Goal: Task Accomplishment & Management: Use online tool/utility

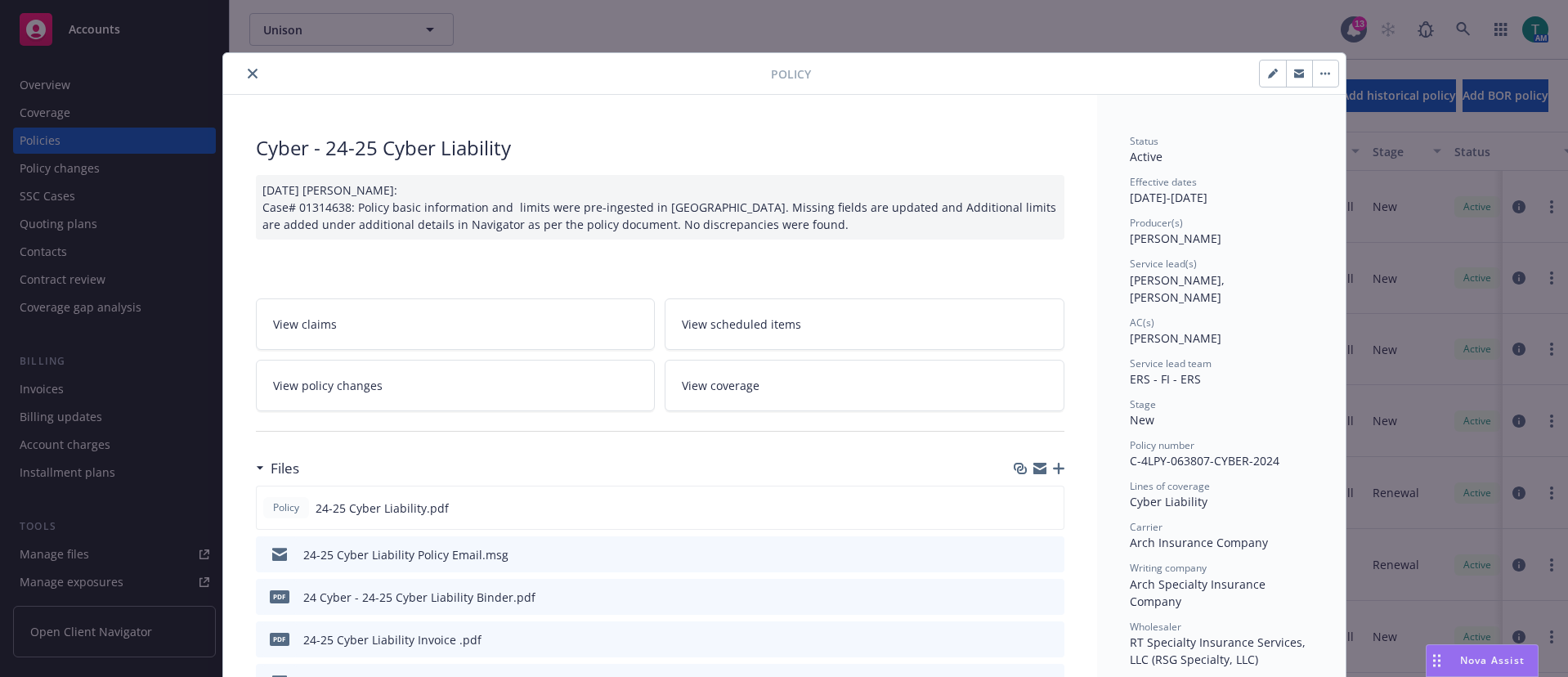
drag, startPoint x: 243, startPoint y: 74, endPoint x: 189, endPoint y: 1, distance: 90.8
click at [248, 72] on icon "close" at bounding box center [253, 73] width 10 height 10
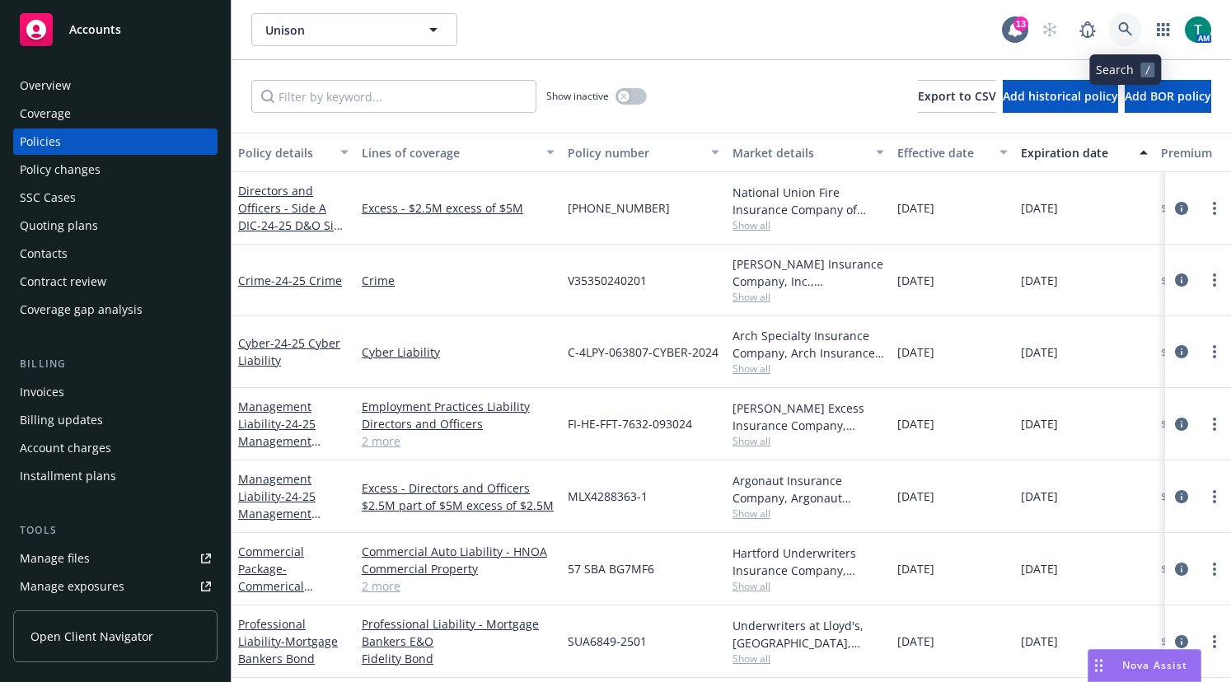
click at [1131, 27] on icon at bounding box center [1125, 29] width 15 height 15
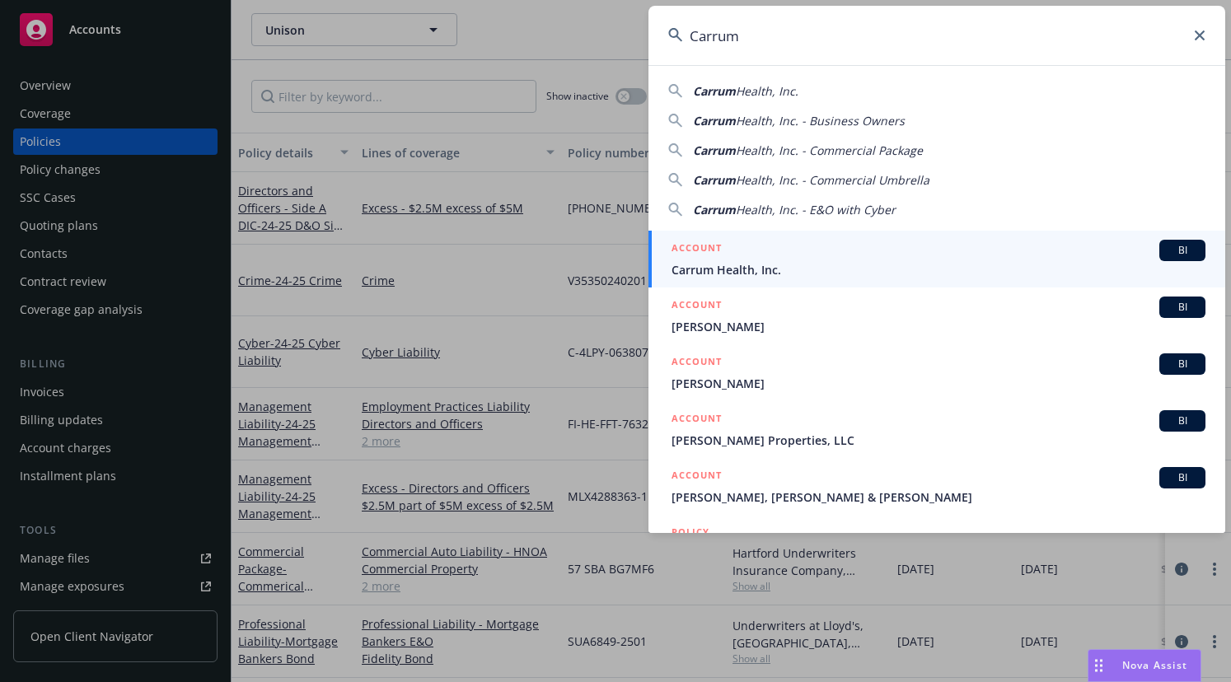
type input "Carrum"
drag, startPoint x: 1186, startPoint y: 252, endPoint x: 1087, endPoint y: 290, distance: 106.7
click at [1186, 252] on div "BI" at bounding box center [1182, 250] width 46 height 21
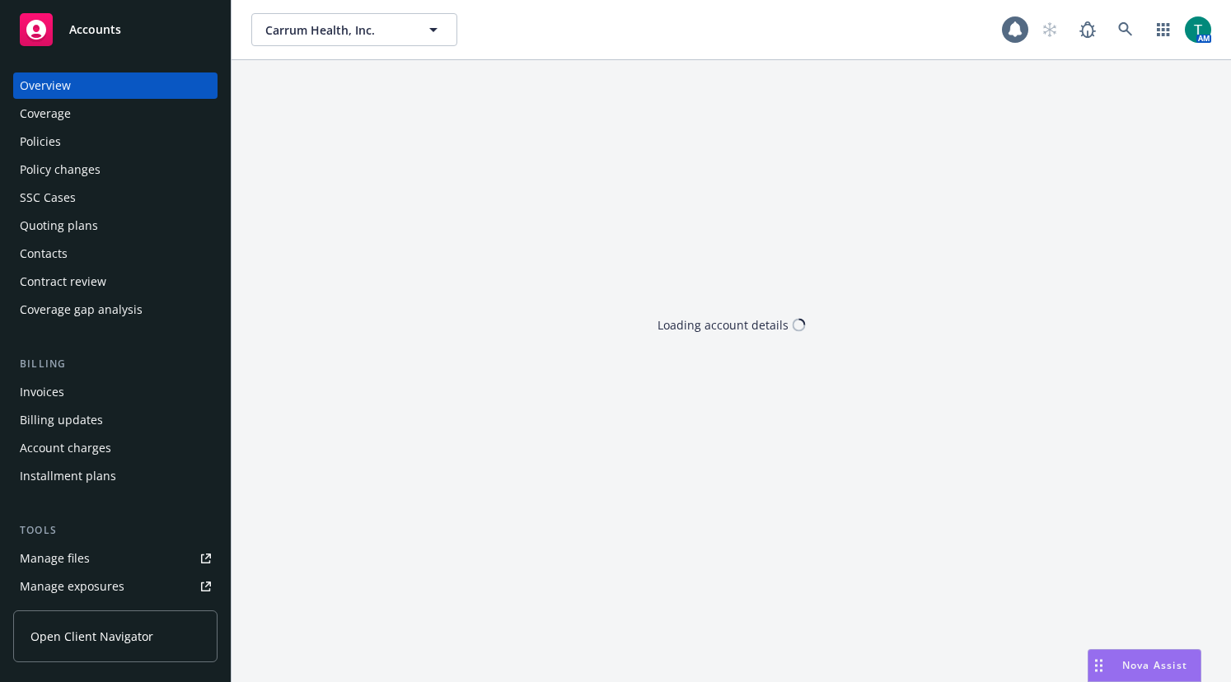
click at [98, 551] on link "Manage files" at bounding box center [115, 558] width 204 height 26
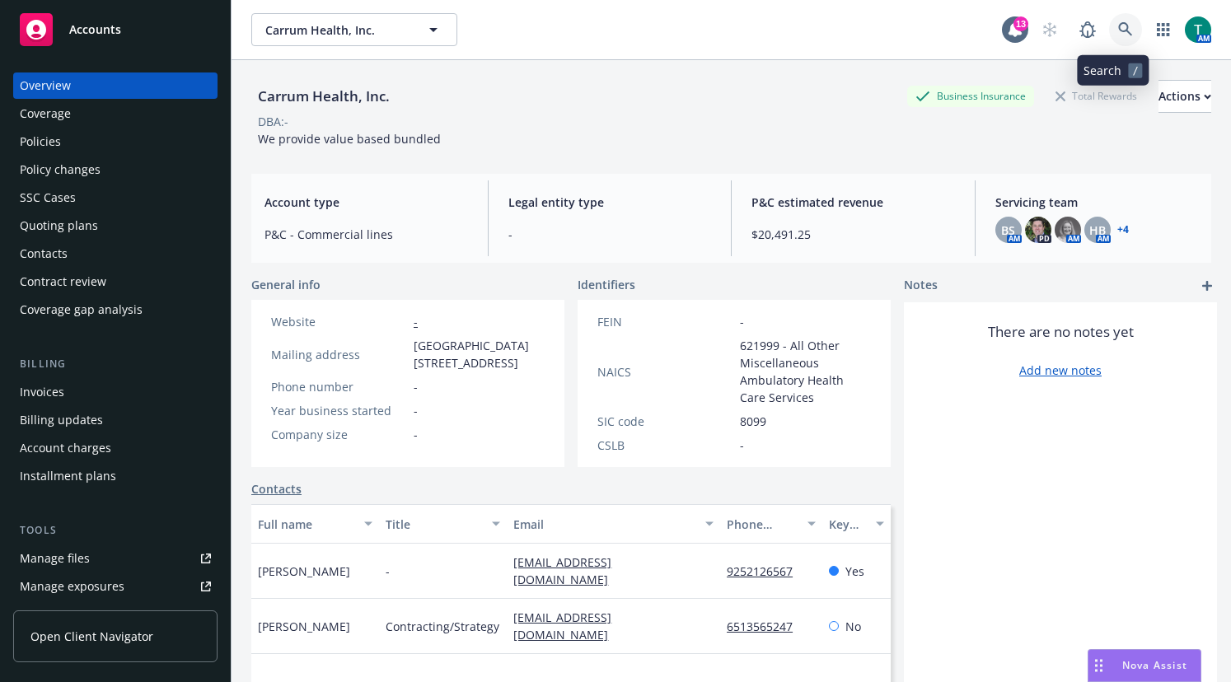
click at [1119, 30] on icon at bounding box center [1125, 29] width 15 height 15
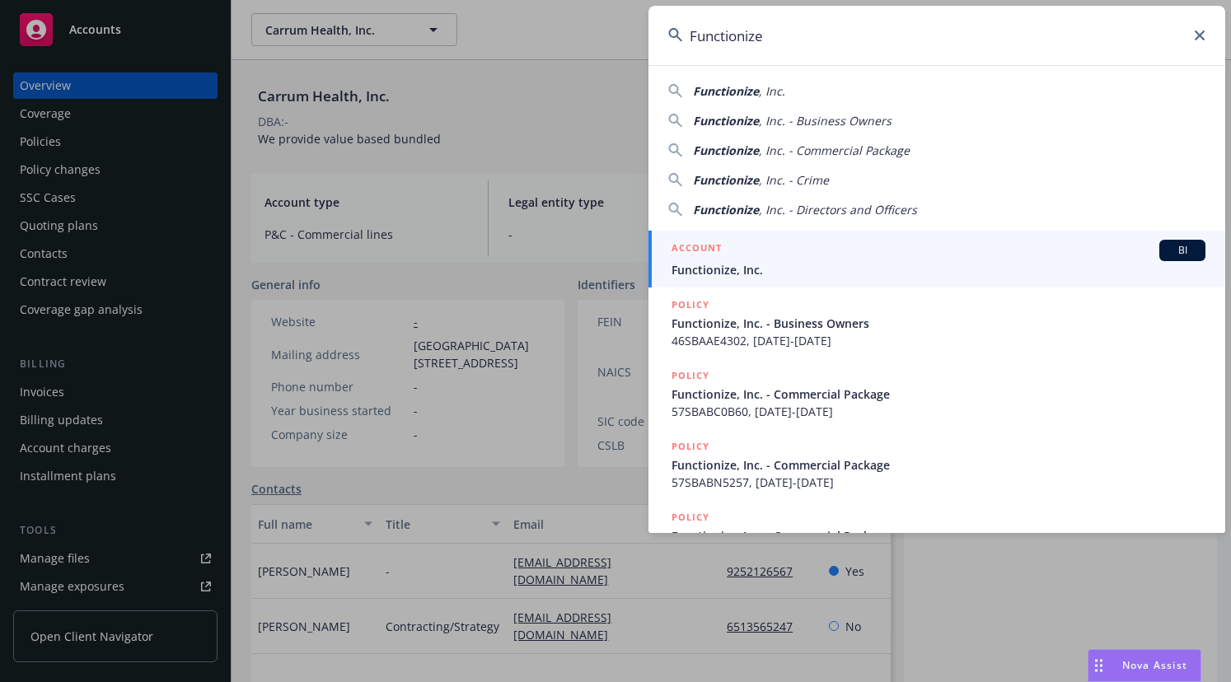
type input "Functionize"
click at [768, 271] on span "Functionize, Inc." at bounding box center [939, 269] width 534 height 17
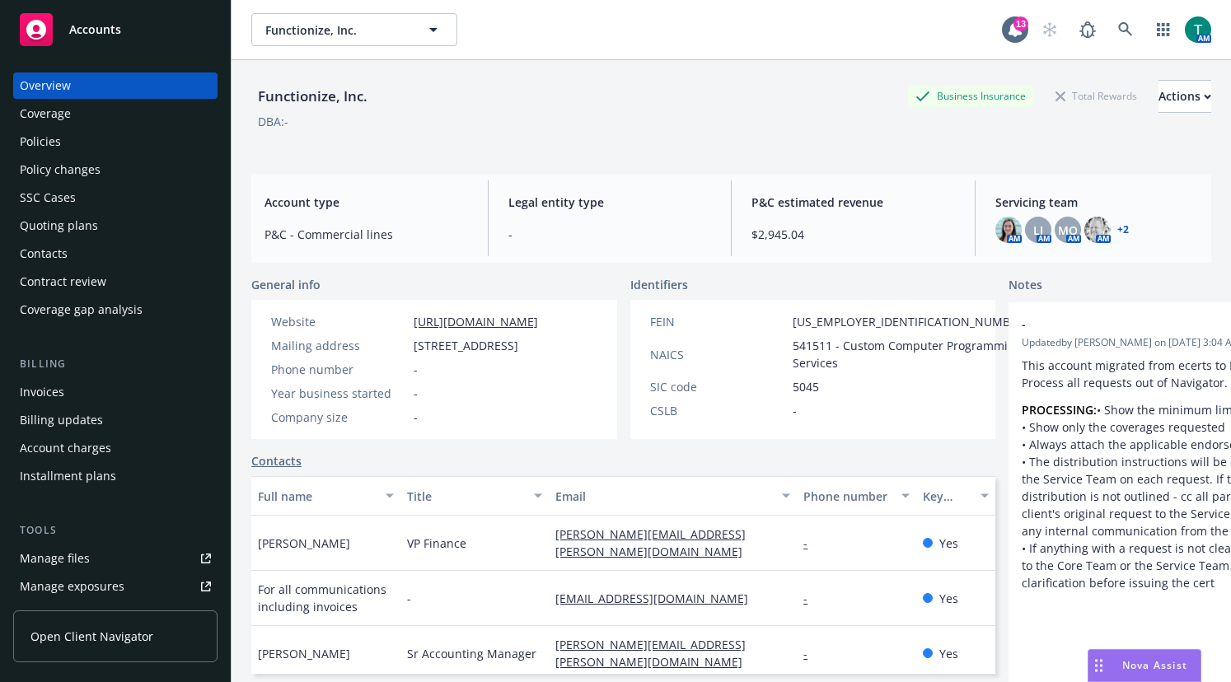
click at [59, 554] on div "Manage files" at bounding box center [55, 558] width 70 height 26
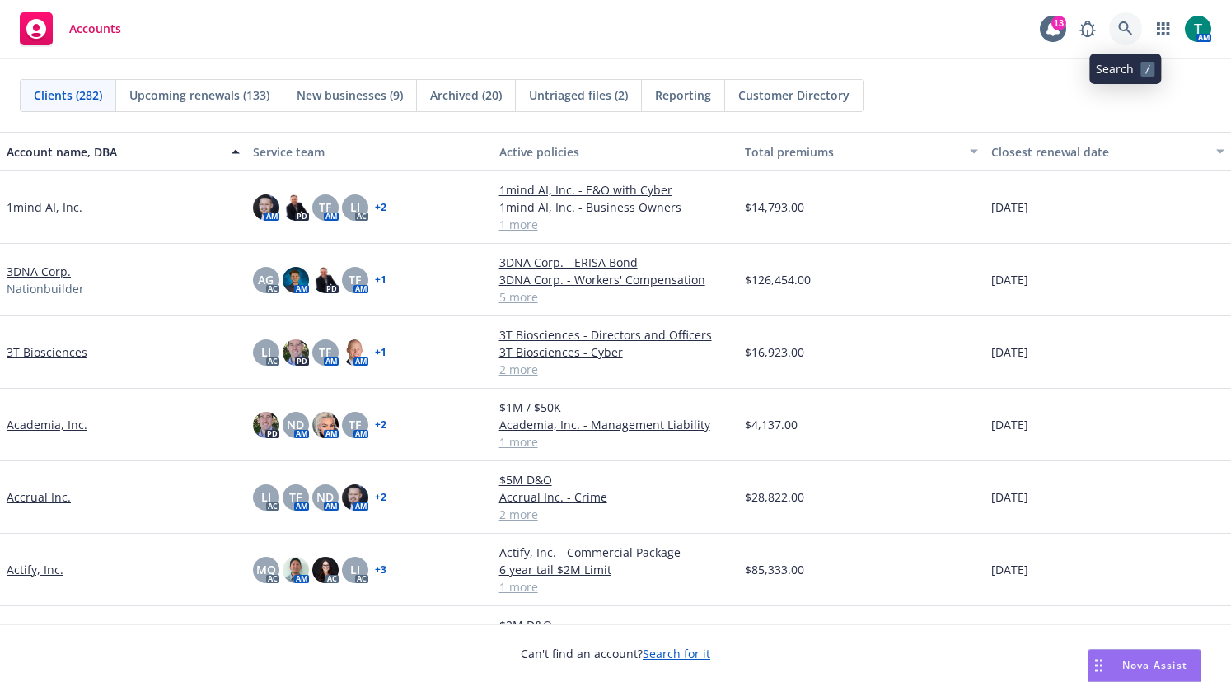
click at [1124, 28] on icon at bounding box center [1125, 28] width 15 height 15
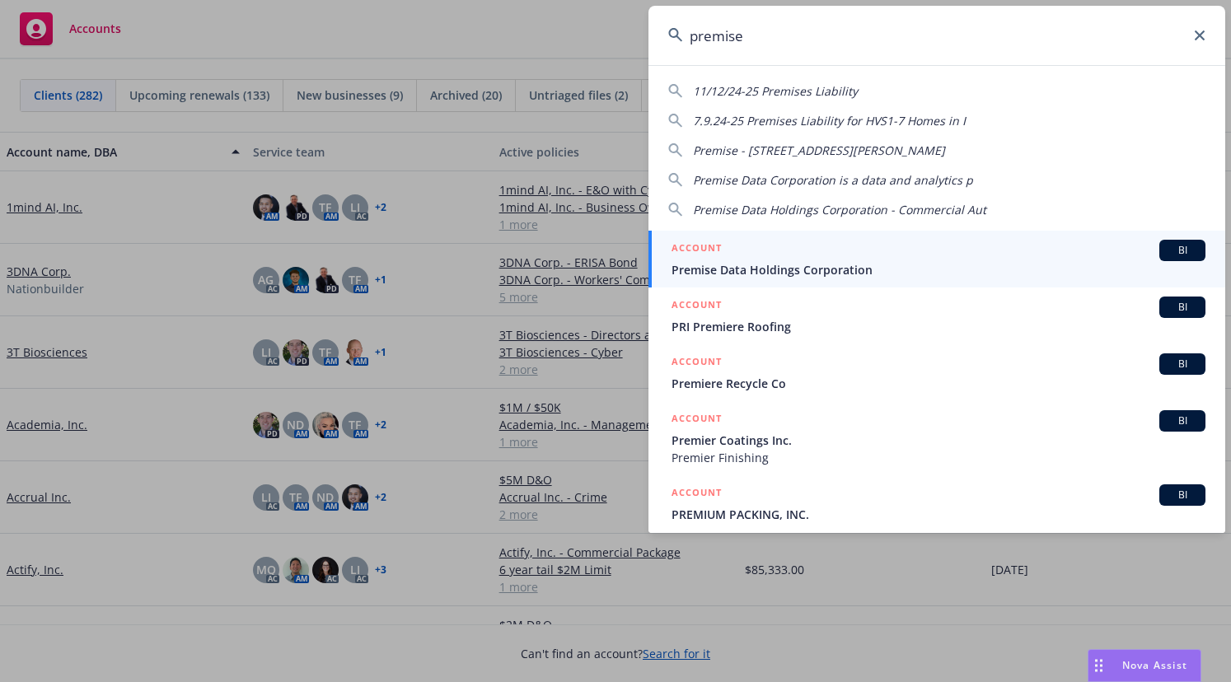
type input "premise"
click at [1167, 250] on span "BI" at bounding box center [1182, 250] width 33 height 15
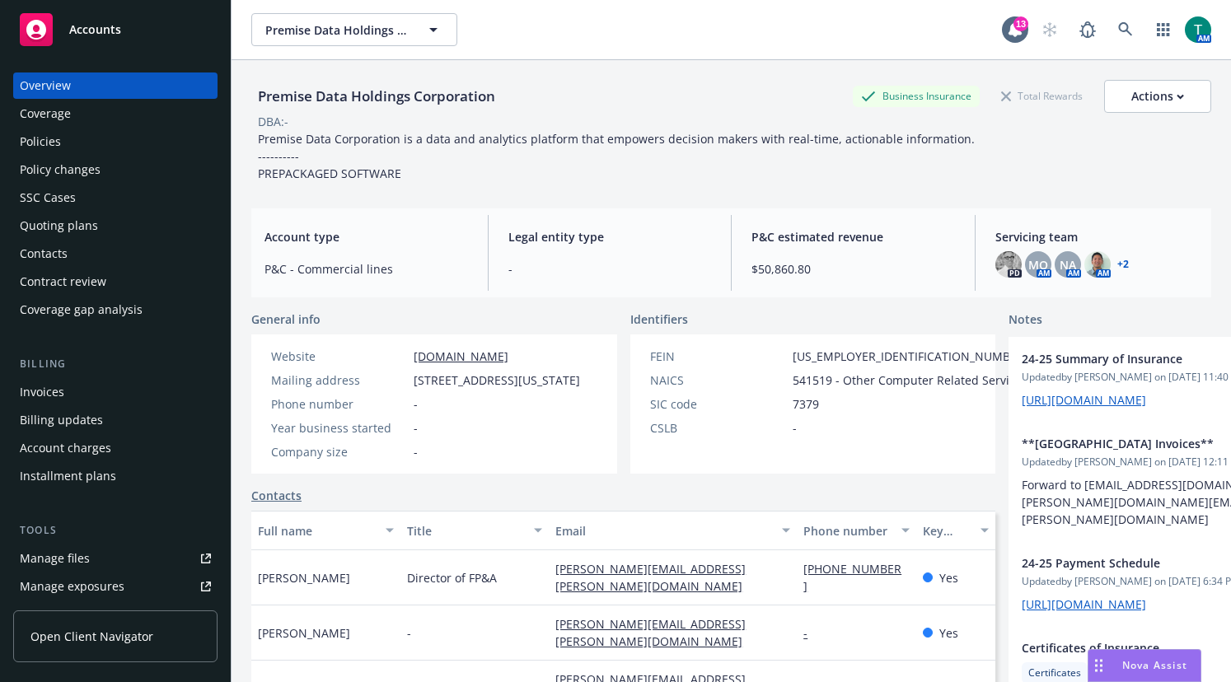
click at [63, 558] on div "Manage files" at bounding box center [55, 558] width 70 height 26
click at [674, 39] on div "Premise Data Holdings Corporation Premise Data Holdings Corporation" at bounding box center [626, 29] width 751 height 33
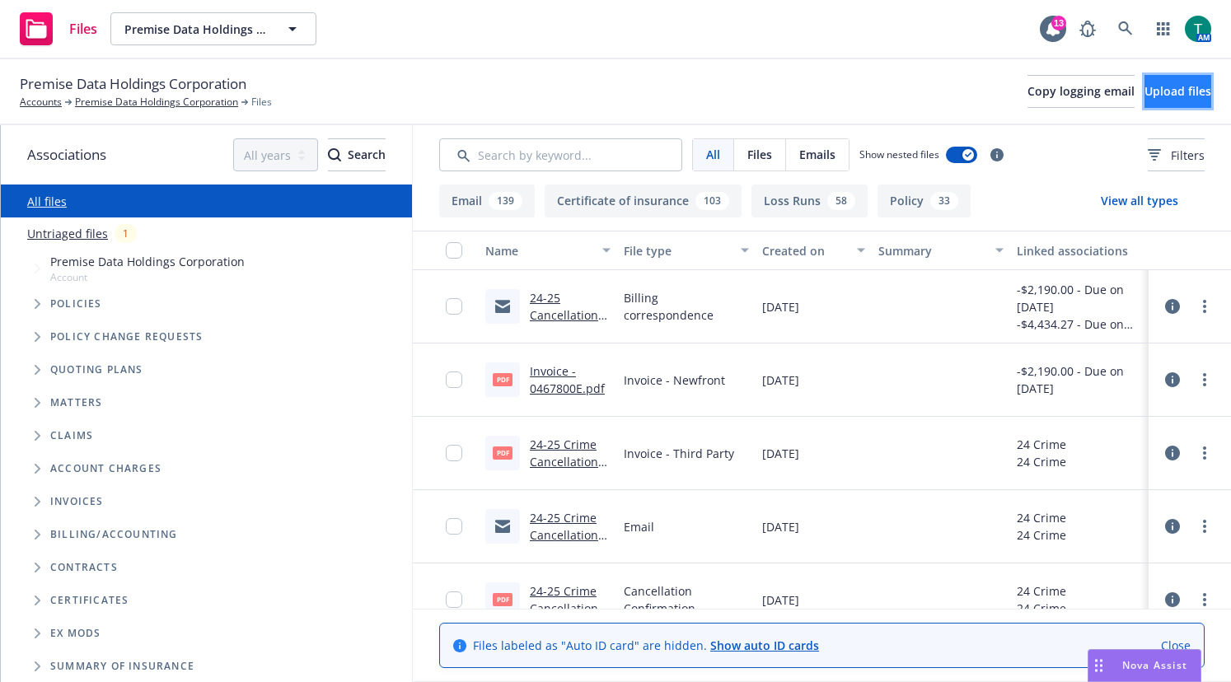
click at [1144, 88] on span "Upload files" at bounding box center [1177, 91] width 67 height 16
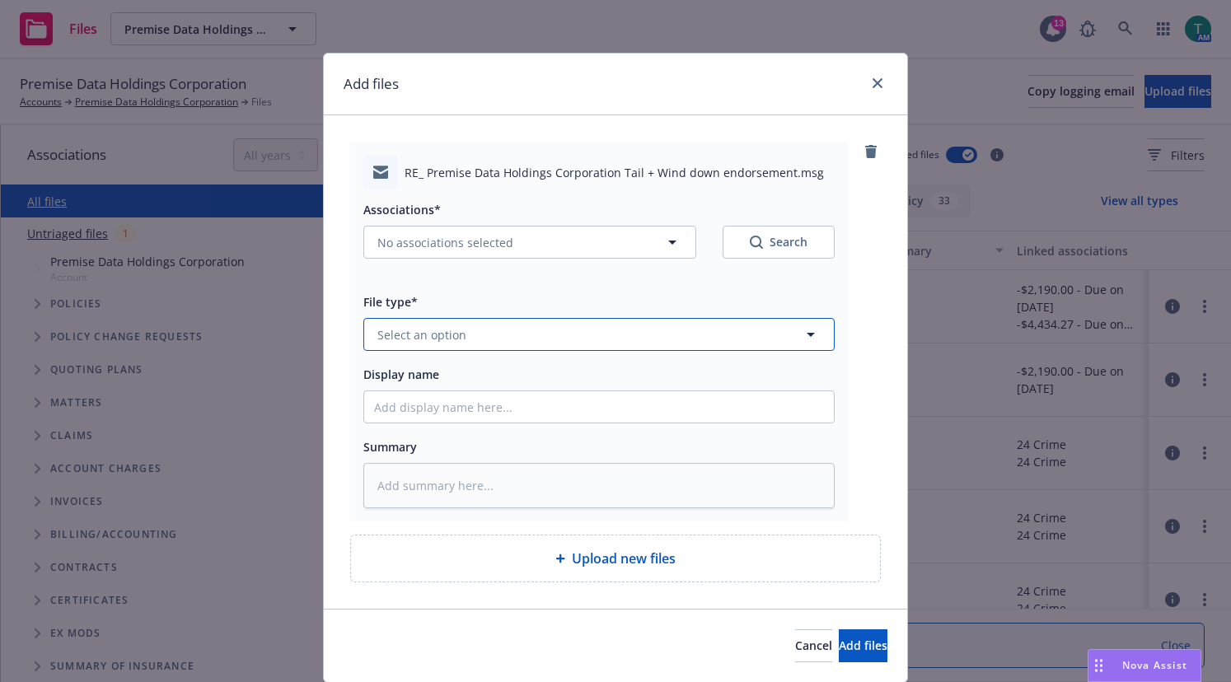
click at [427, 338] on span "Select an option" at bounding box center [421, 334] width 89 height 17
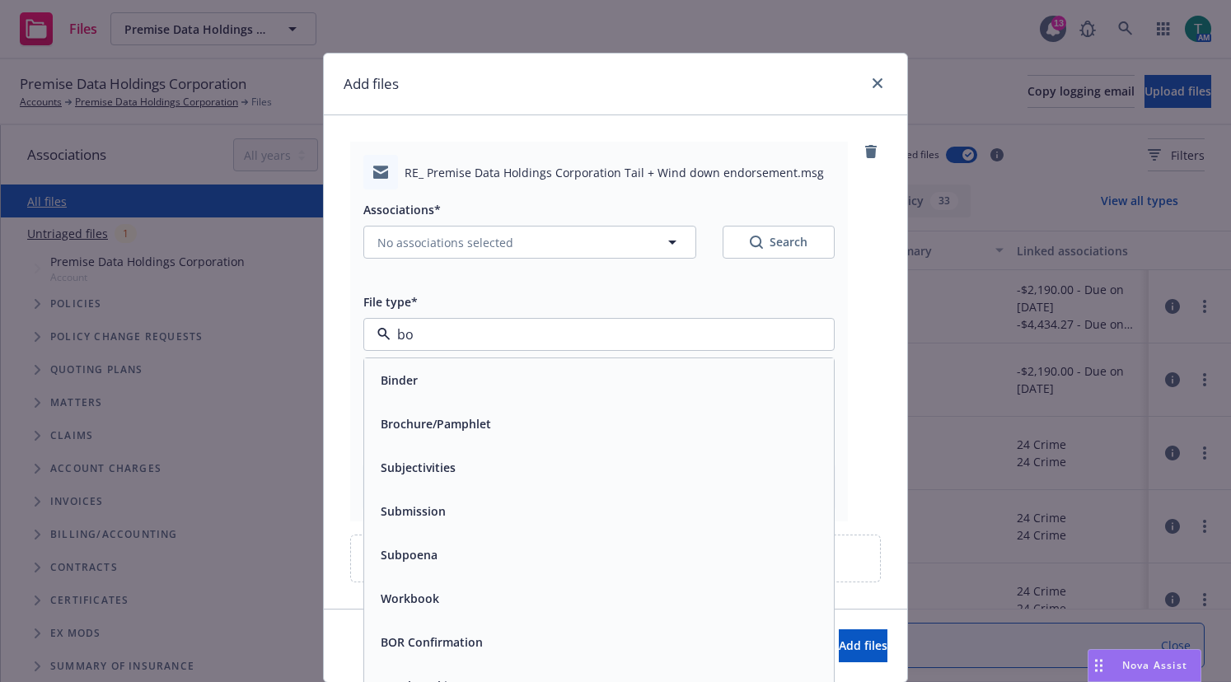
type input "boi"
type textarea "x"
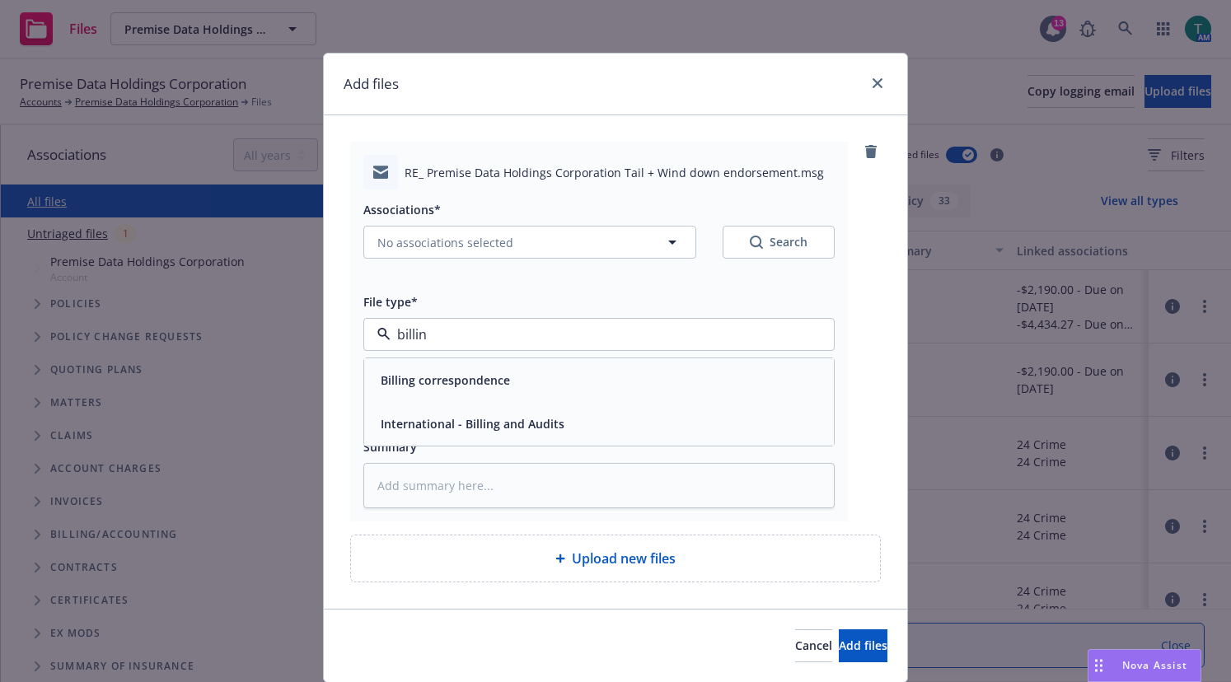
type input "billing"
click at [466, 390] on div "Billing correspondence" at bounding box center [443, 380] width 139 height 24
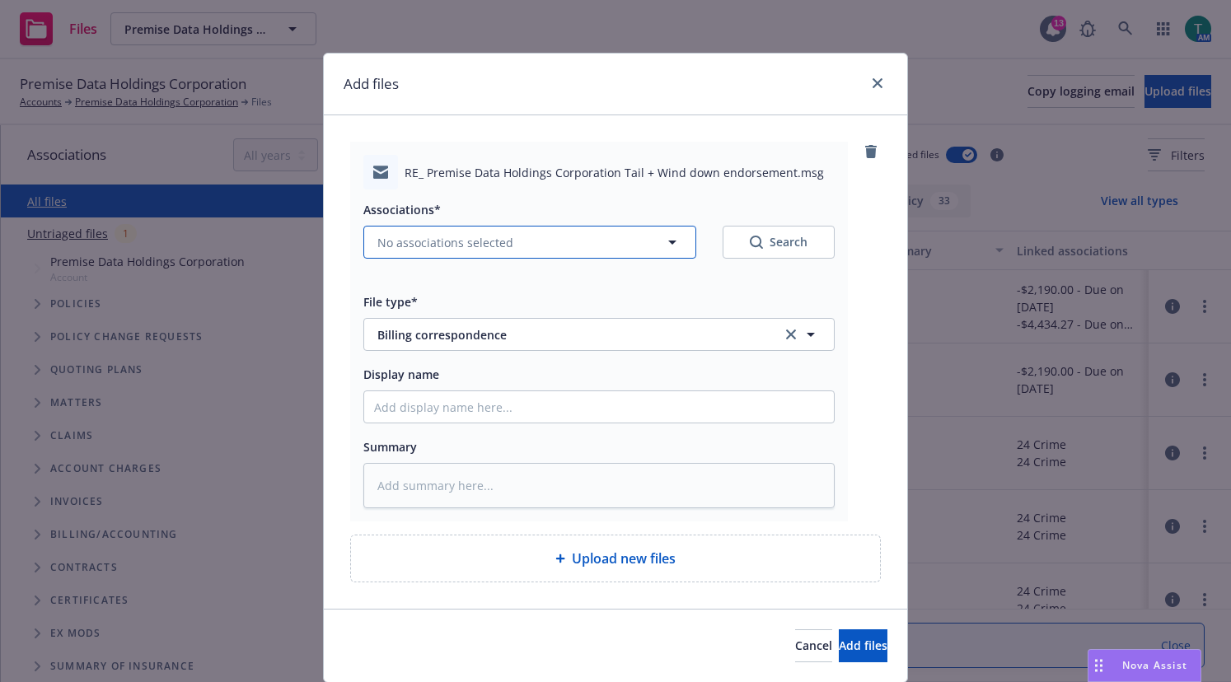
click at [429, 235] on span "No associations selected" at bounding box center [445, 242] width 136 height 17
type textarea "x"
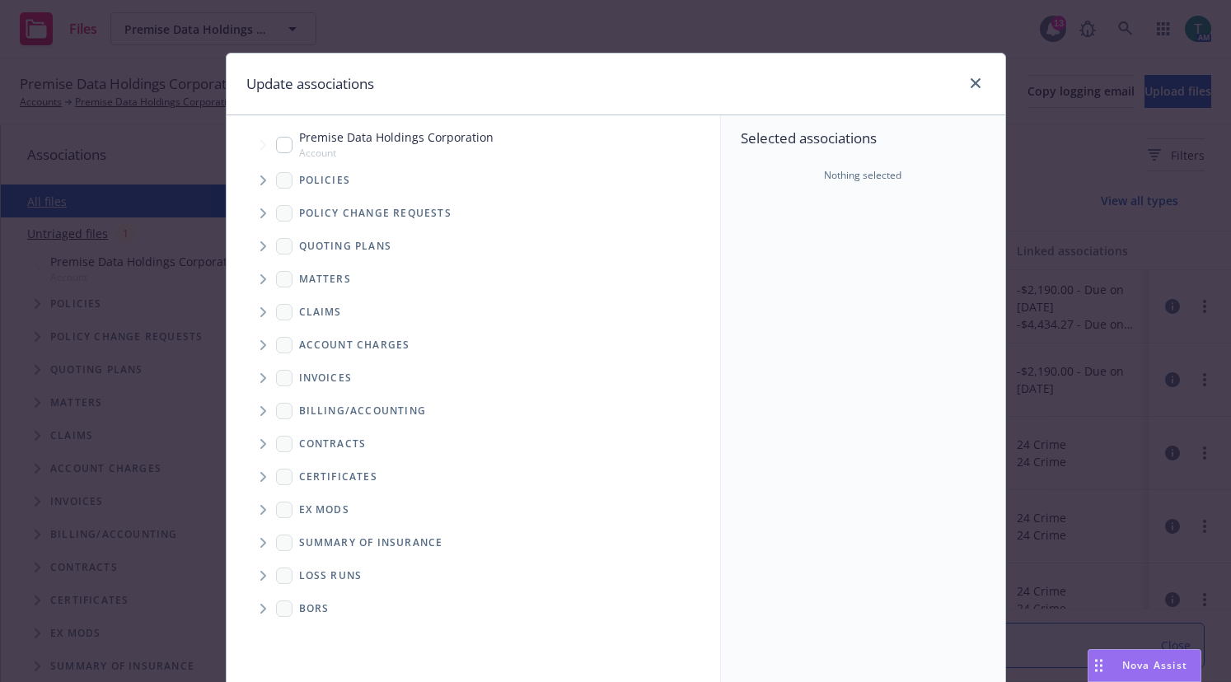
click at [276, 146] on input "Tree Example" at bounding box center [284, 145] width 16 height 16
checkbox input "true"
click at [254, 241] on span "Tree Example" at bounding box center [263, 246] width 26 height 26
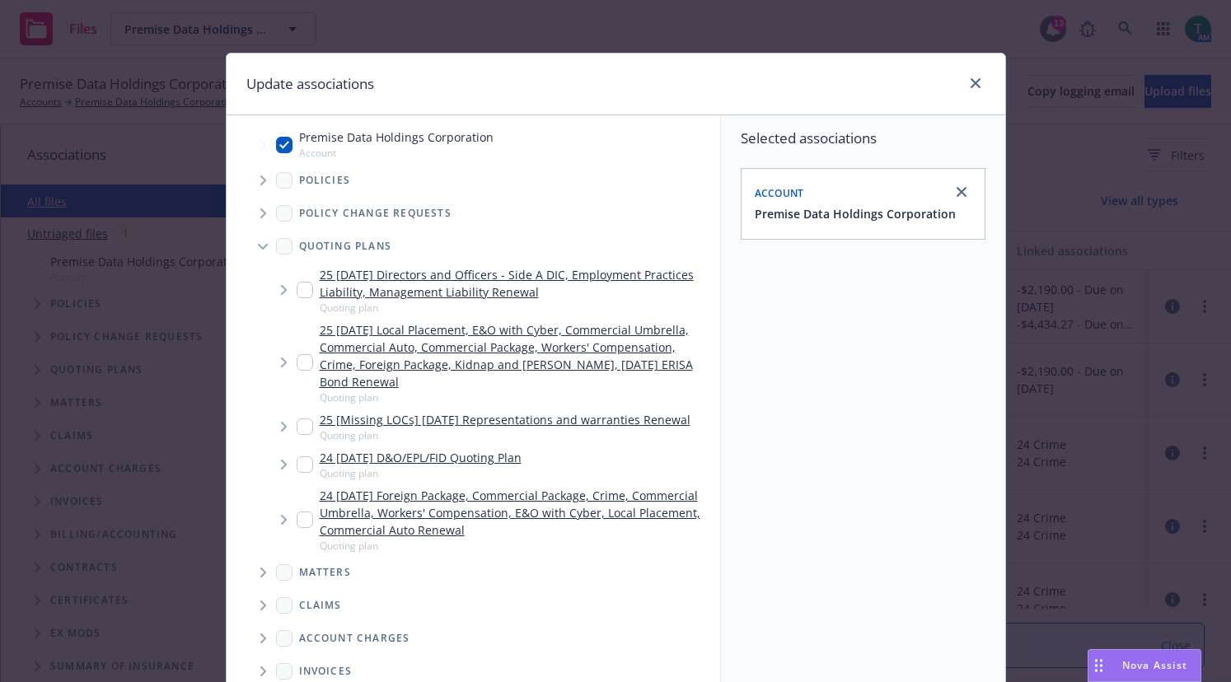
click at [289, 292] on span "Tree Example" at bounding box center [283, 290] width 26 height 26
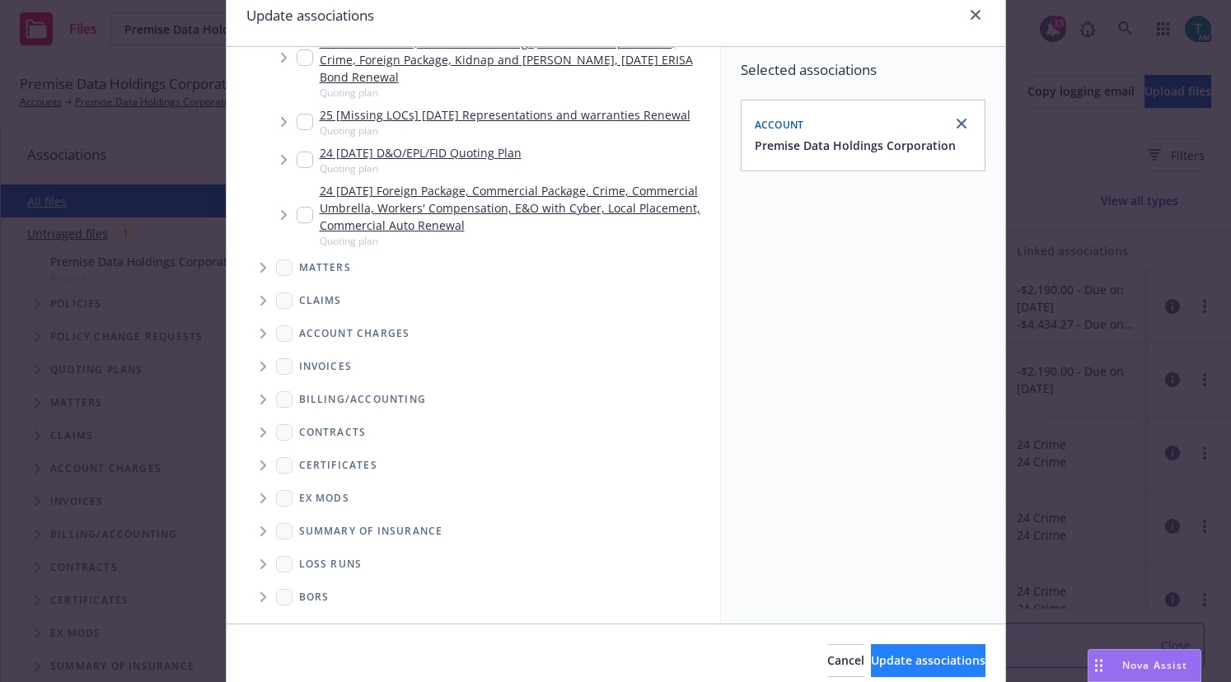
scroll to position [137, 0]
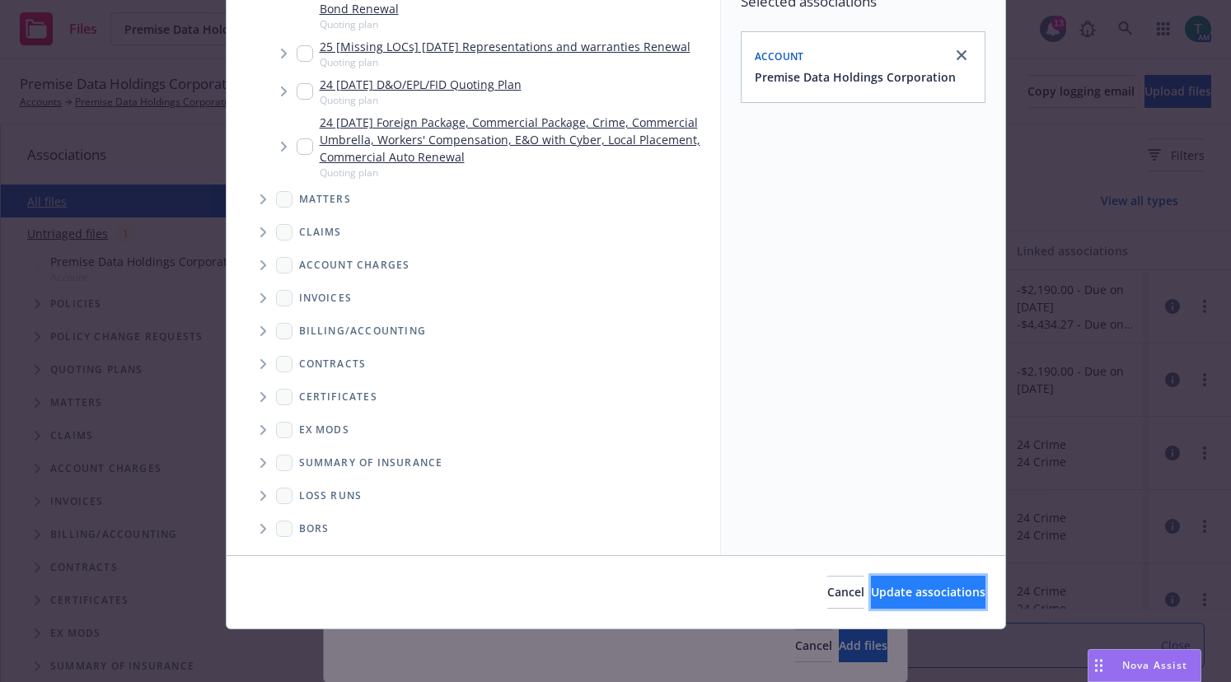
click at [871, 585] on span "Update associations" at bounding box center [928, 592] width 115 height 16
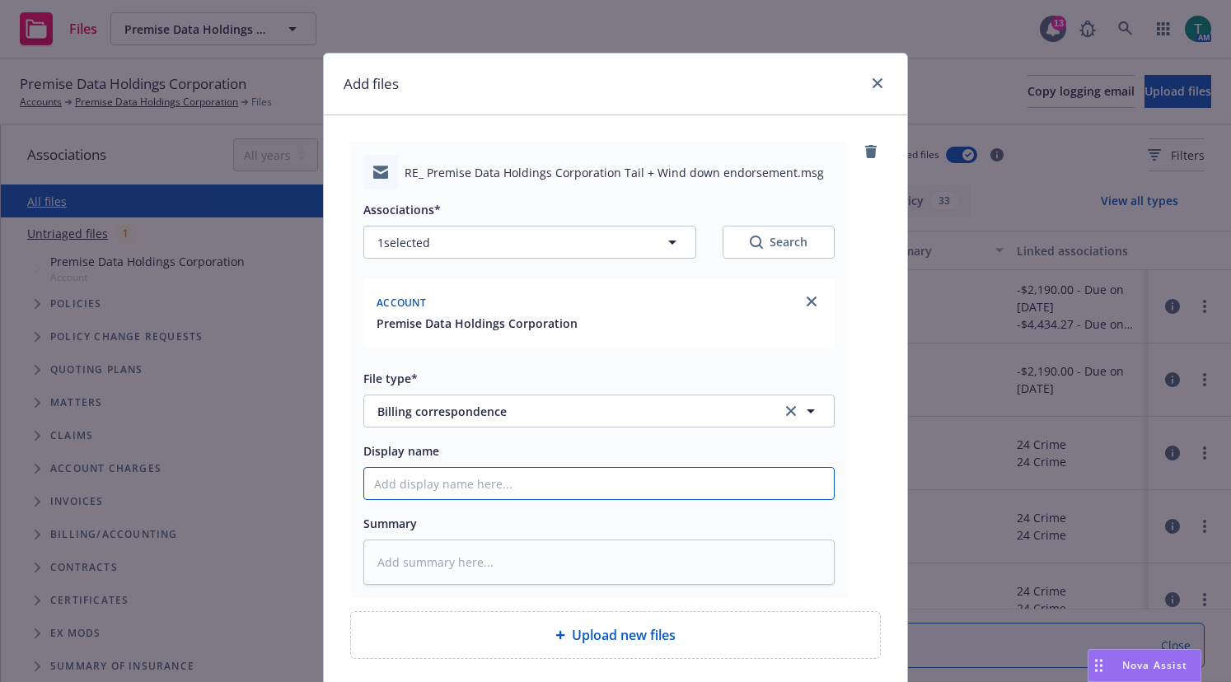
click at [395, 472] on input "Display name" at bounding box center [599, 483] width 470 height 31
type textarea "x"
type input "P"
type textarea "x"
type input "PR"
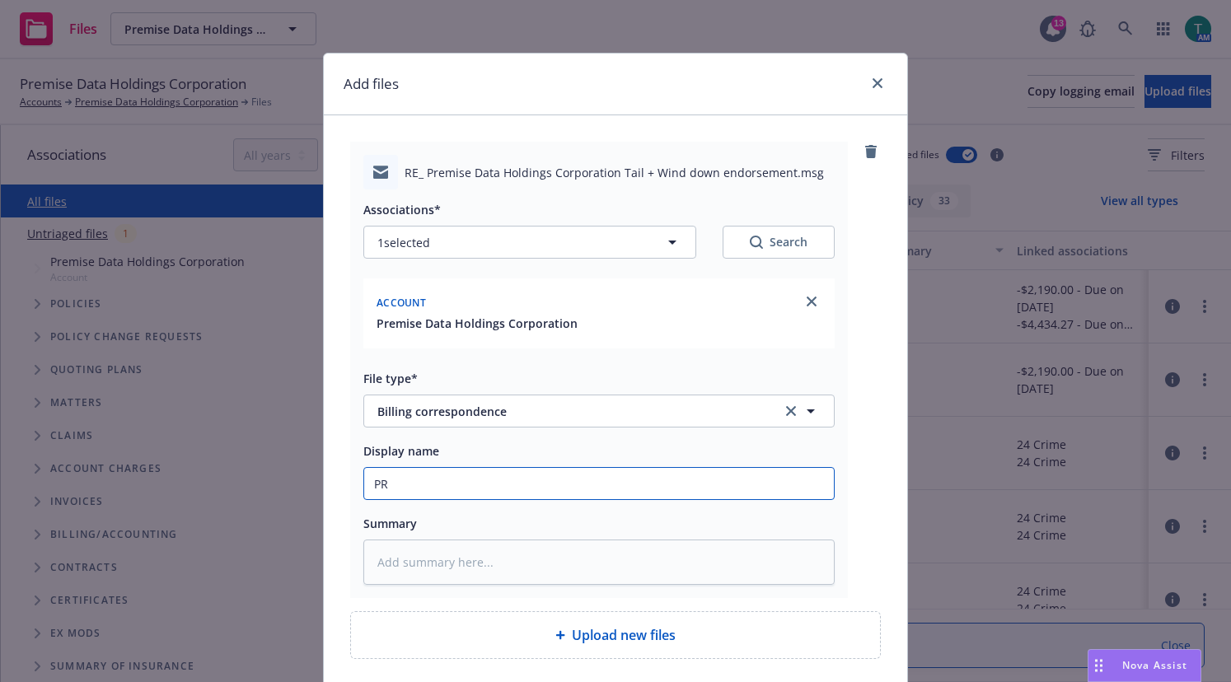
type textarea "x"
type input "P"
type textarea "x"
type input "R"
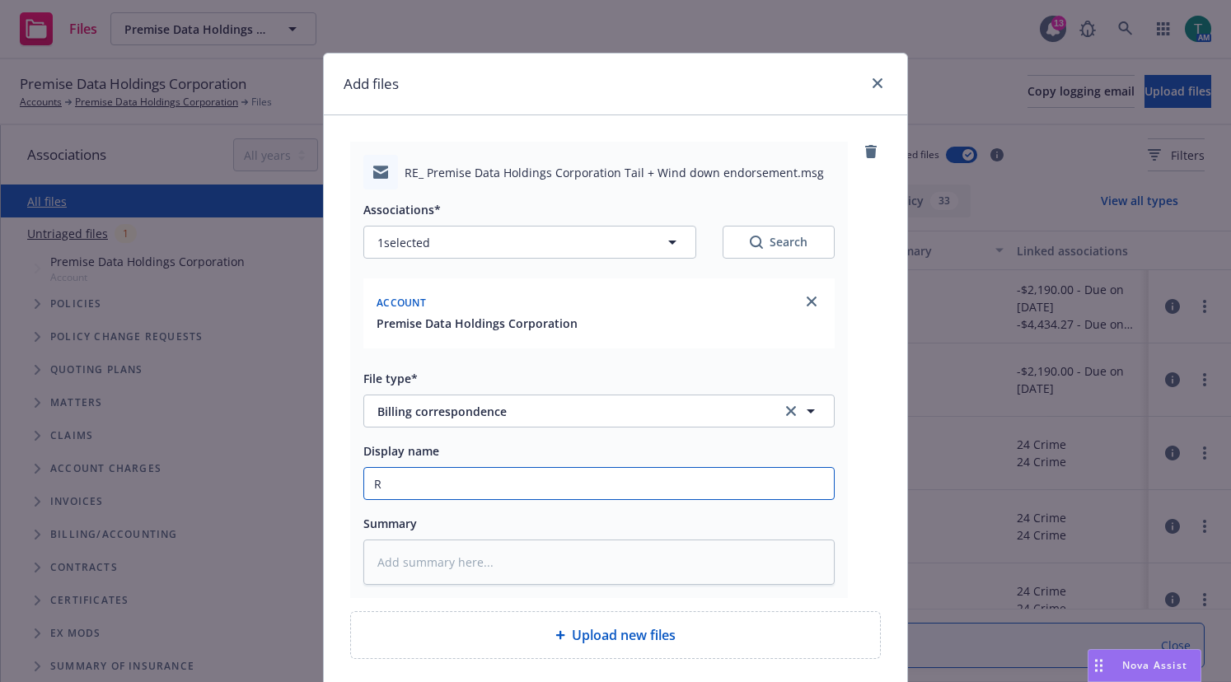
type textarea "x"
type input "RP"
type textarea "x"
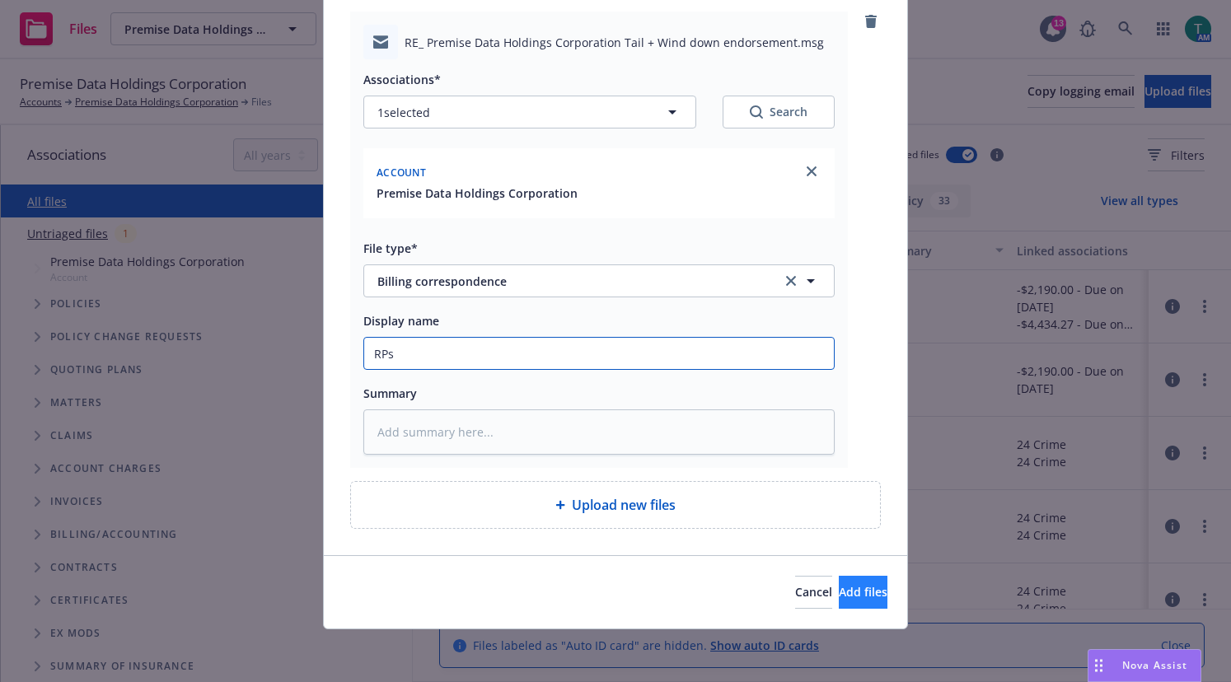
type input "RPs"
click at [839, 590] on span "Add files" at bounding box center [863, 592] width 49 height 16
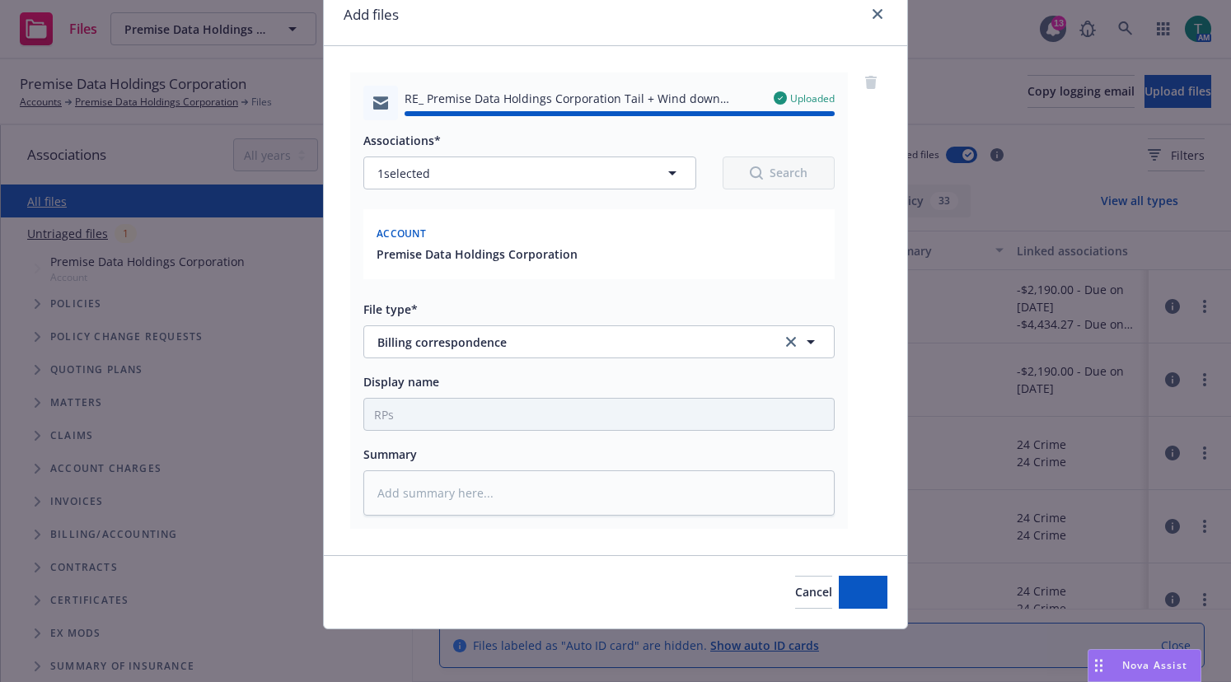
type textarea "x"
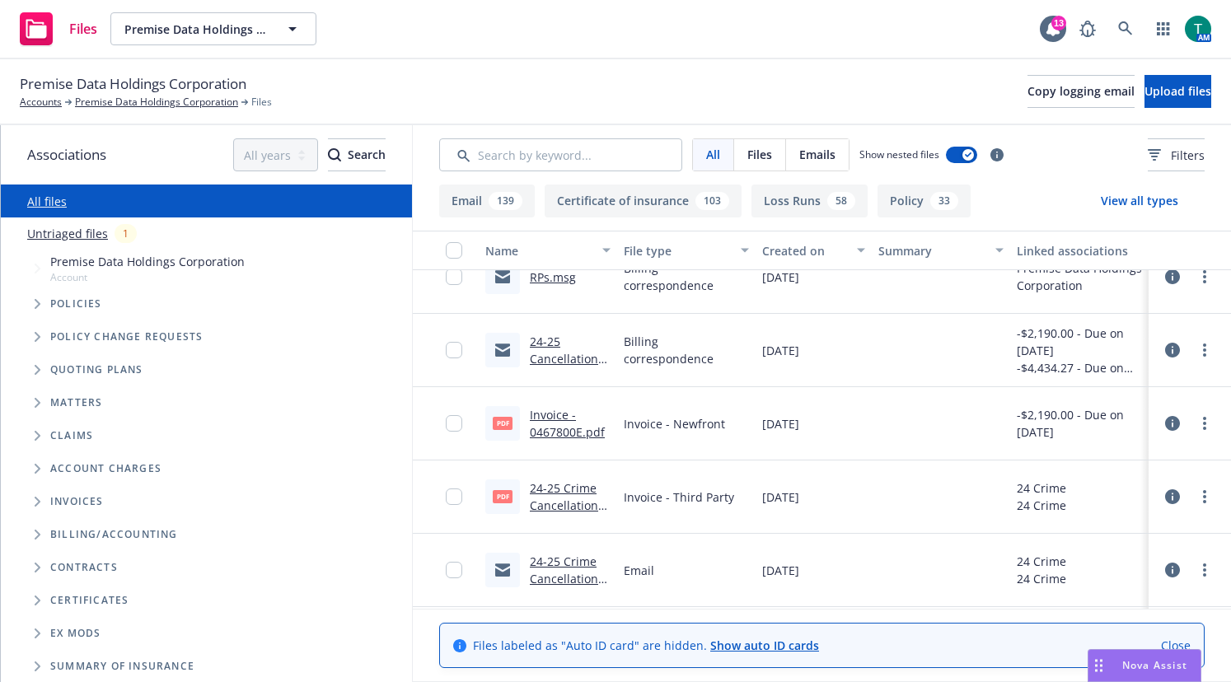
scroll to position [0, 0]
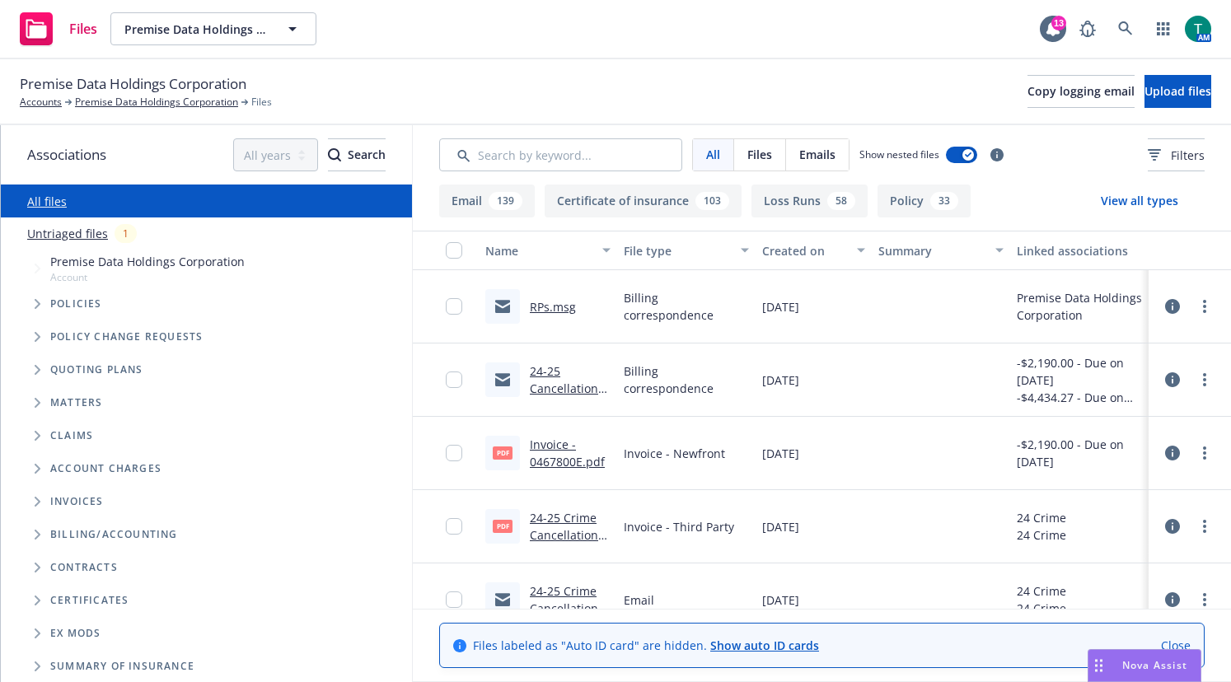
click at [548, 371] on link "24-25 Cancellation RP Summary to Yam.msg" at bounding box center [565, 397] width 70 height 68
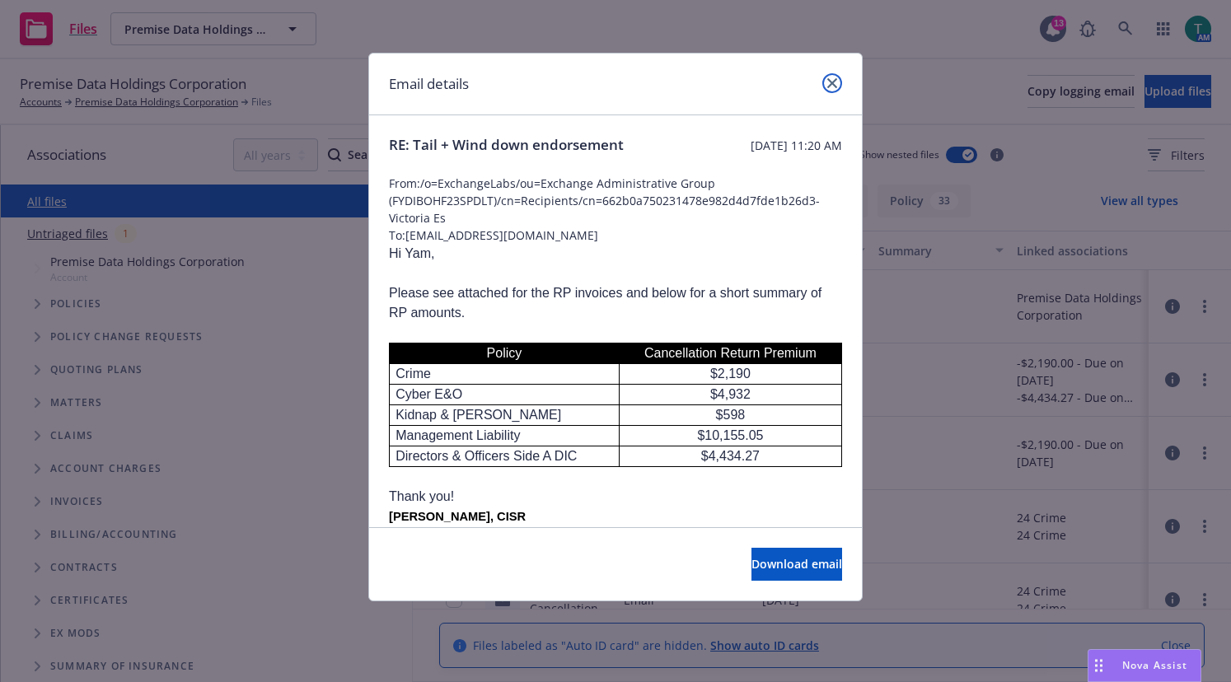
click at [830, 83] on icon "close" at bounding box center [832, 83] width 10 height 10
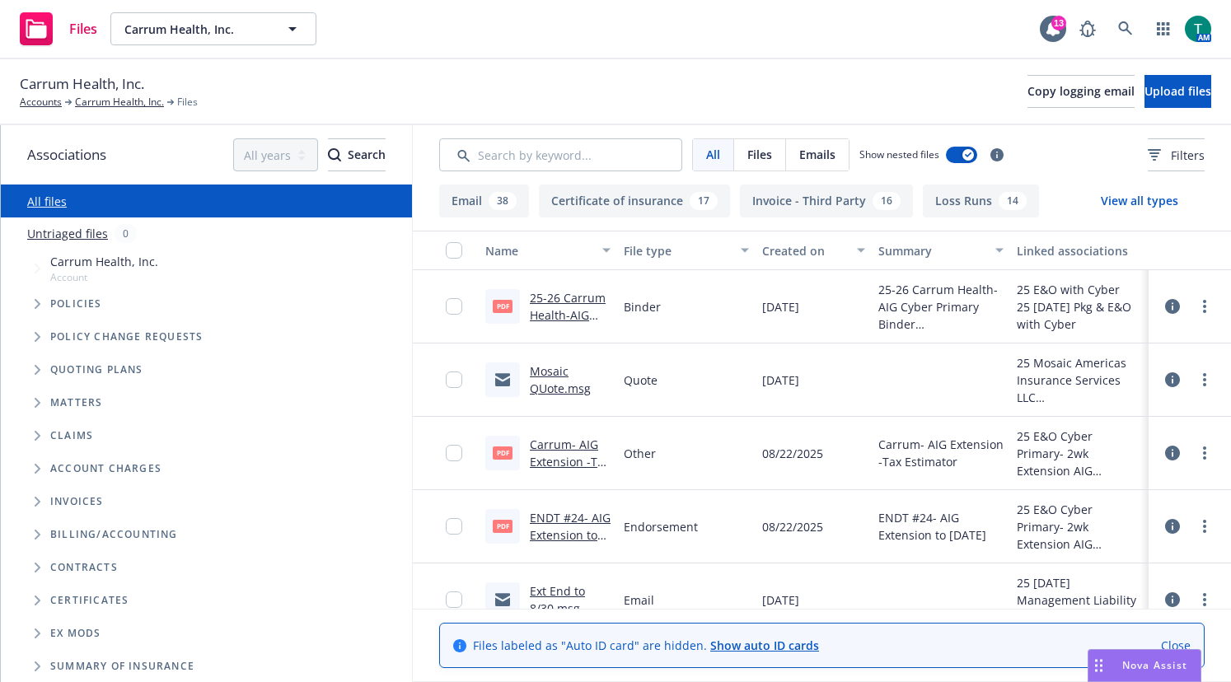
click at [36, 363] on span "Tree Example" at bounding box center [37, 370] width 26 height 26
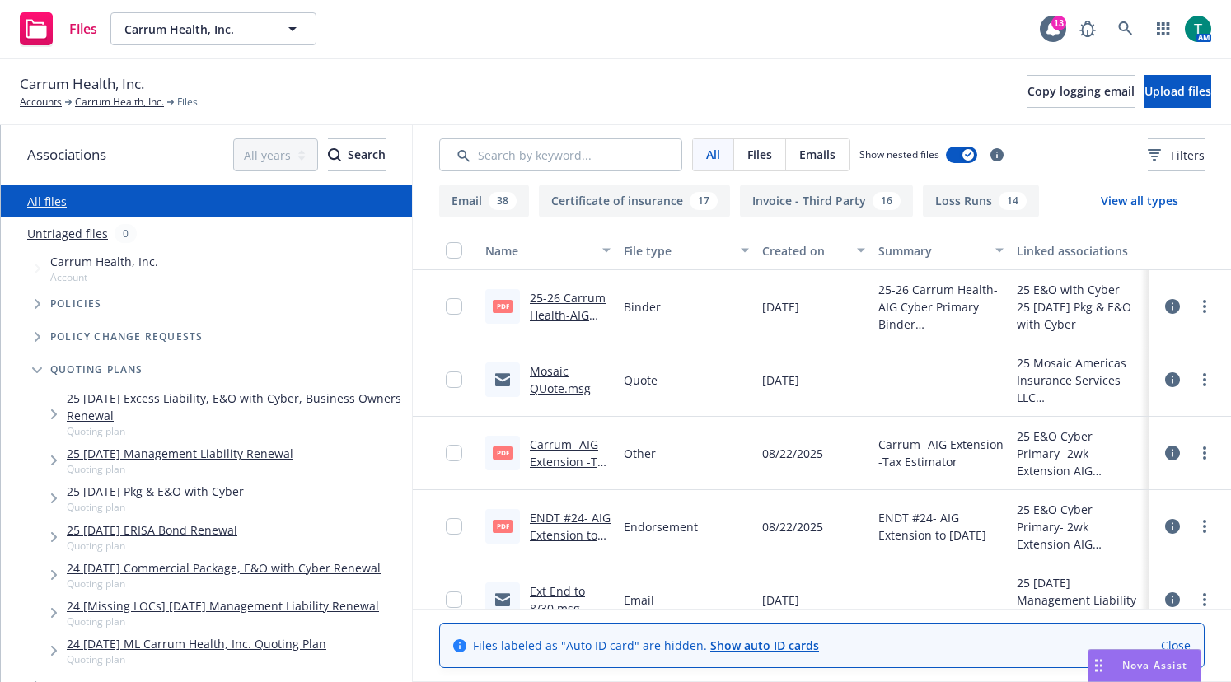
click at [183, 452] on link "25 08/15/25 Management Liability Renewal" at bounding box center [180, 453] width 227 height 17
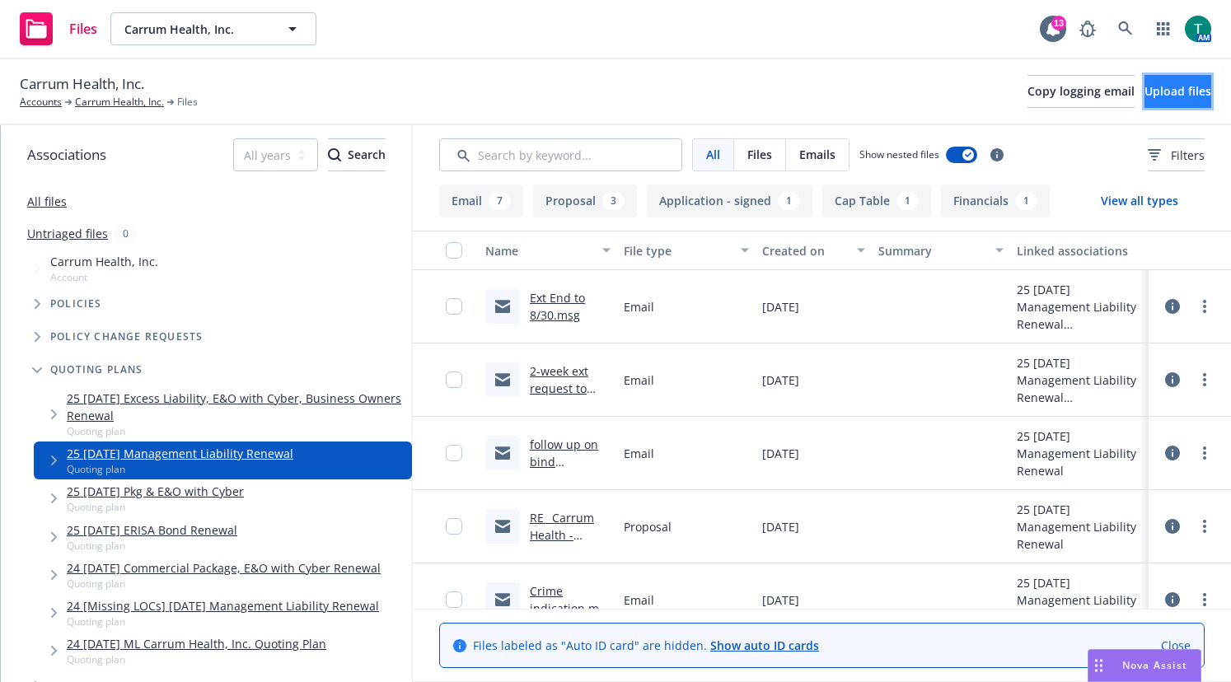
click at [1160, 88] on span "Upload files" at bounding box center [1177, 91] width 67 height 16
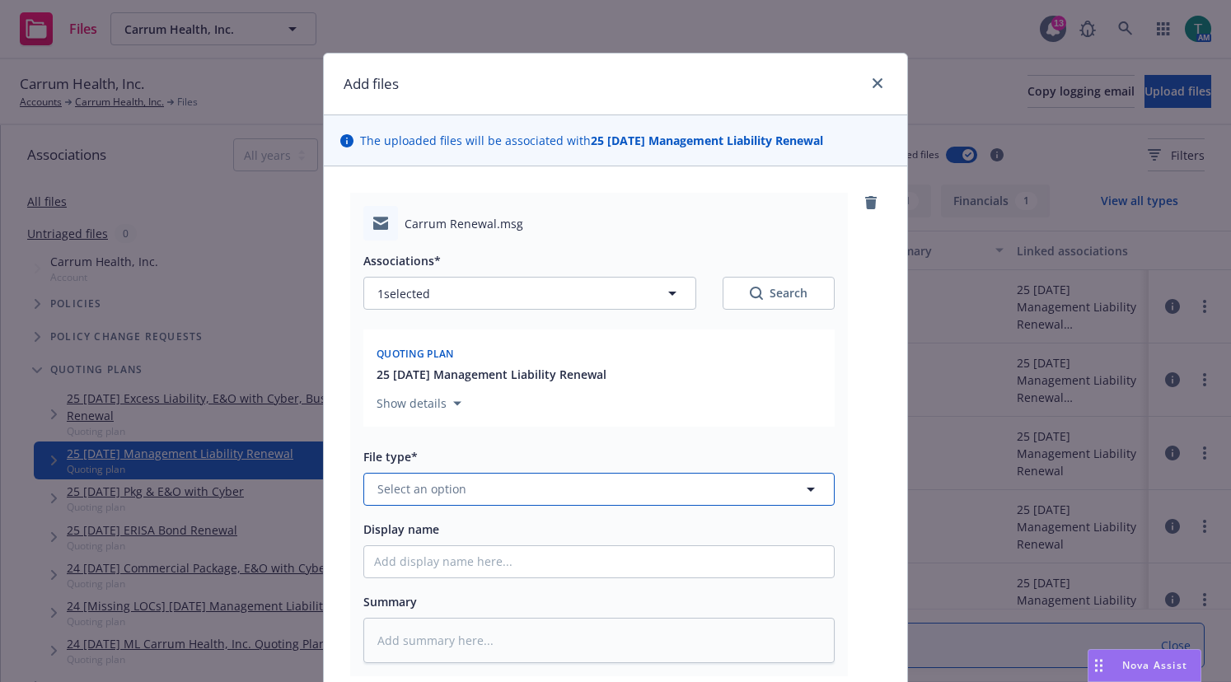
click at [445, 481] on span "Select an option" at bounding box center [421, 488] width 89 height 17
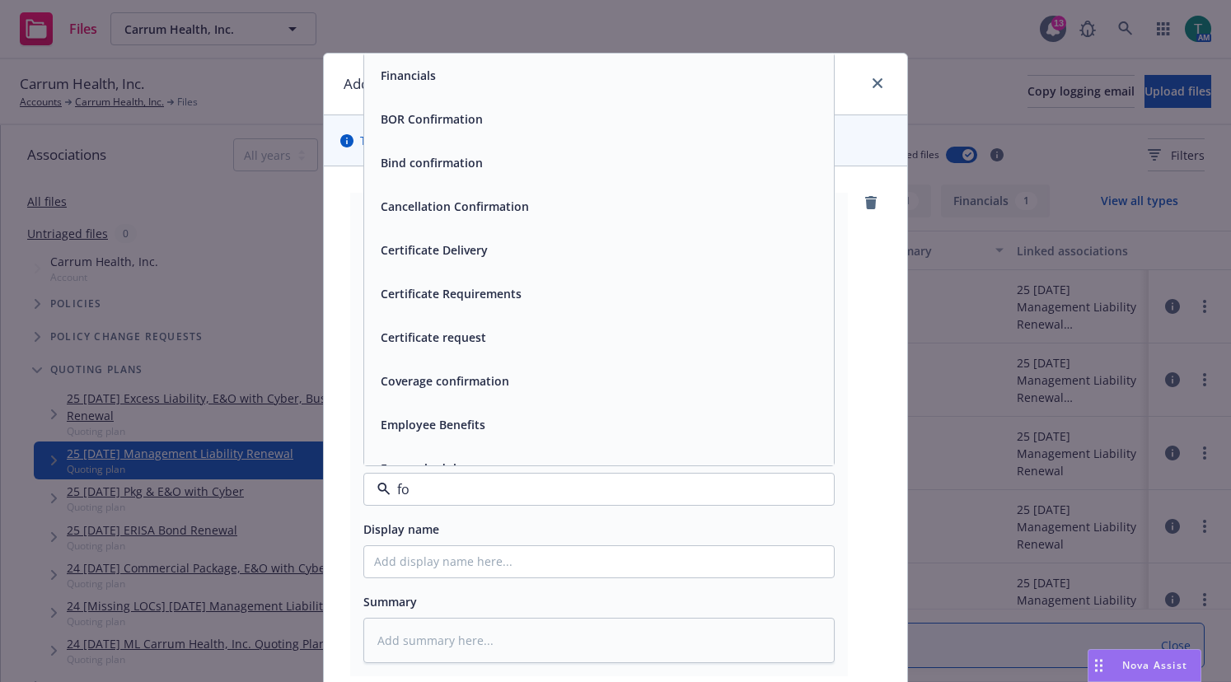
type input "fol"
type textarea "x"
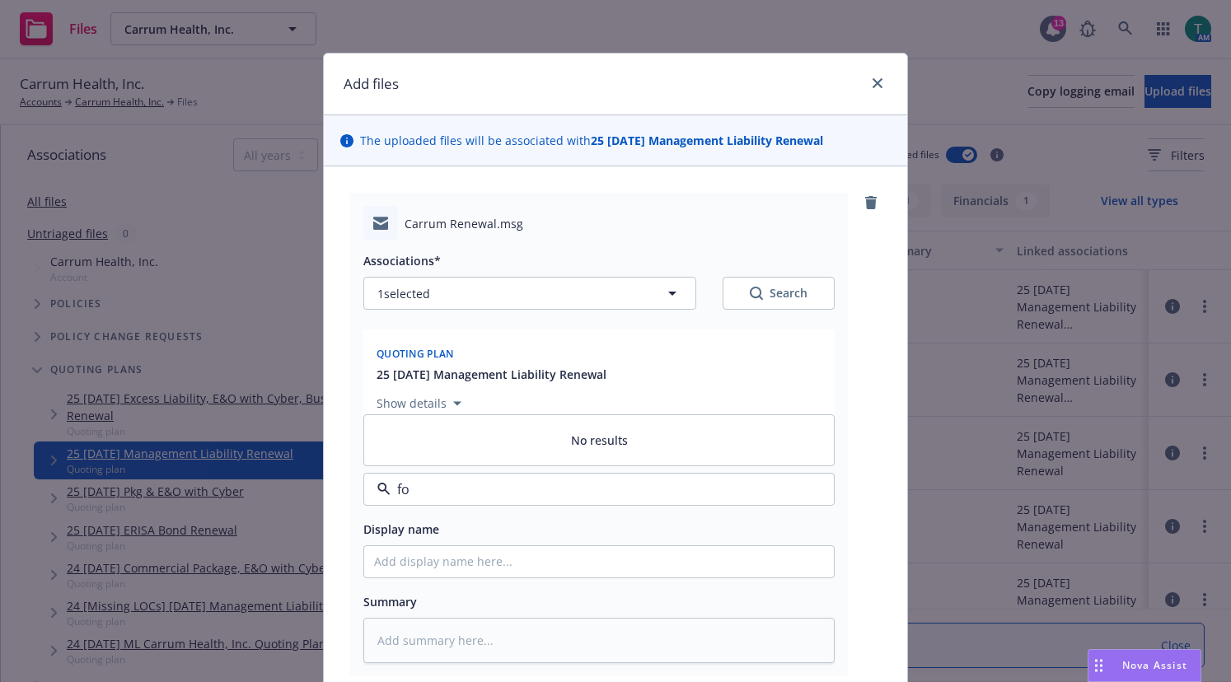
type input "f"
type input "email"
click at [456, 457] on div "Email" at bounding box center [599, 444] width 470 height 44
click at [423, 564] on input "Display name" at bounding box center [599, 561] width 470 height 31
type textarea "x"
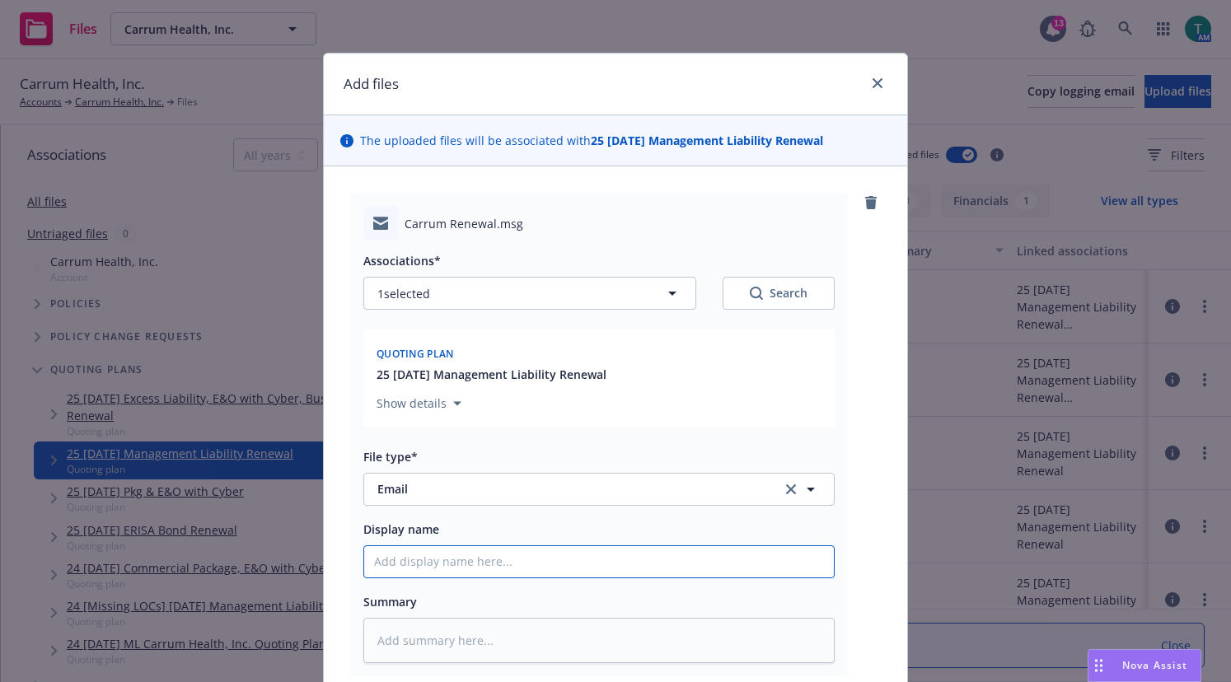
type input "F"
type textarea "x"
type input "Fo"
type textarea "x"
type input "Fol"
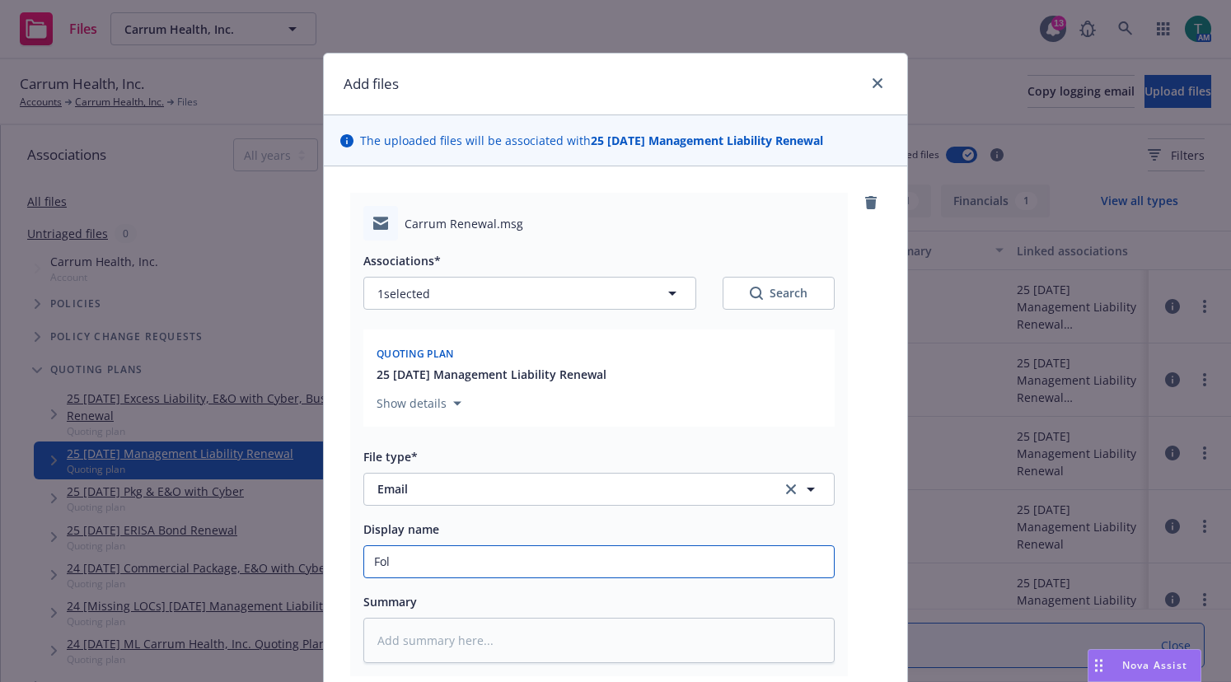
type textarea "x"
type input "Foll"
type textarea "x"
type input "Follo"
type textarea "x"
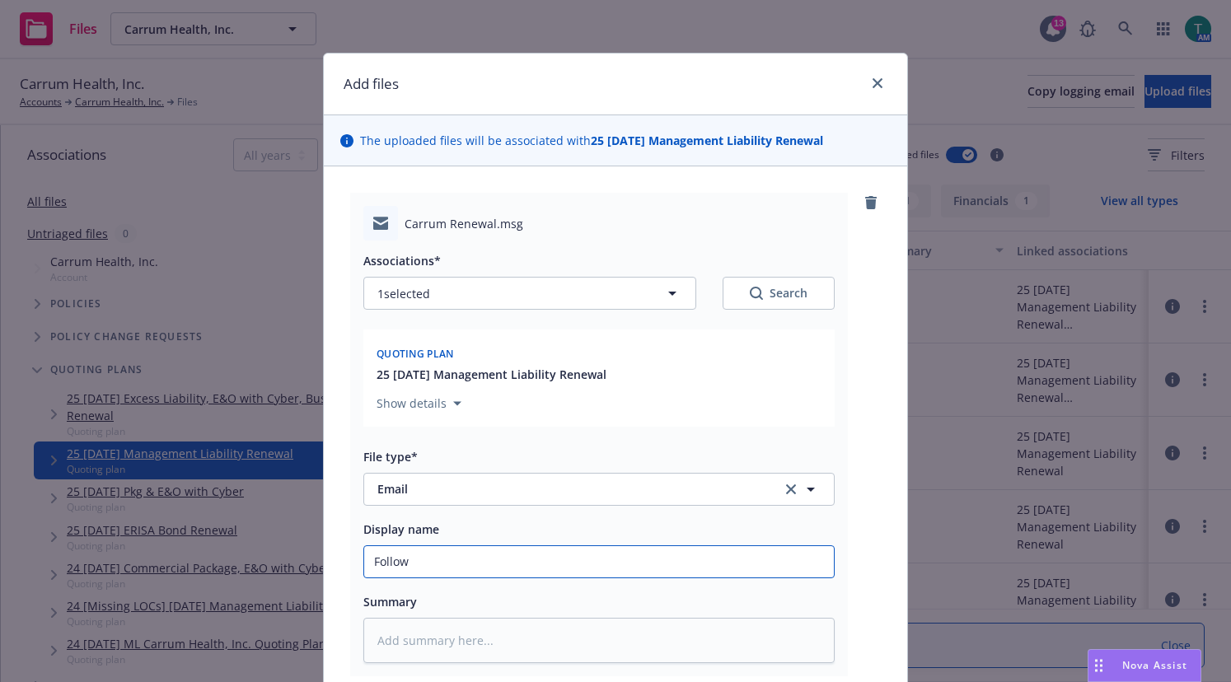
type input "Follow"
type textarea "x"
type input "Follow u"
type textarea "x"
type input "Follow up"
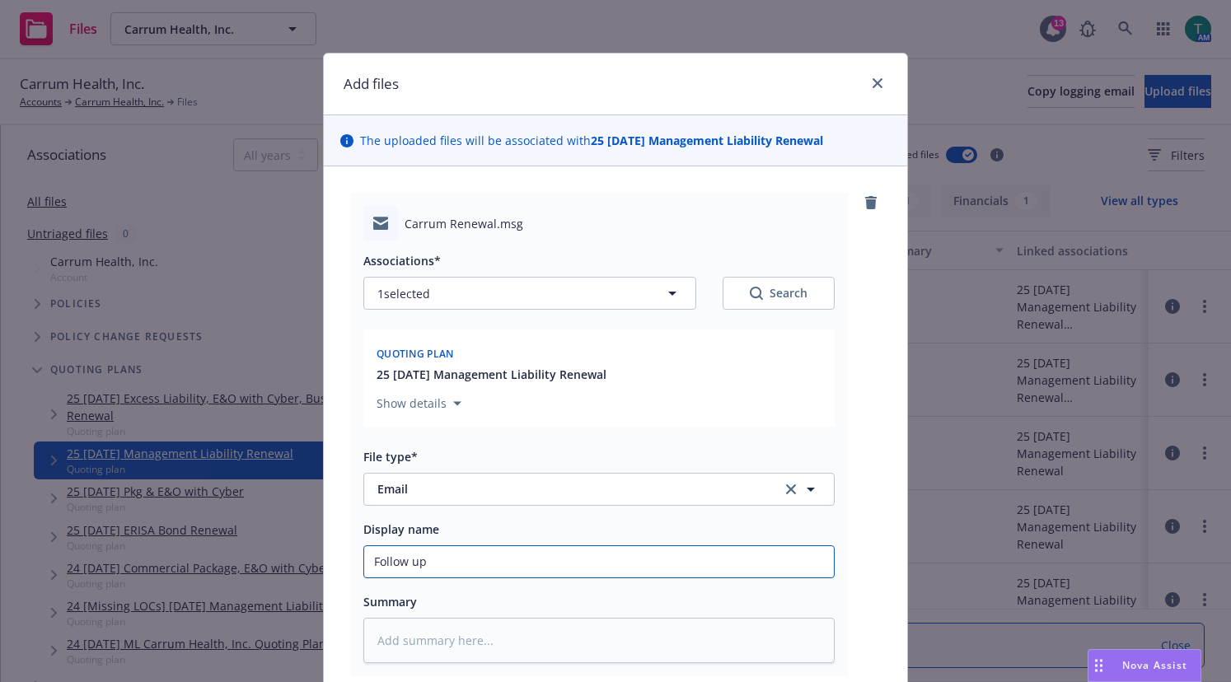
type textarea "x"
type input "Follow up"
type textarea "x"
type input "Follow up o"
type textarea "x"
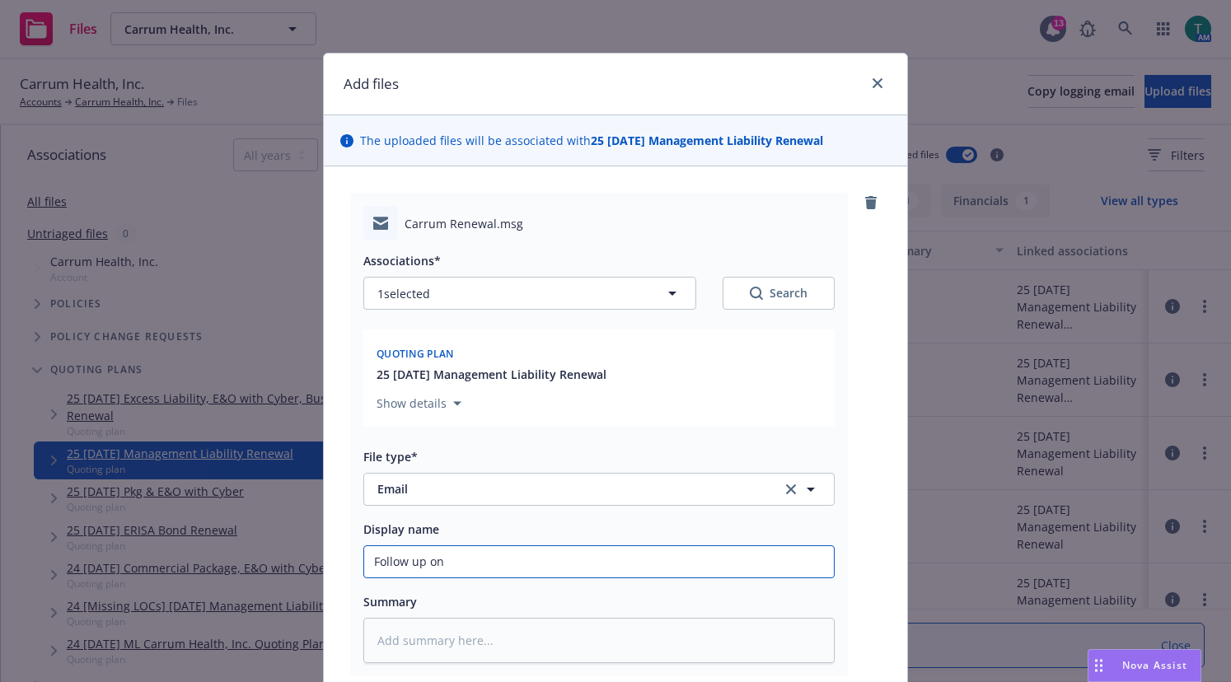
type input "Follow up on"
type textarea "x"
type input "Follow up on b"
type textarea "x"
type input "Follow up on bi"
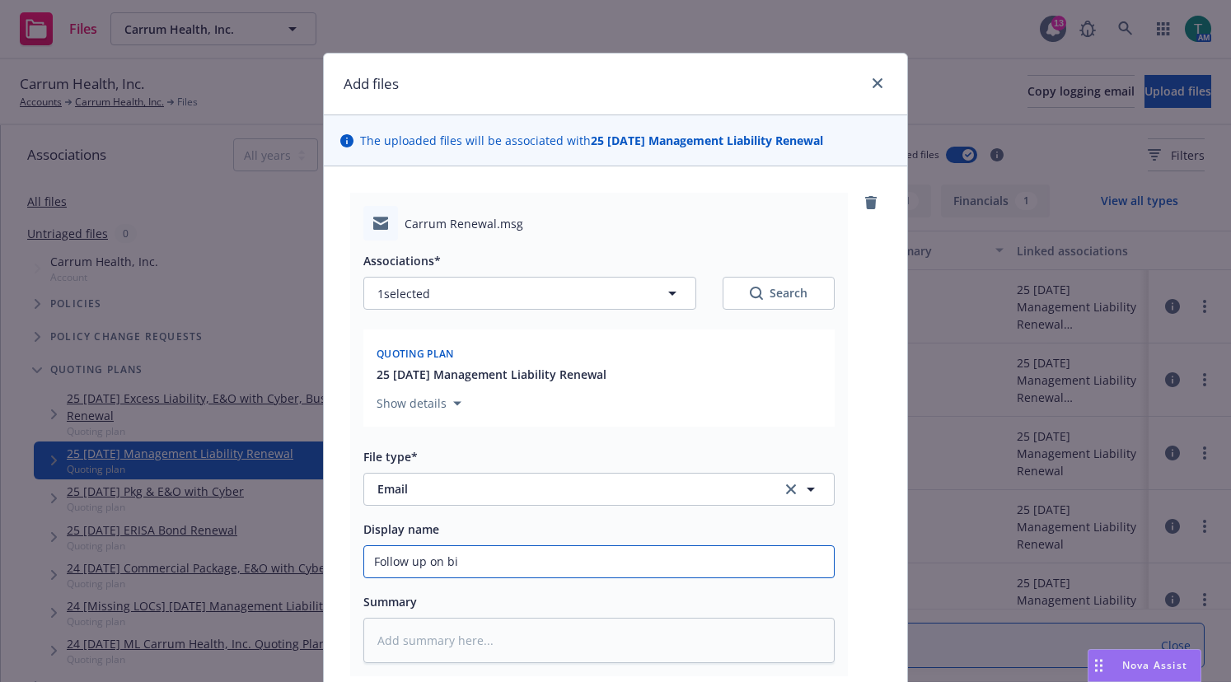
type textarea "x"
type input "Follow up on bin"
type textarea "x"
type input "Follow up on bind"
type textarea "x"
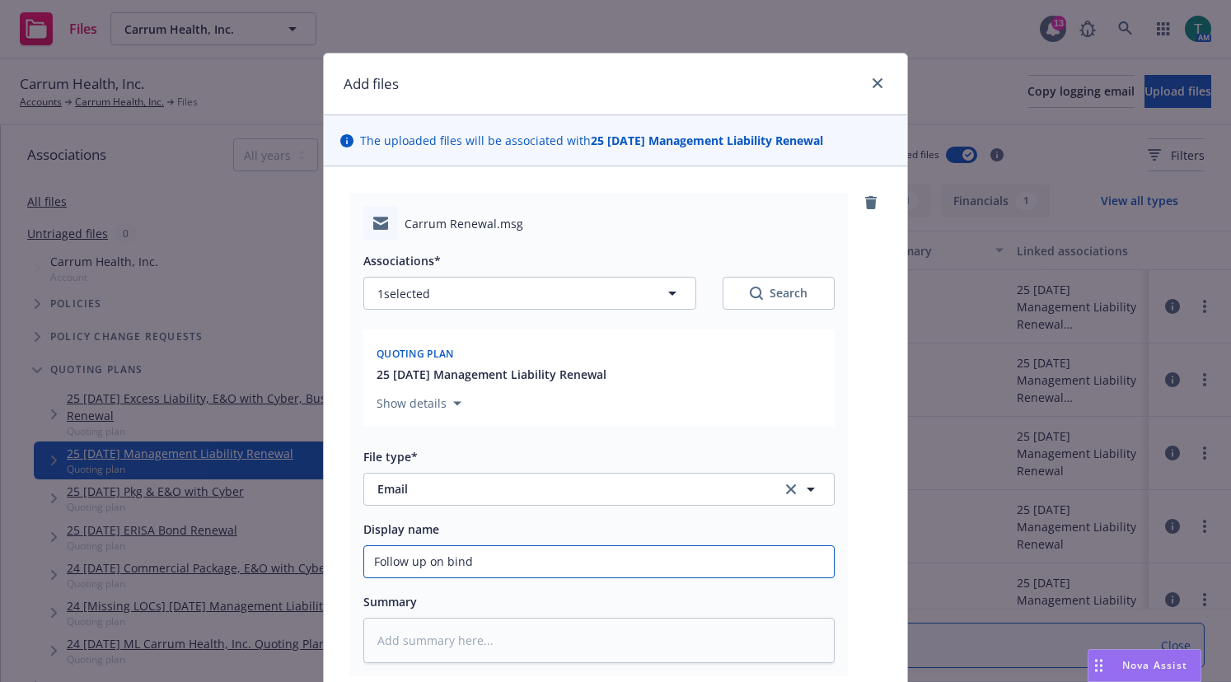
type input "Follow up on bind o"
type textarea "x"
type input "Follow up on bind or"
type textarea "x"
type input "Follow up on bind ord"
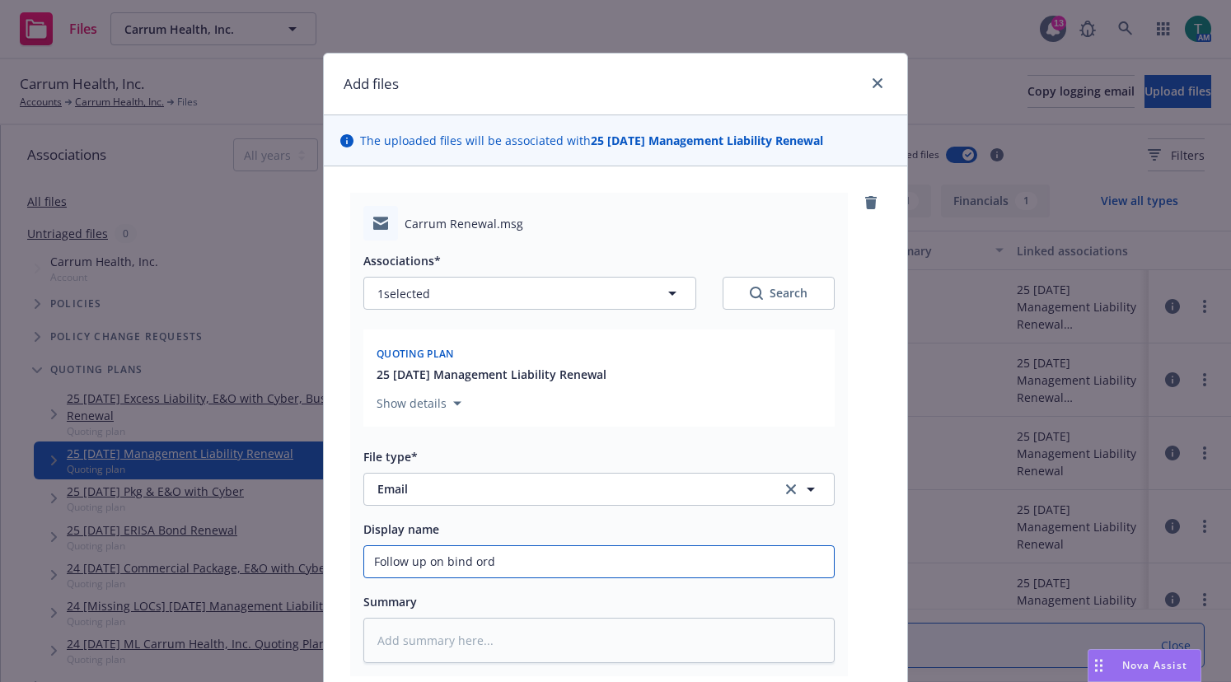
type textarea "x"
type input "Follow up on bind orde"
type textarea "x"
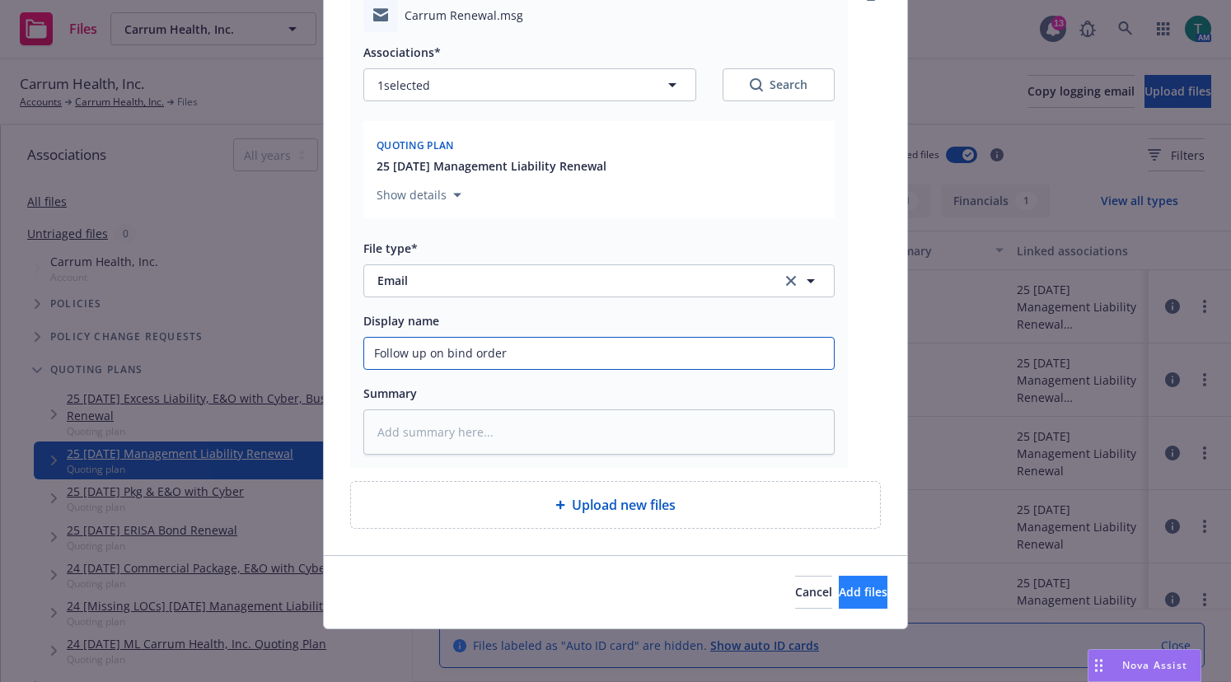
type input "Follow up on bind order"
click at [839, 598] on span "Add files" at bounding box center [863, 592] width 49 height 16
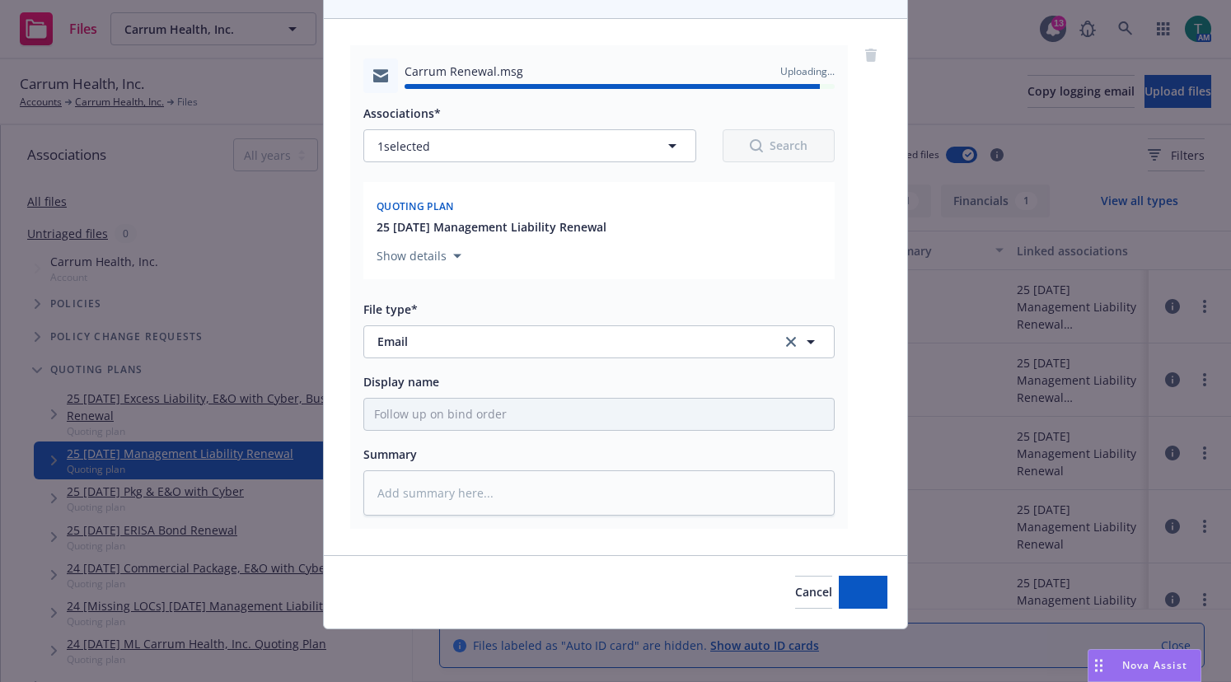
type textarea "x"
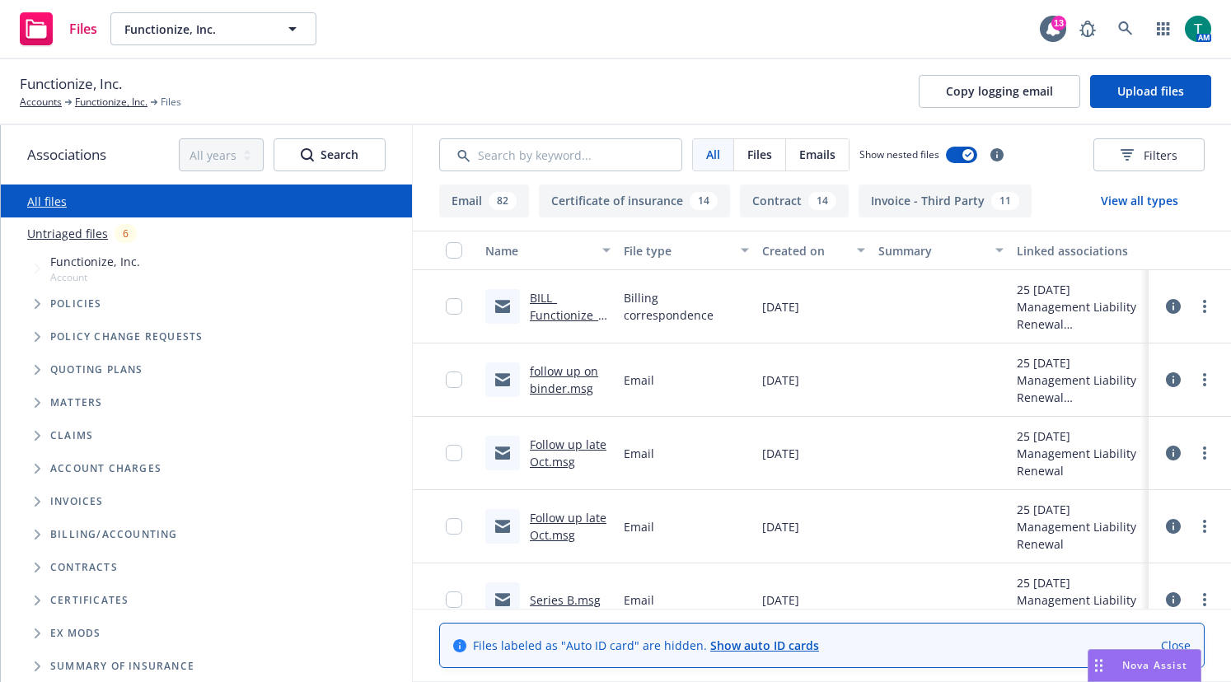
click at [33, 377] on span "Tree Example" at bounding box center [37, 370] width 26 height 26
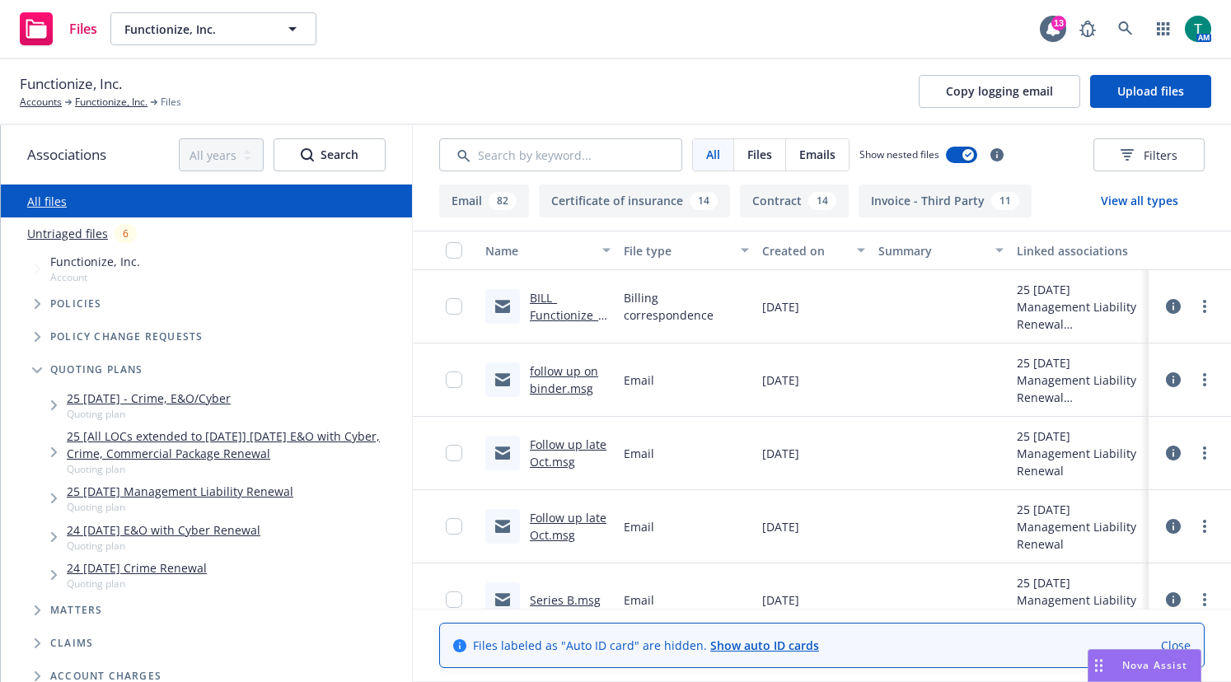
click at [198, 497] on link "25 [DATE] Management Liability Renewal" at bounding box center [180, 491] width 227 height 17
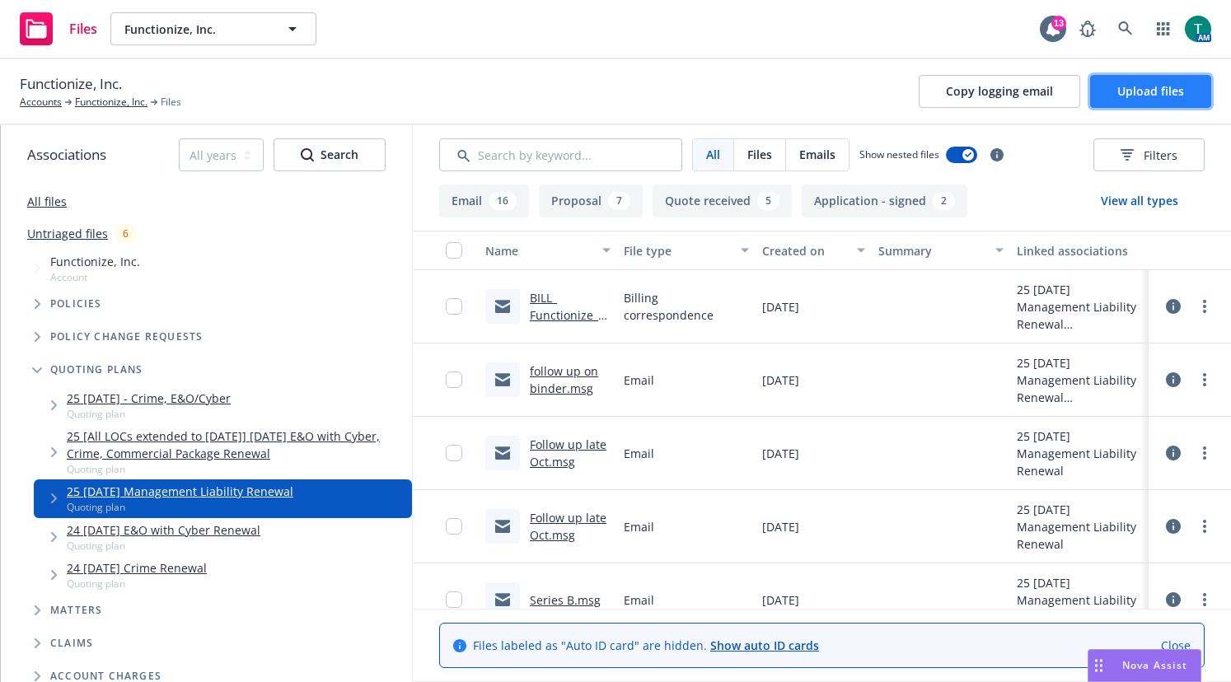
click at [1158, 94] on span "Upload files" at bounding box center [1150, 91] width 67 height 16
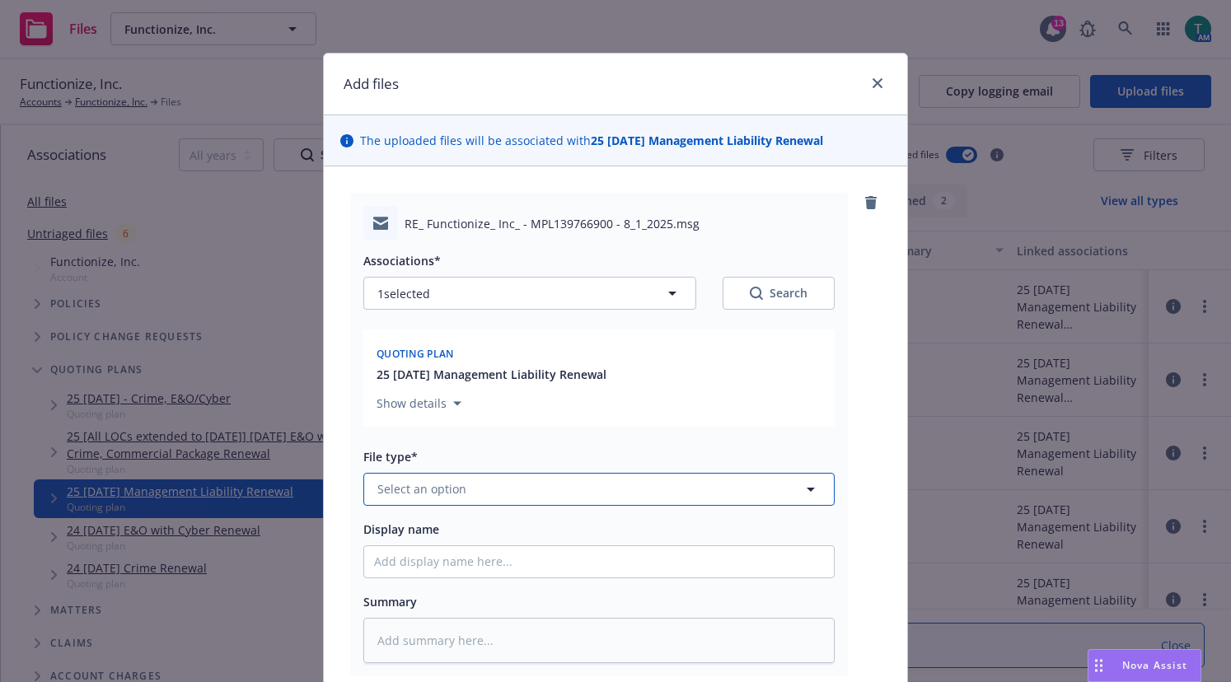
click at [413, 494] on span "Select an option" at bounding box center [421, 488] width 89 height 17
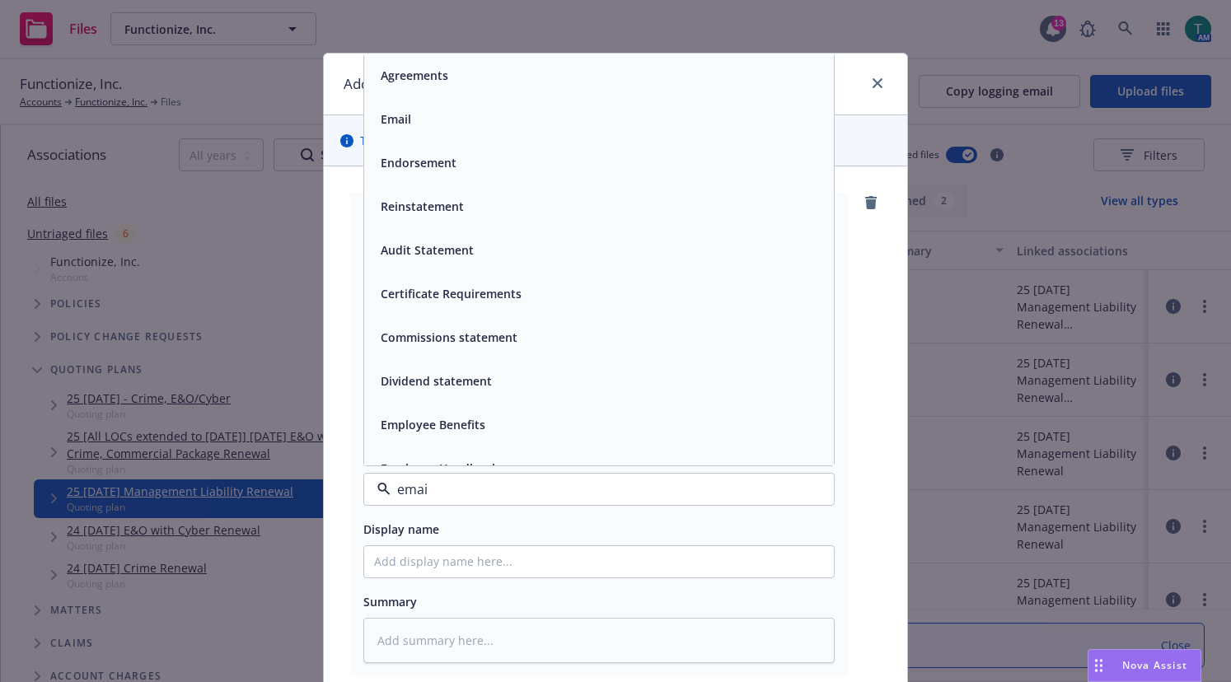
type input "email"
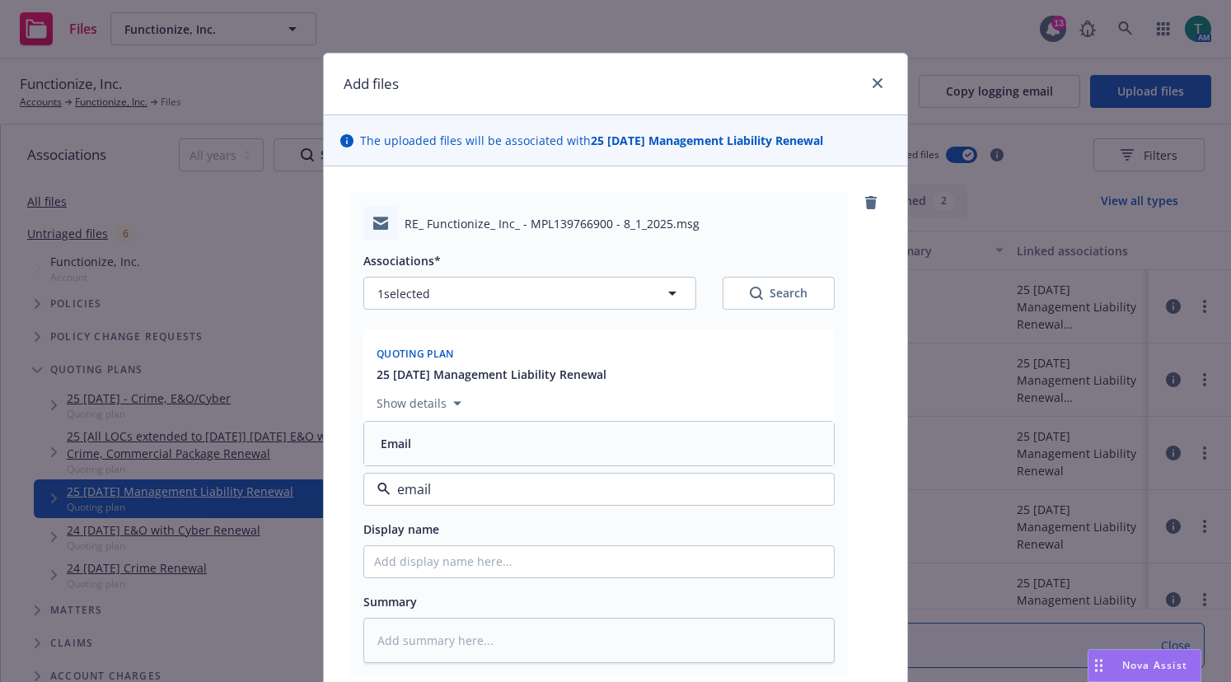
click at [407, 438] on div "Email" at bounding box center [394, 444] width 40 height 24
drag, startPoint x: 380, startPoint y: 559, endPoint x: 387, endPoint y: 552, distance: 10.5
click at [386, 554] on input "Display name" at bounding box center [599, 561] width 470 height 31
type textarea "x"
type input "A"
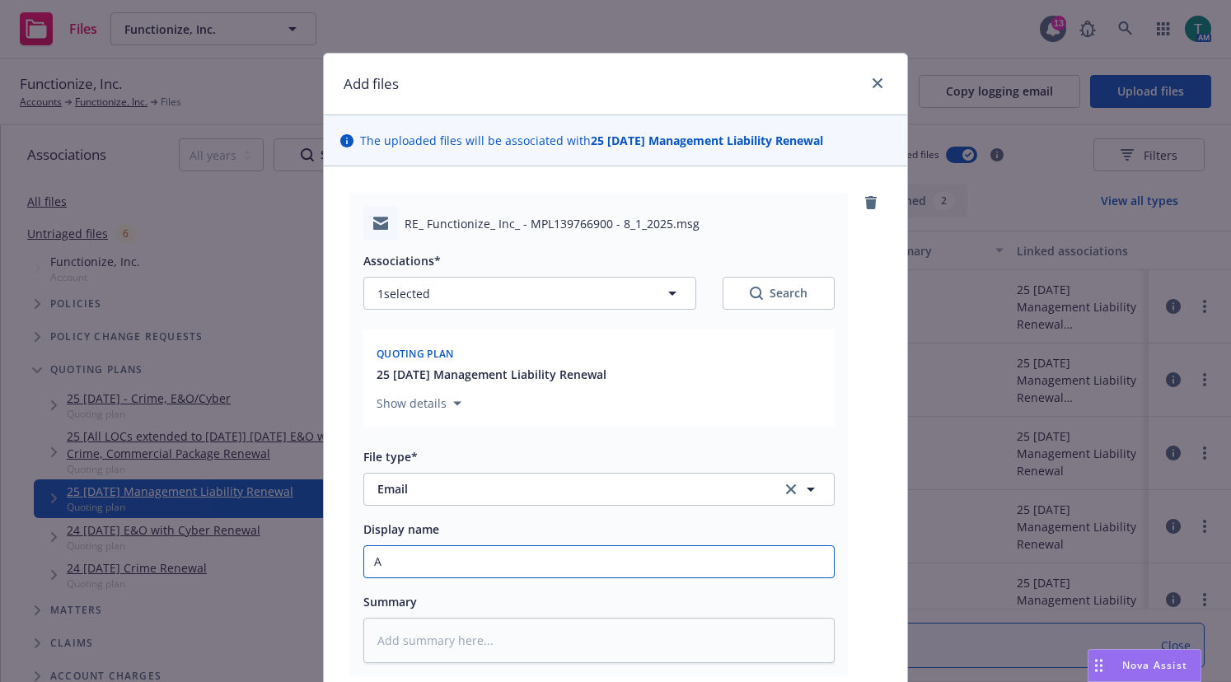
type textarea "x"
type input "AP"
type textarea "x"
type input "AP"
type textarea "x"
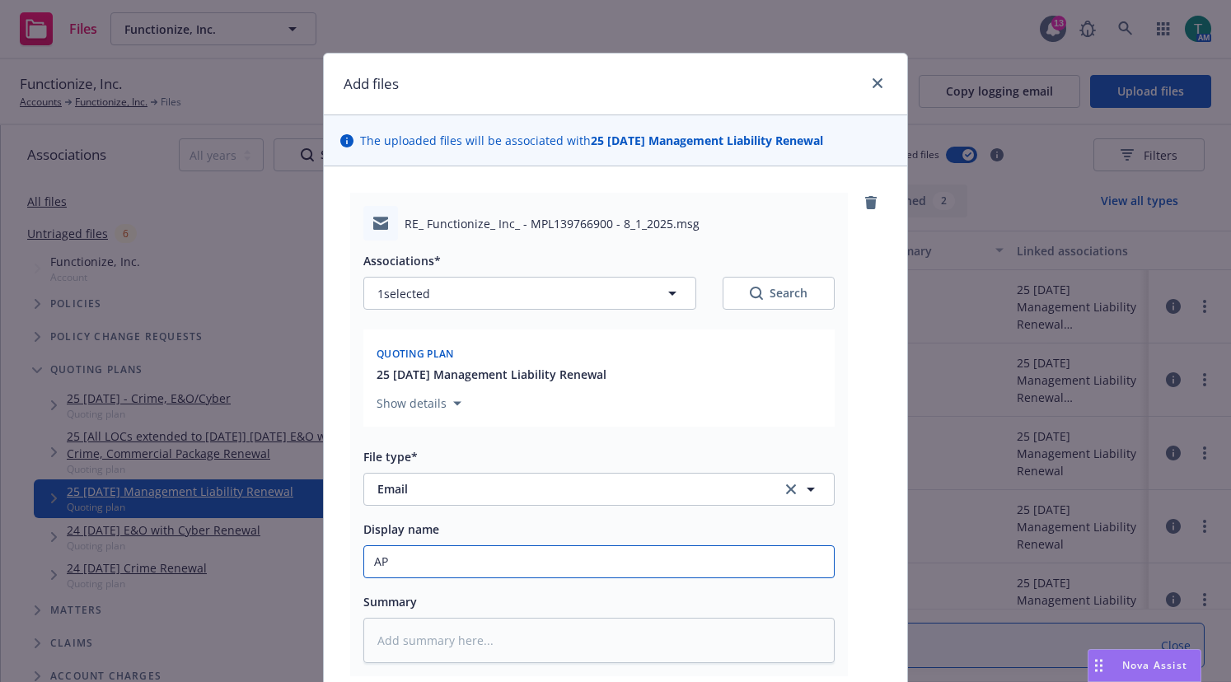
type input "AP t"
type textarea "x"
type input "AP to"
type textarea "x"
type input "AP to"
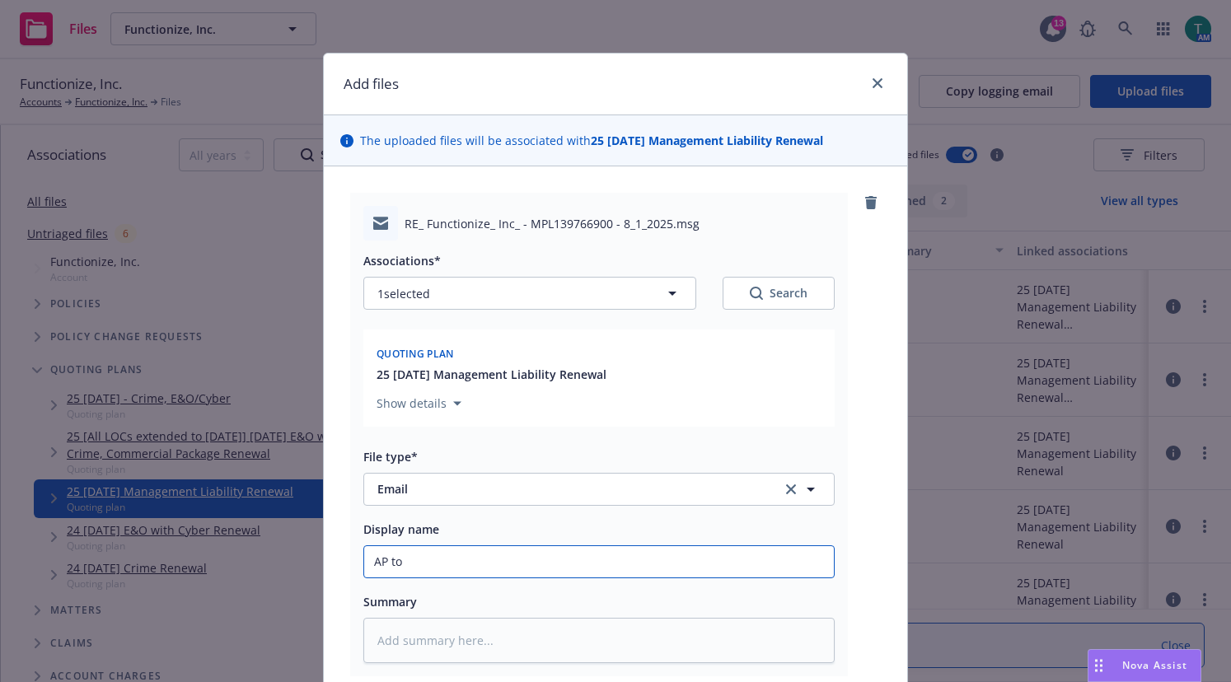
type textarea "x"
type input "AP to i"
type textarea "x"
type input "AP to in"
type textarea "x"
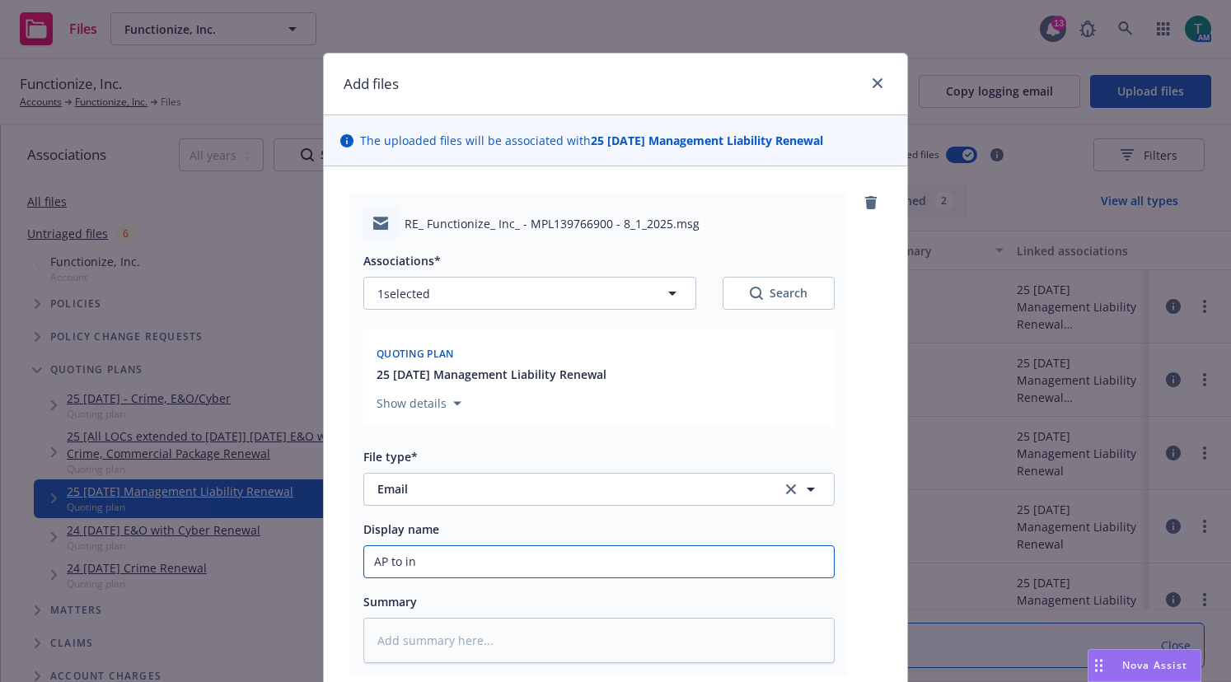
type input "AP to inc"
type textarea "x"
type input "AP to incr"
type textarea "x"
type input "AP to incre"
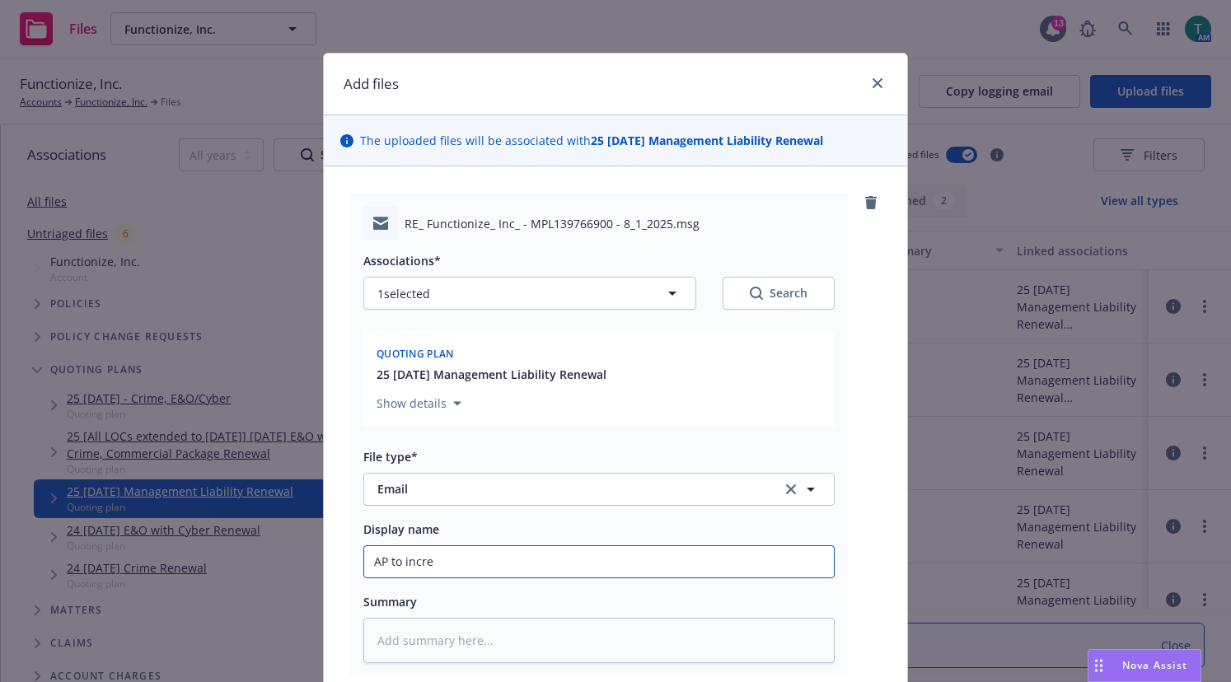
type textarea "x"
type input "AP to increa"
type textarea "x"
type input "AP to increase"
type textarea "x"
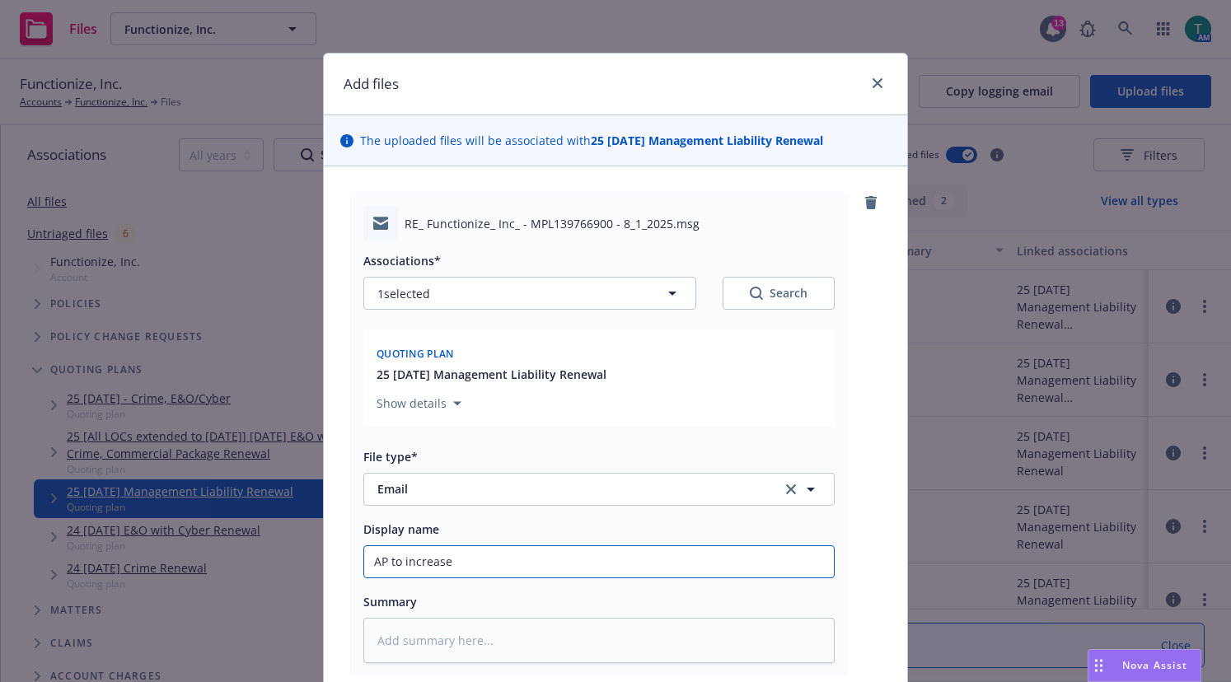
type input "AP to increase D&O to $5M and EPL to $2M"
type textarea "x"
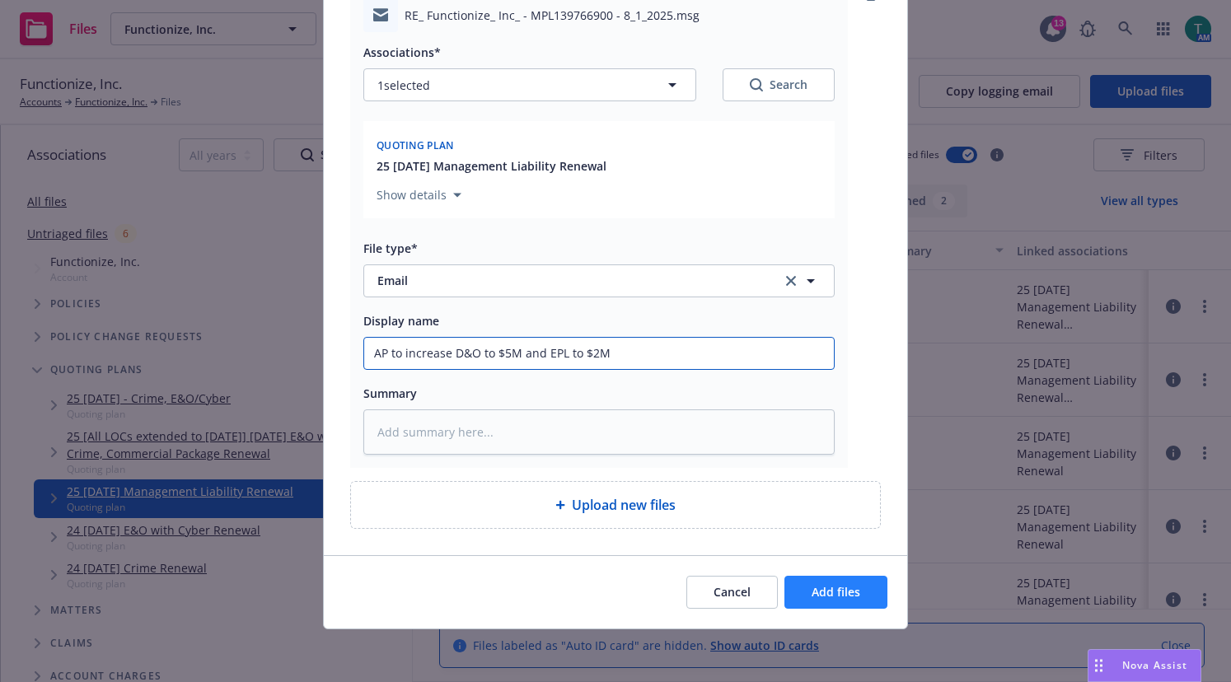
type input "AP to increase D&O to $5M and EPL to $2M"
click at [812, 592] on span "Add files" at bounding box center [836, 592] width 49 height 16
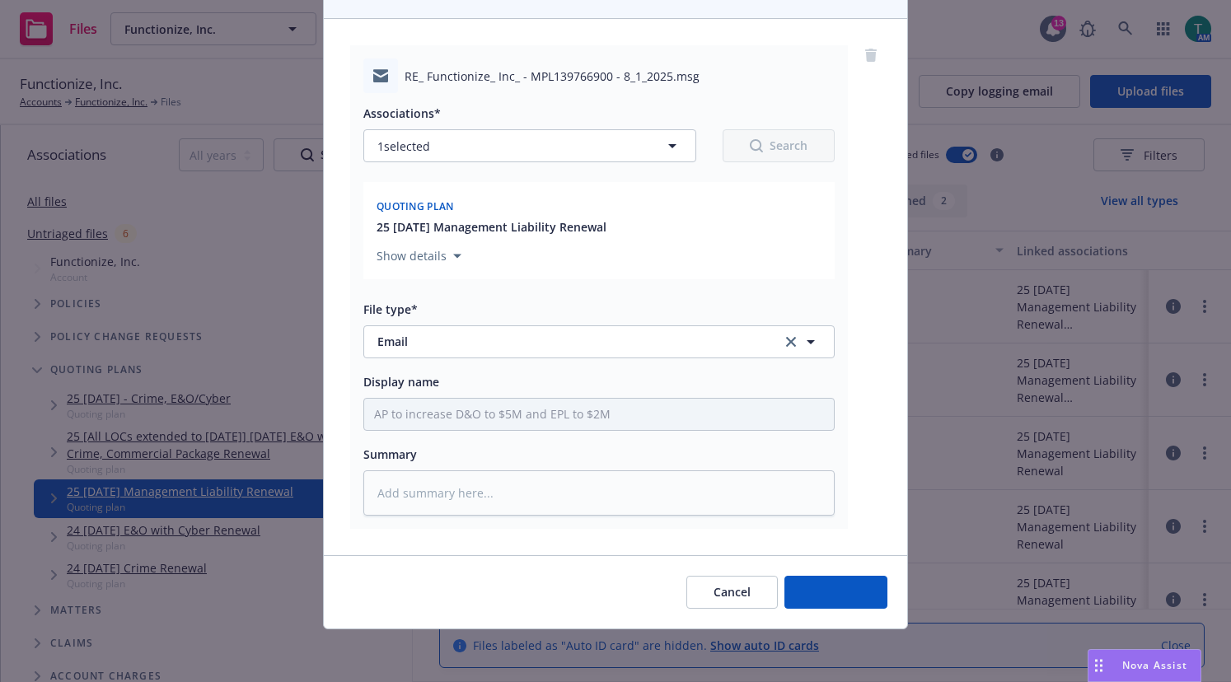
scroll to position [147, 0]
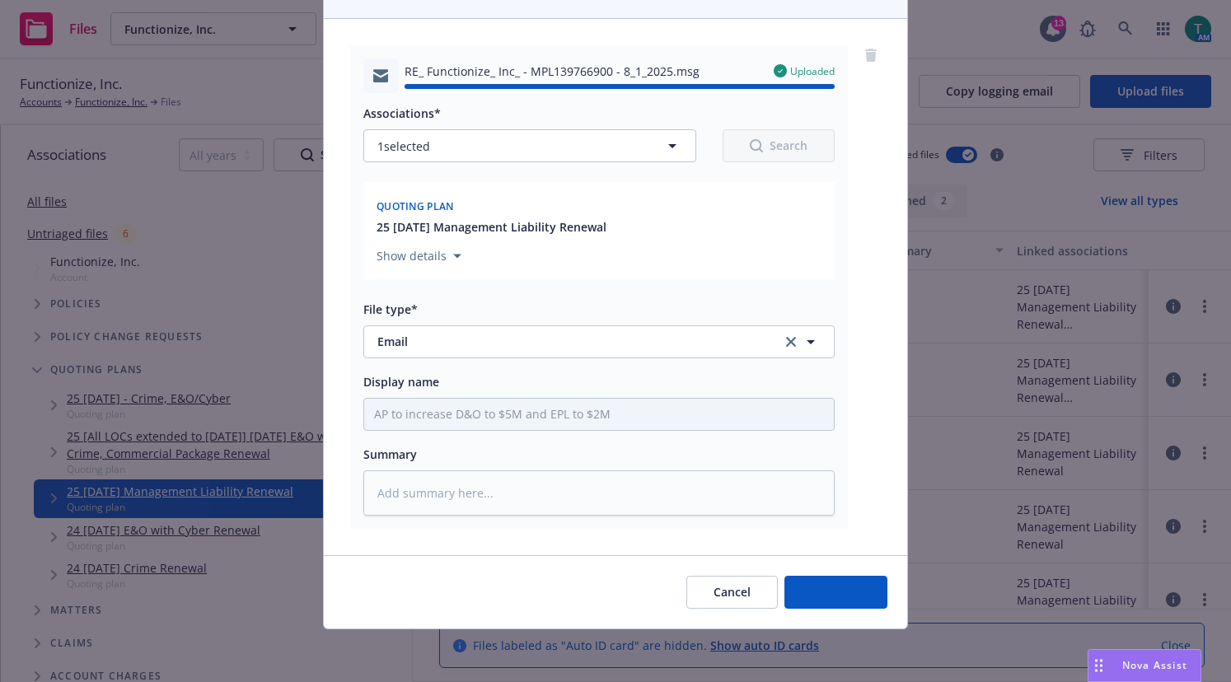
type textarea "x"
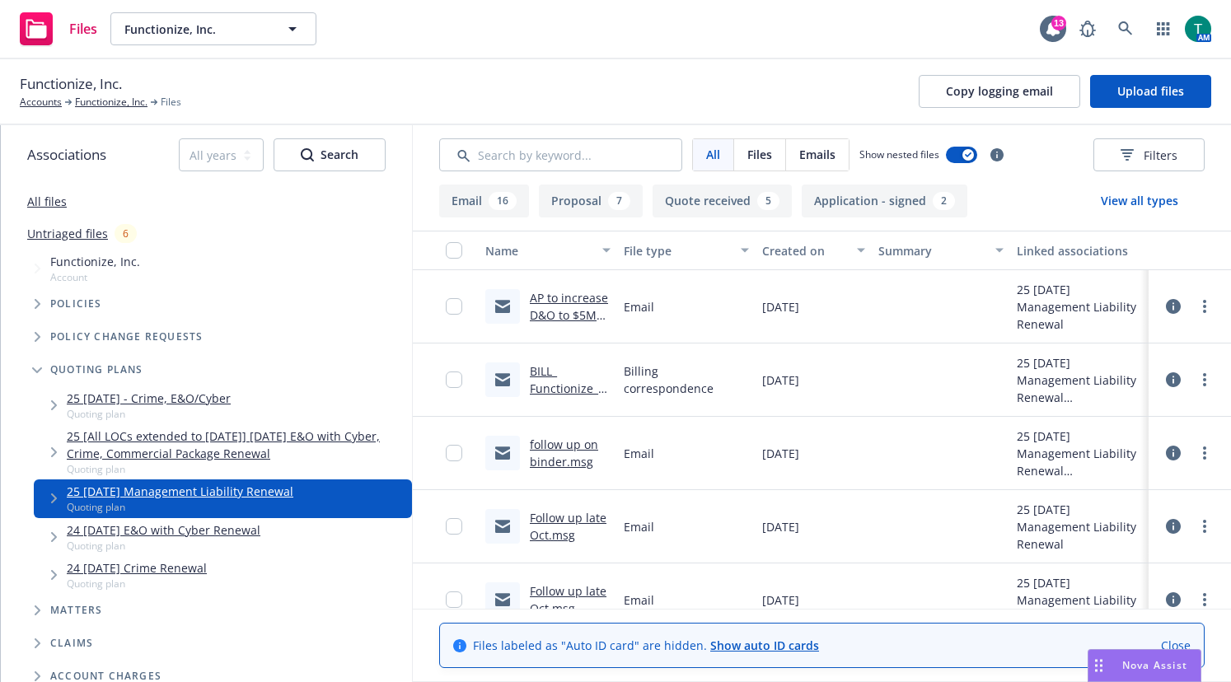
click at [1114, 662] on div "Nova Assist" at bounding box center [1154, 665] width 91 height 14
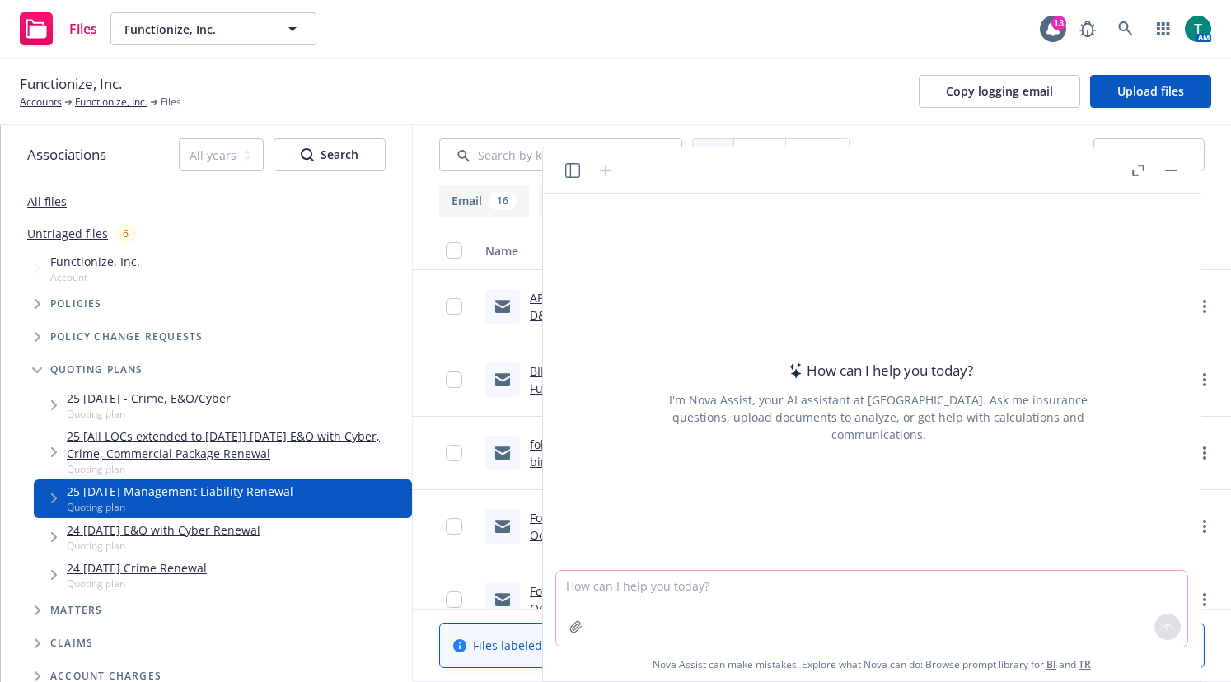
click at [737, 603] on textarea at bounding box center [871, 609] width 631 height 76
type textarea "refine email"
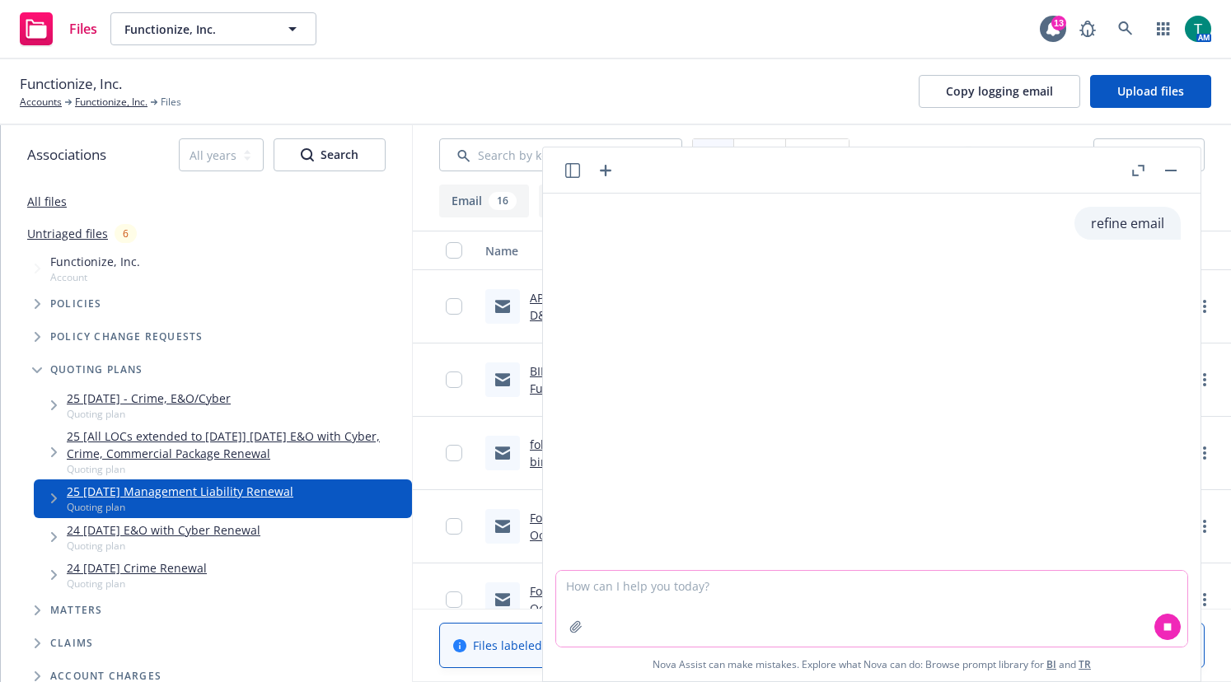
type textarea "v"
paste textarea "Hi David, Further to our conversation yesterday, I followed up to get Zurich’s …"
type textarea "Hi David, Further to our conversation yesterday, I followed up to get Zurich’s …"
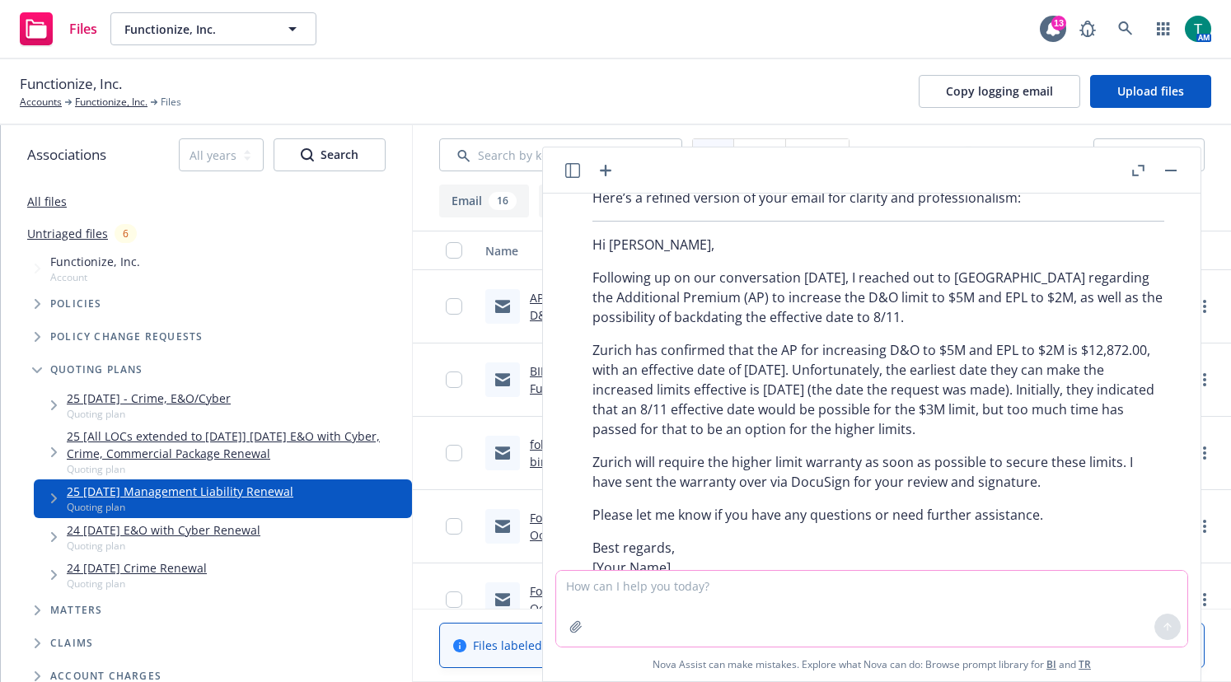
scroll to position [439, 0]
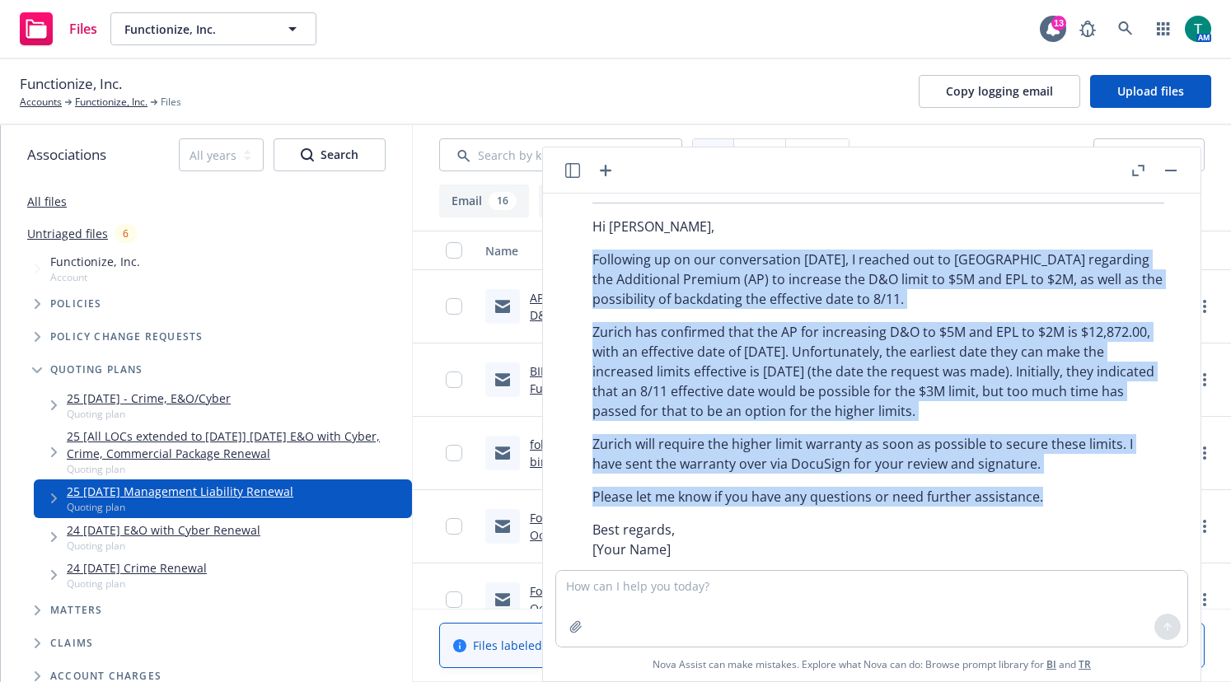
drag, startPoint x: 1055, startPoint y: 497, endPoint x: 564, endPoint y: 263, distance: 543.2
click at [564, 263] on div "Here’s a refined version of your email for clarity and professionalism: Hi Davi…" at bounding box center [878, 388] width 631 height 450
copy div "Following up on our conversation yesterday, I reached out to Zurich regarding t…"
click at [1176, 171] on rect "button" at bounding box center [1171, 171] width 12 height 2
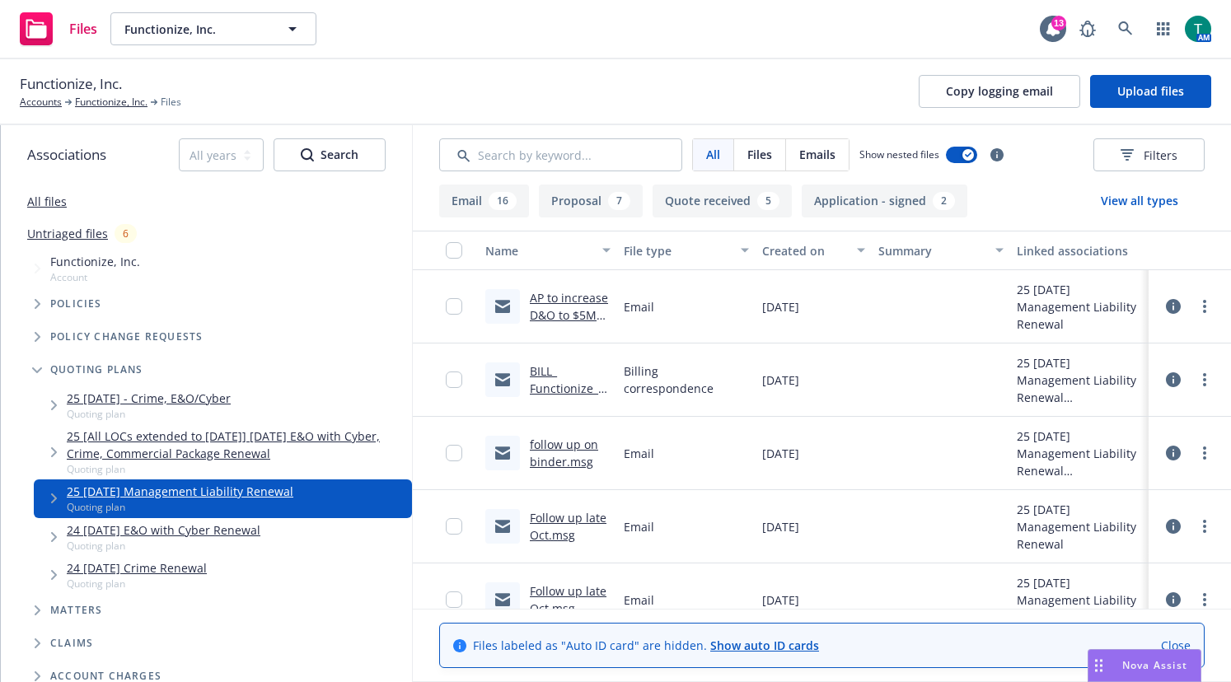
scroll to position [522, 0]
click at [1127, 662] on span "Nova Assist" at bounding box center [1154, 665] width 65 height 14
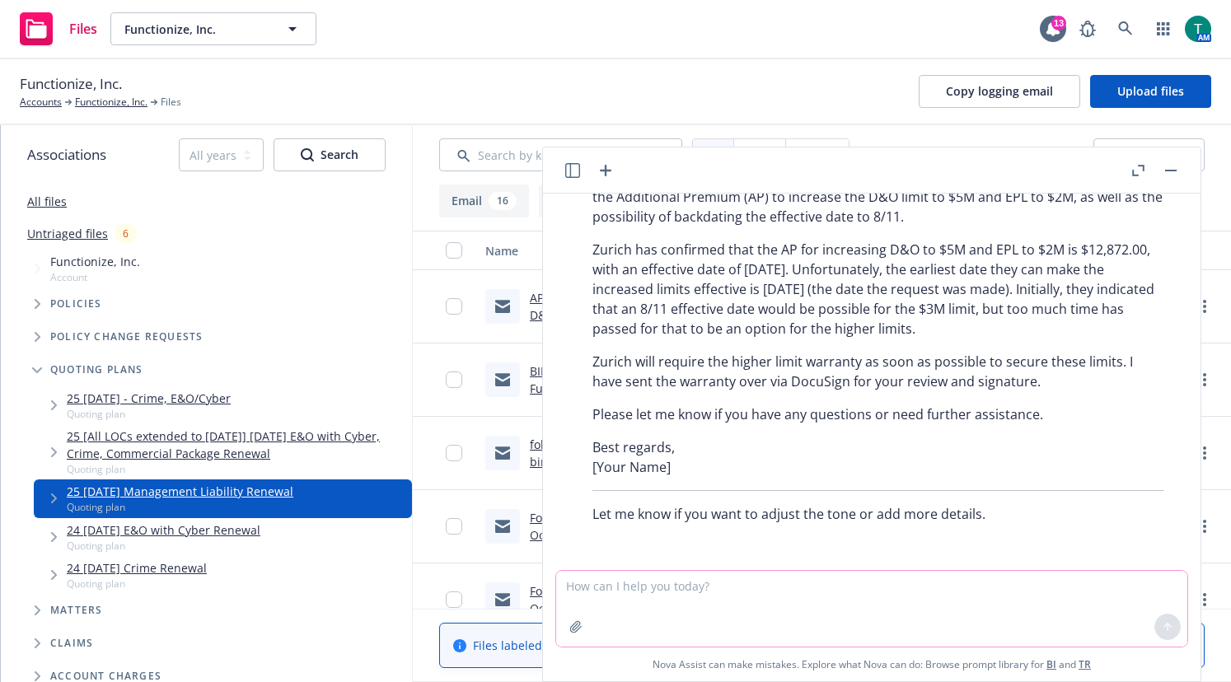
click at [785, 589] on textarea at bounding box center [871, 609] width 631 height 76
paste textarea "Zurich will require the higher limit warranty as soon as possible to secure the…"
type textarea "Zurich will require the higher limit warranty as soon as possible to secure the…"
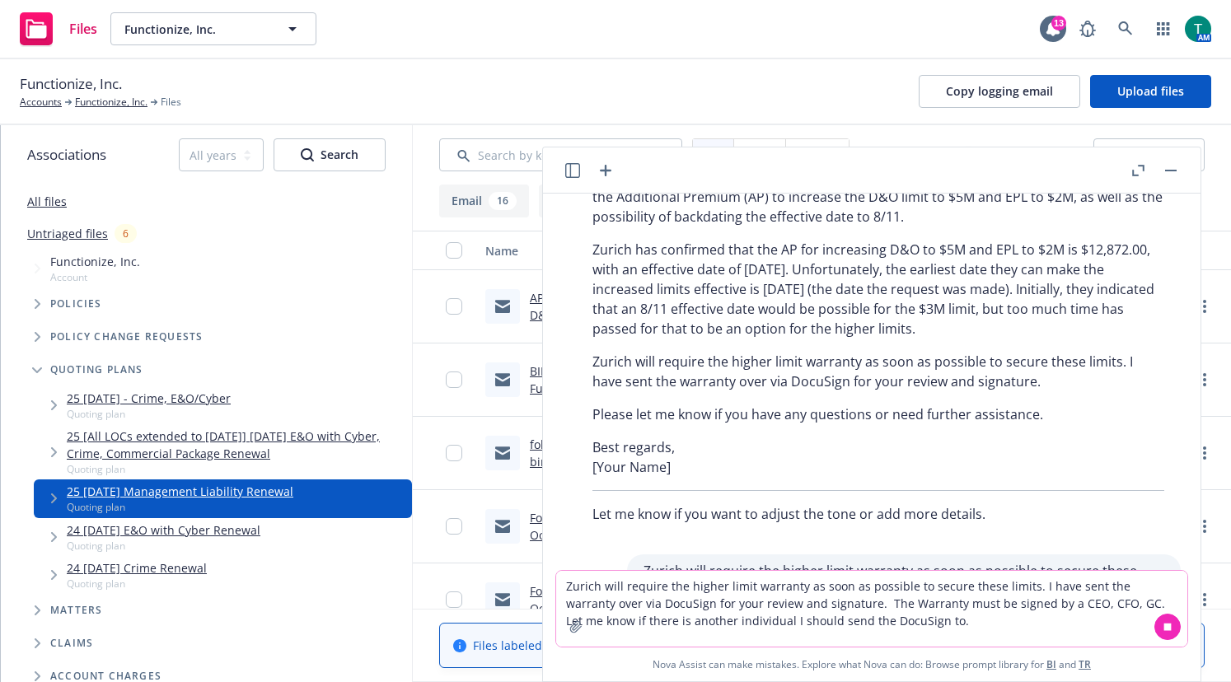
scroll to position [660, 0]
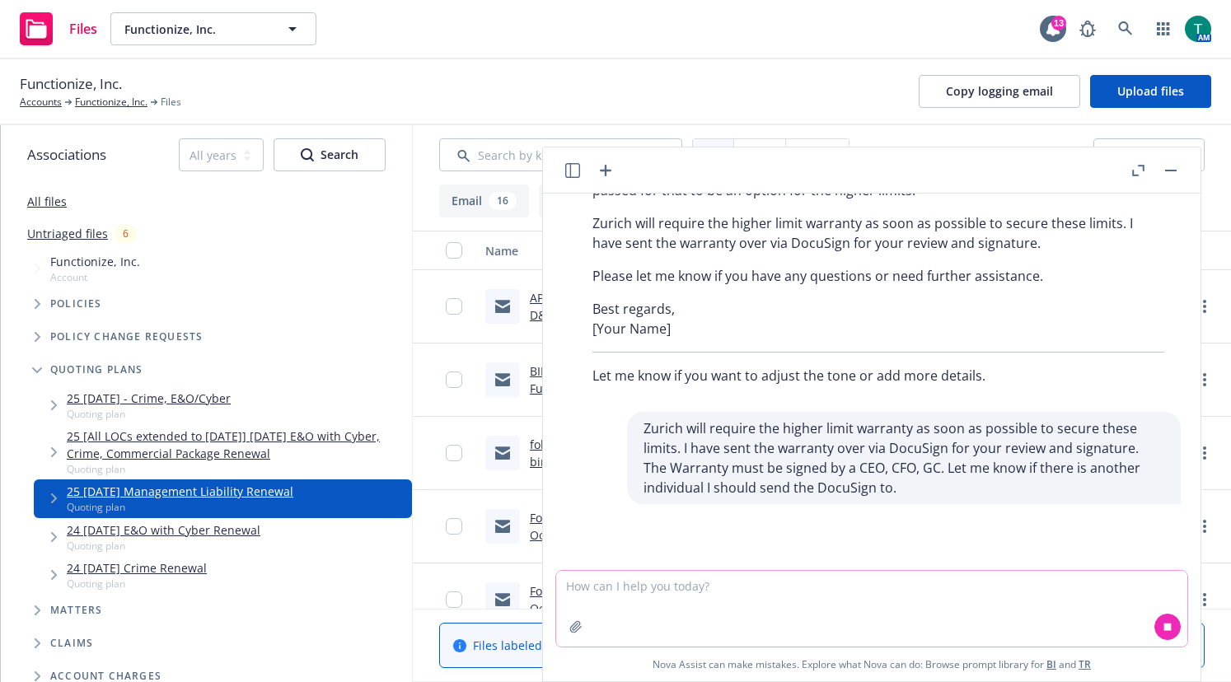
click at [650, 587] on textarea at bounding box center [871, 609] width 631 height 76
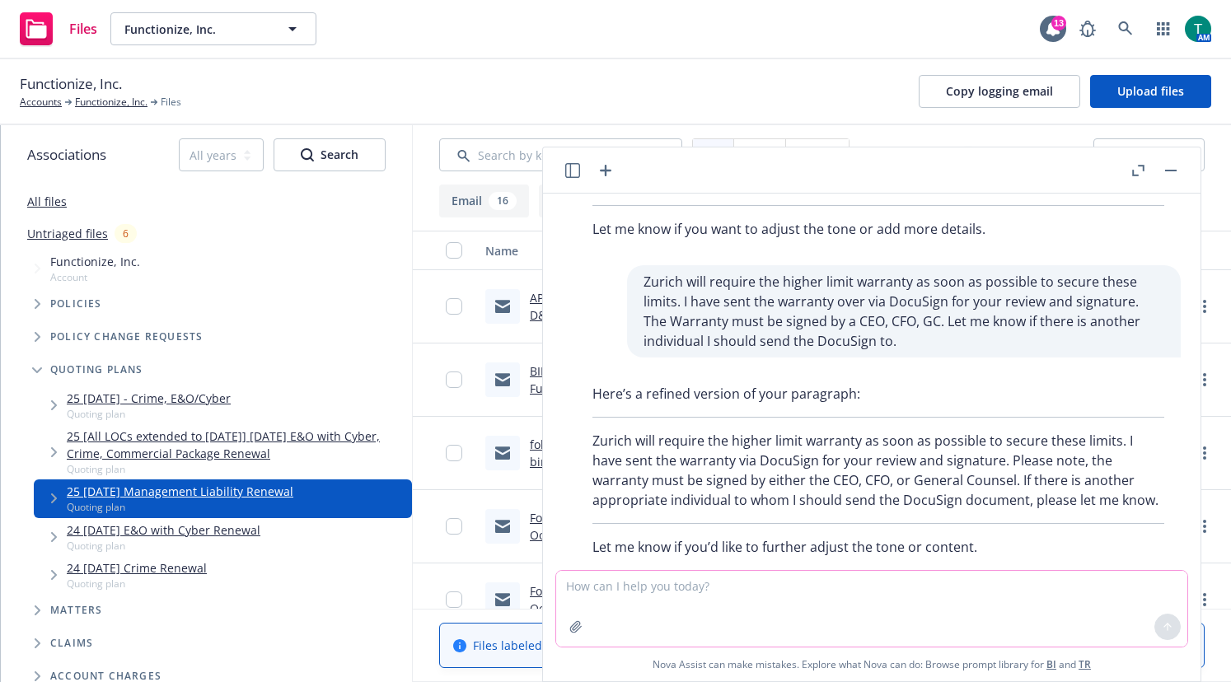
scroll to position [840, 0]
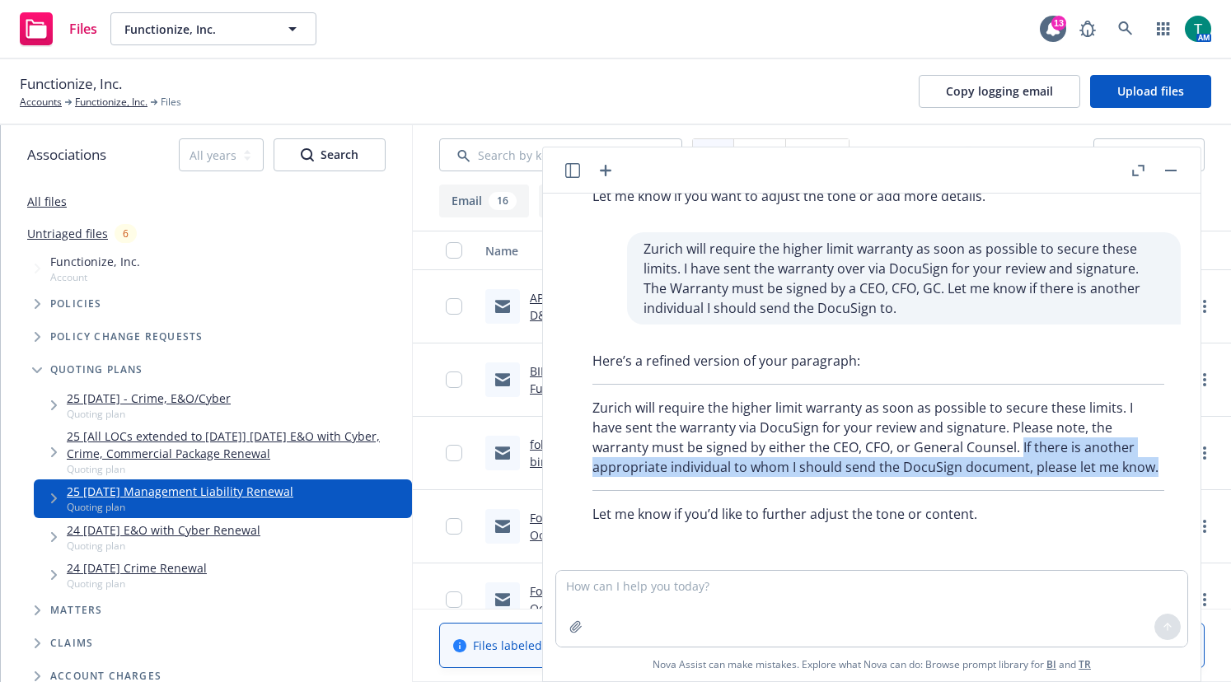
drag, startPoint x: 1021, startPoint y: 447, endPoint x: 1168, endPoint y: 459, distance: 147.2
click at [1168, 461] on div "Here’s a refined version of your paragraph: Zurich will require the higher limi…" at bounding box center [878, 437] width 631 height 186
copy p "If there is another appropriate individual to whom I should send the DocuSign d…"
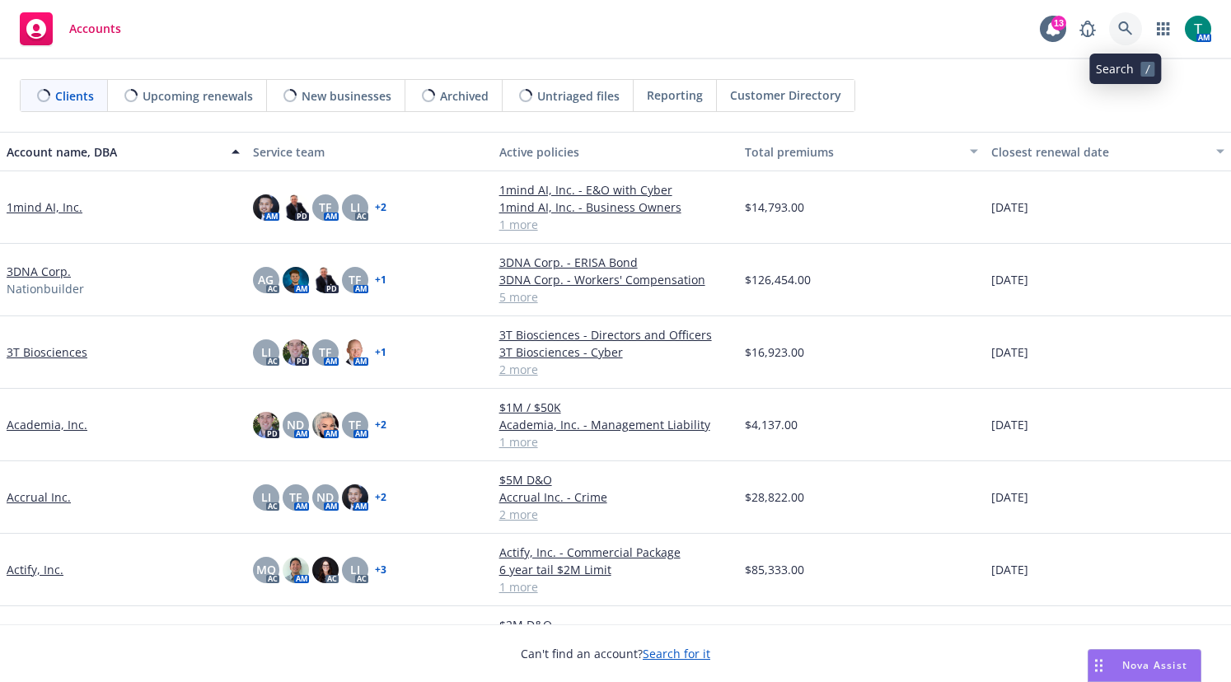
click at [1121, 26] on icon at bounding box center [1125, 28] width 15 height 15
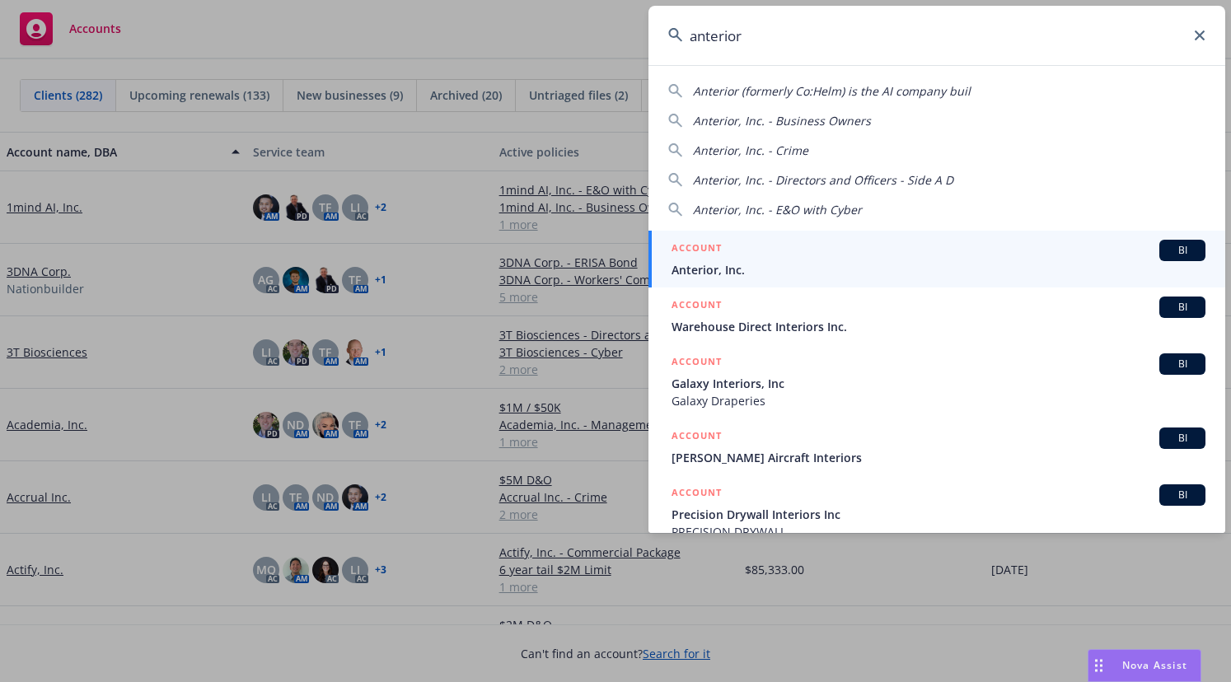
type input "anterior"
click at [1166, 252] on span "BI" at bounding box center [1182, 250] width 33 height 15
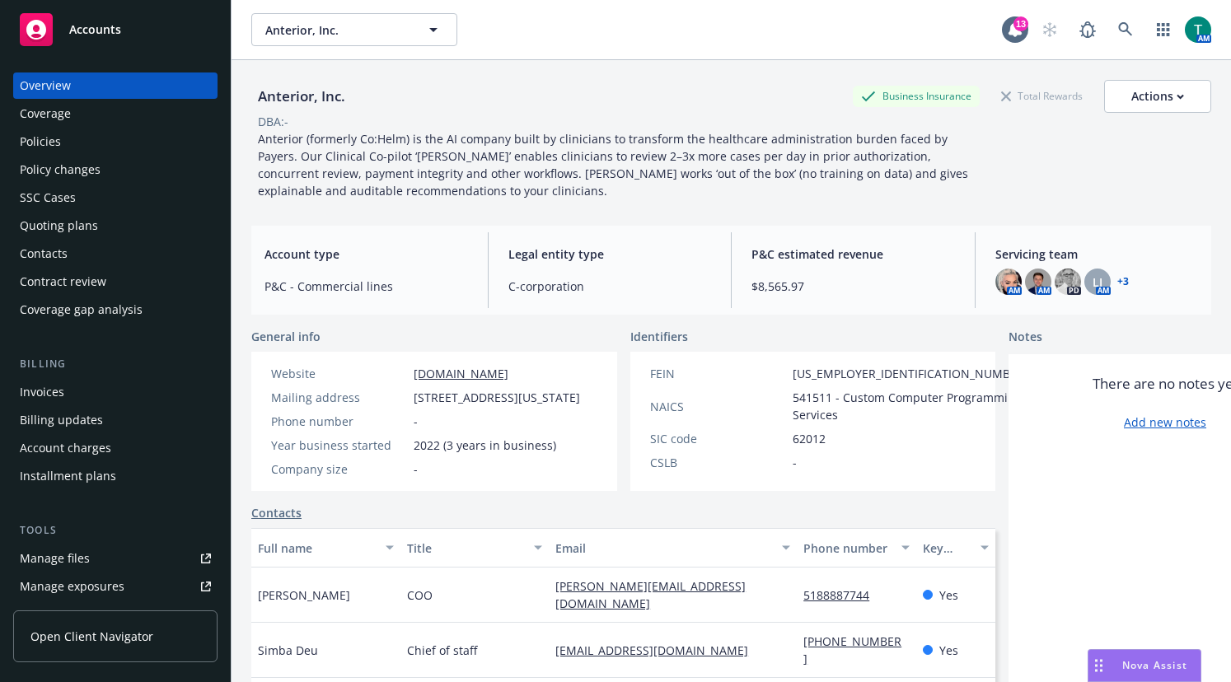
click at [40, 571] on div "Manage files" at bounding box center [55, 558] width 70 height 26
click at [87, 396] on div "Invoices" at bounding box center [115, 392] width 191 height 26
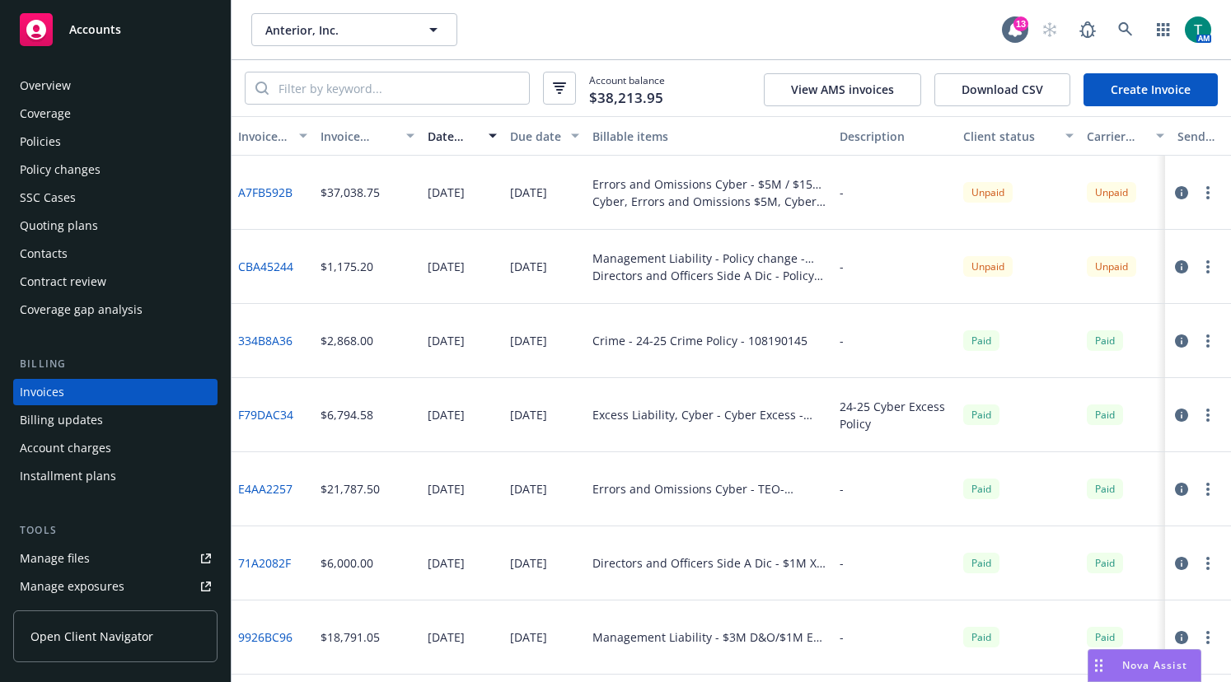
click at [97, 554] on link "Manage files" at bounding box center [115, 558] width 204 height 26
click at [1198, 269] on button "button" at bounding box center [1208, 267] width 20 height 20
drag, startPoint x: 294, startPoint y: 262, endPoint x: 267, endPoint y: 272, distance: 28.9
click at [293, 264] on div "CBA45244" at bounding box center [273, 267] width 82 height 74
click at [265, 266] on link "CBA45244" at bounding box center [265, 266] width 55 height 17
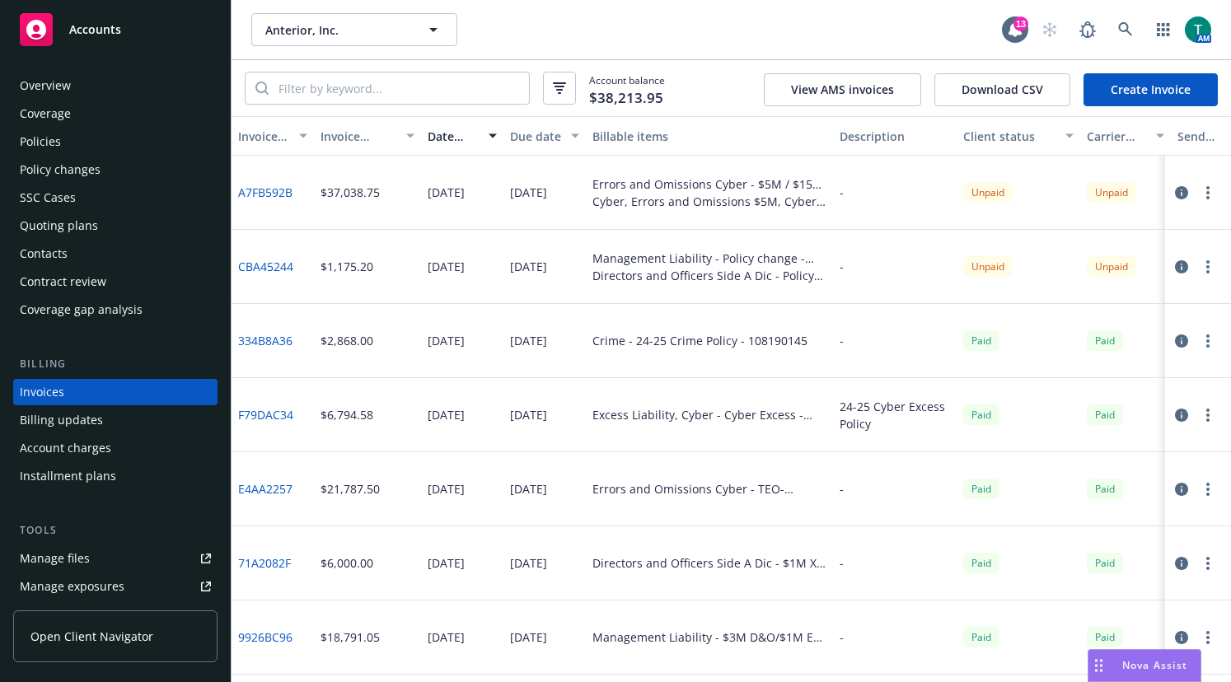
click at [32, 145] on div "Policies" at bounding box center [40, 142] width 41 height 26
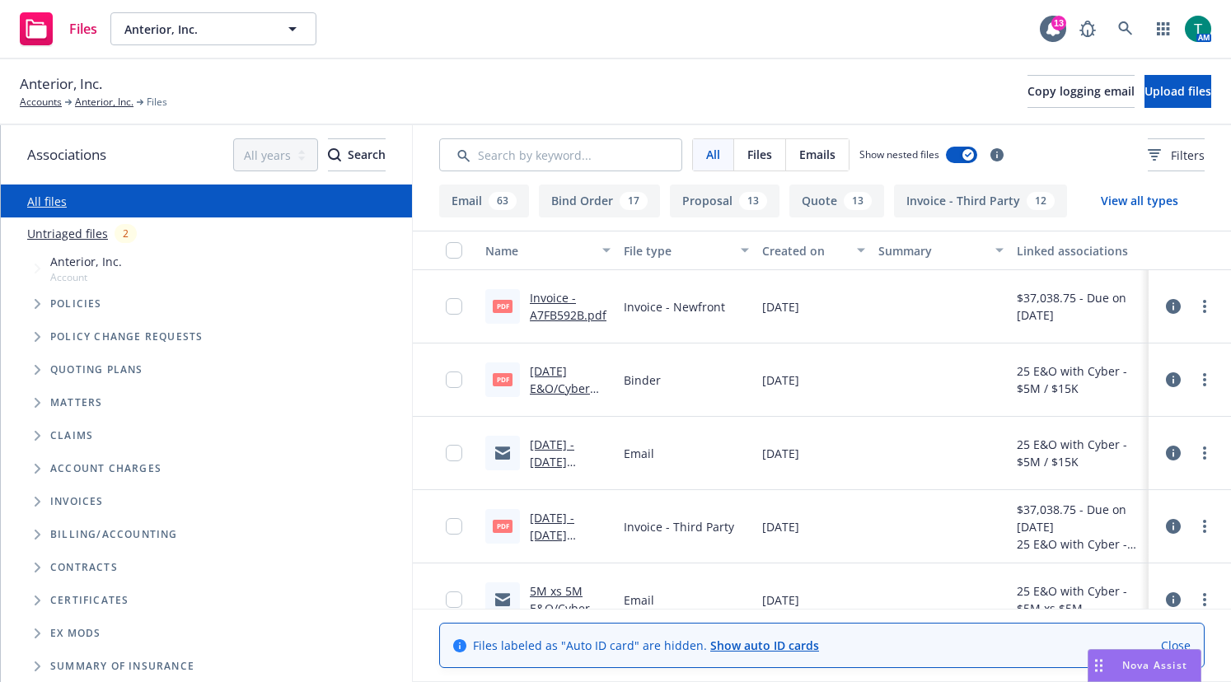
click at [38, 301] on icon "Tree Example" at bounding box center [38, 304] width 7 height 10
click at [35, 368] on icon "Tree Example" at bounding box center [38, 370] width 7 height 10
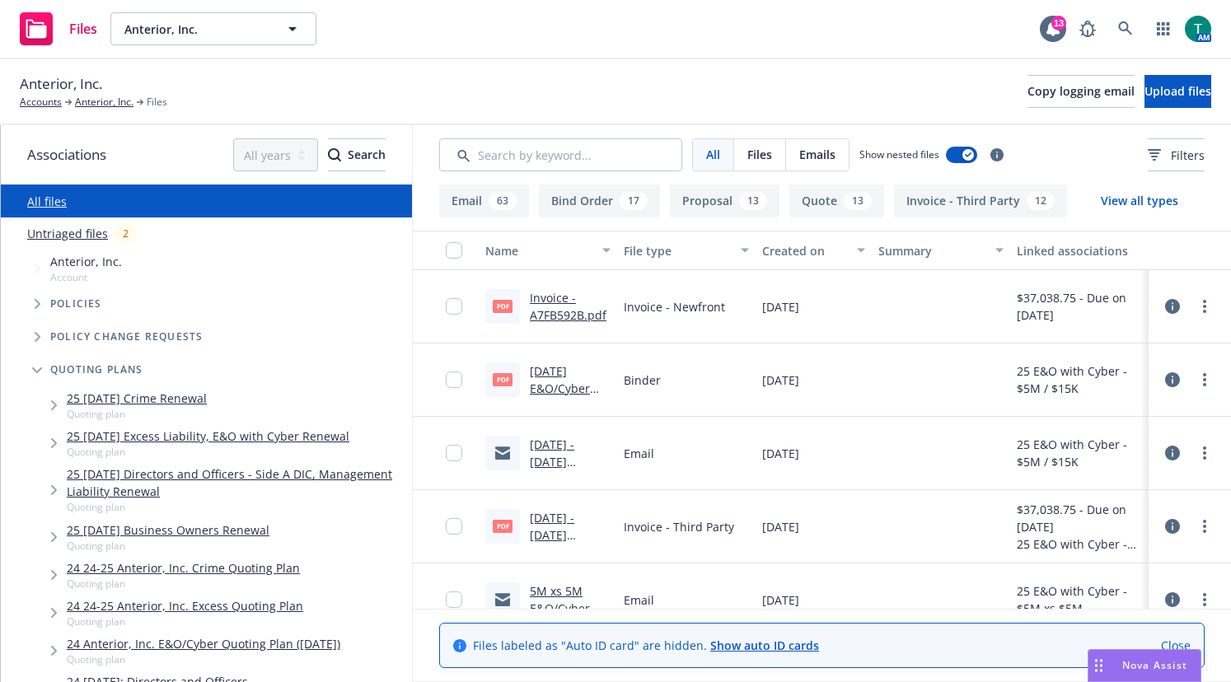
click at [175, 475] on link "25 08/12/25 Directors and Officers - Side A DIC, Management Liability Renewal" at bounding box center [236, 483] width 339 height 35
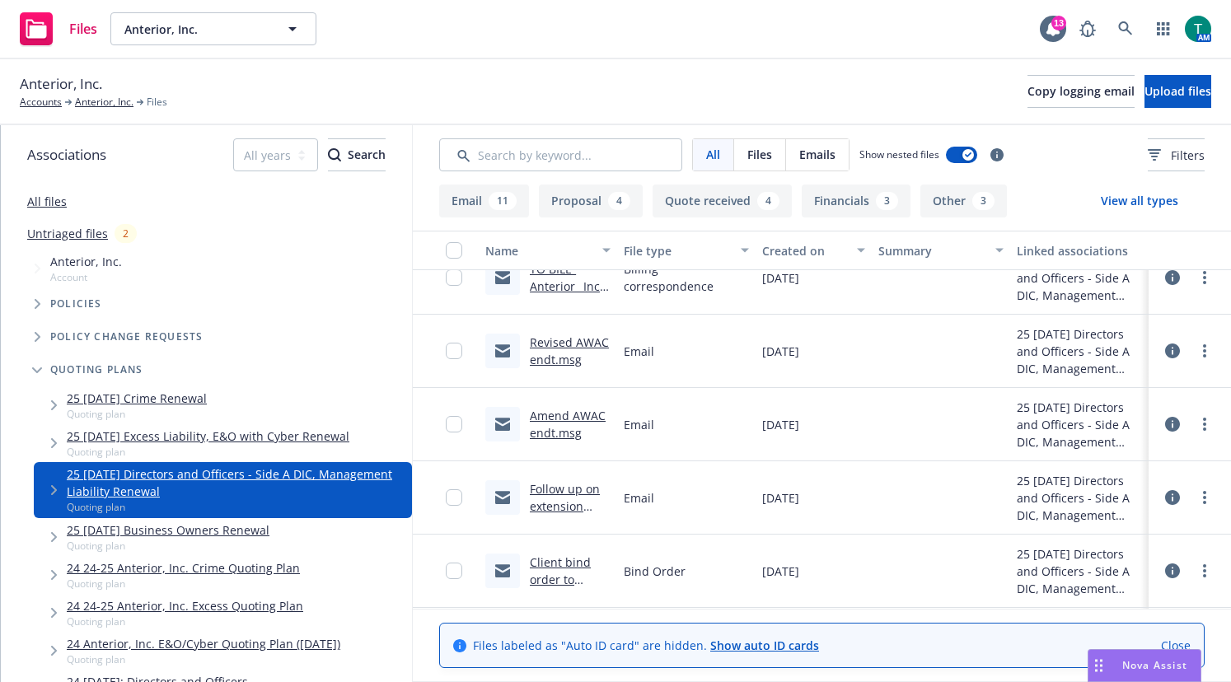
scroll to position [82, 0]
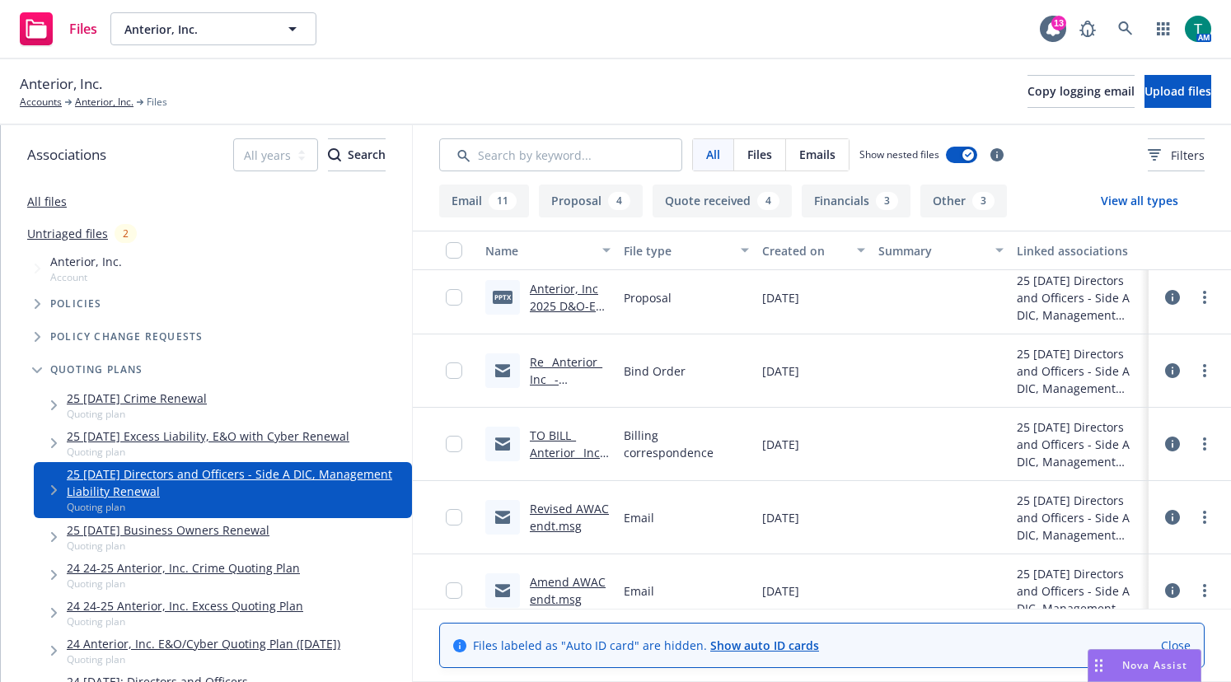
click at [556, 436] on link "TO BILL_ Anterior_ Inc_ 08_12_2025 D&O_EPL Insurance Renewal.msg" at bounding box center [567, 479] width 75 height 102
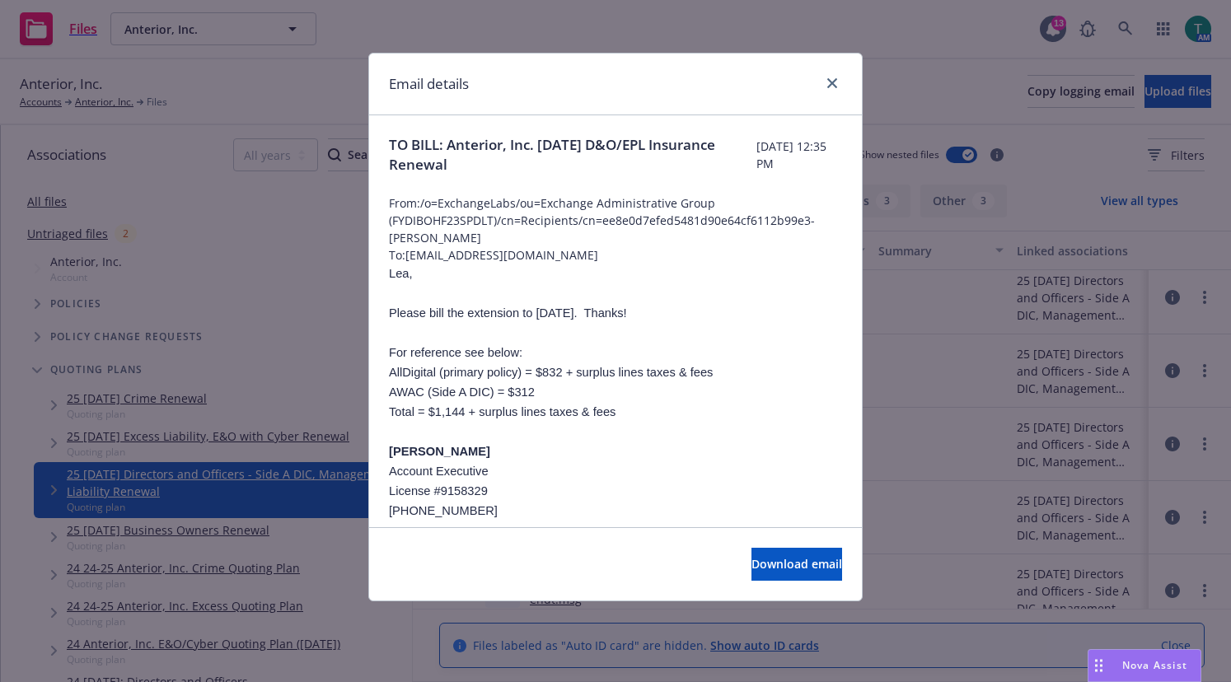
drag, startPoint x: 583, startPoint y: 82, endPoint x: 778, endPoint y: 125, distance: 199.1
click at [778, 125] on div "Email details TO BILL: Anterior, Inc. 08/12/2025 D&O/EPL Insurance Renewal Wedn…" at bounding box center [615, 327] width 494 height 549
click at [690, 82] on div "Email details" at bounding box center [615, 85] width 493 height 62
drag, startPoint x: 838, startPoint y: 79, endPoint x: 776, endPoint y: 105, distance: 66.9
click at [838, 79] on link "close" at bounding box center [832, 83] width 20 height 20
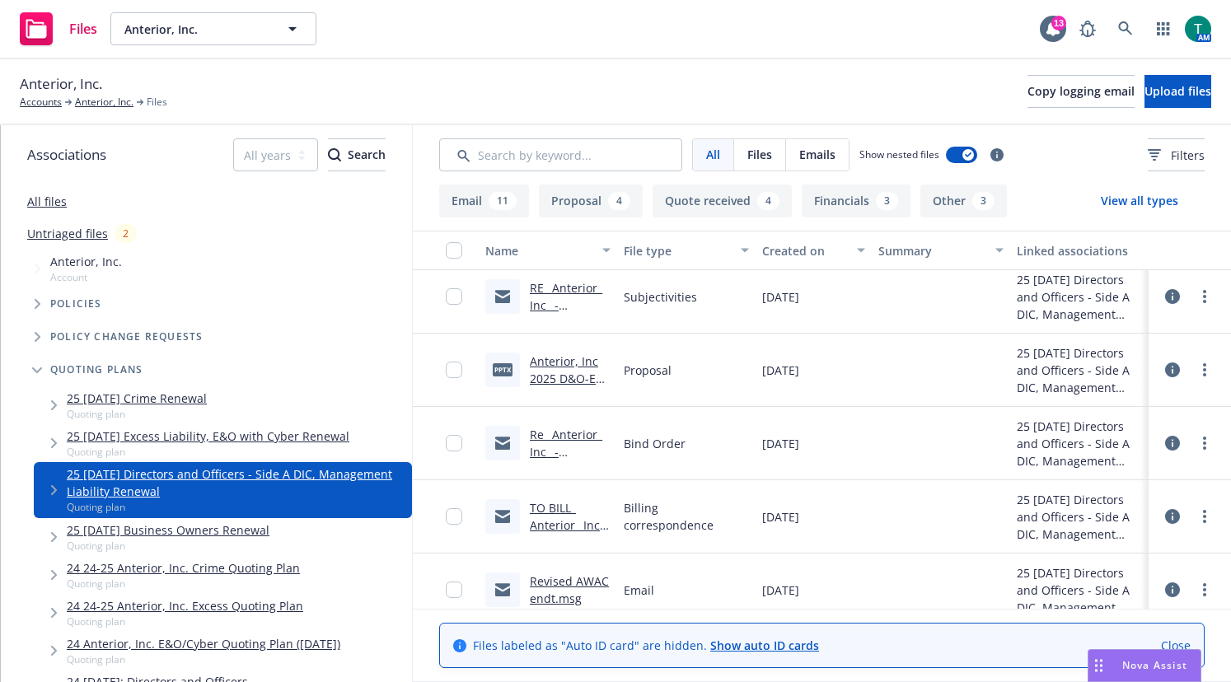
scroll to position [0, 0]
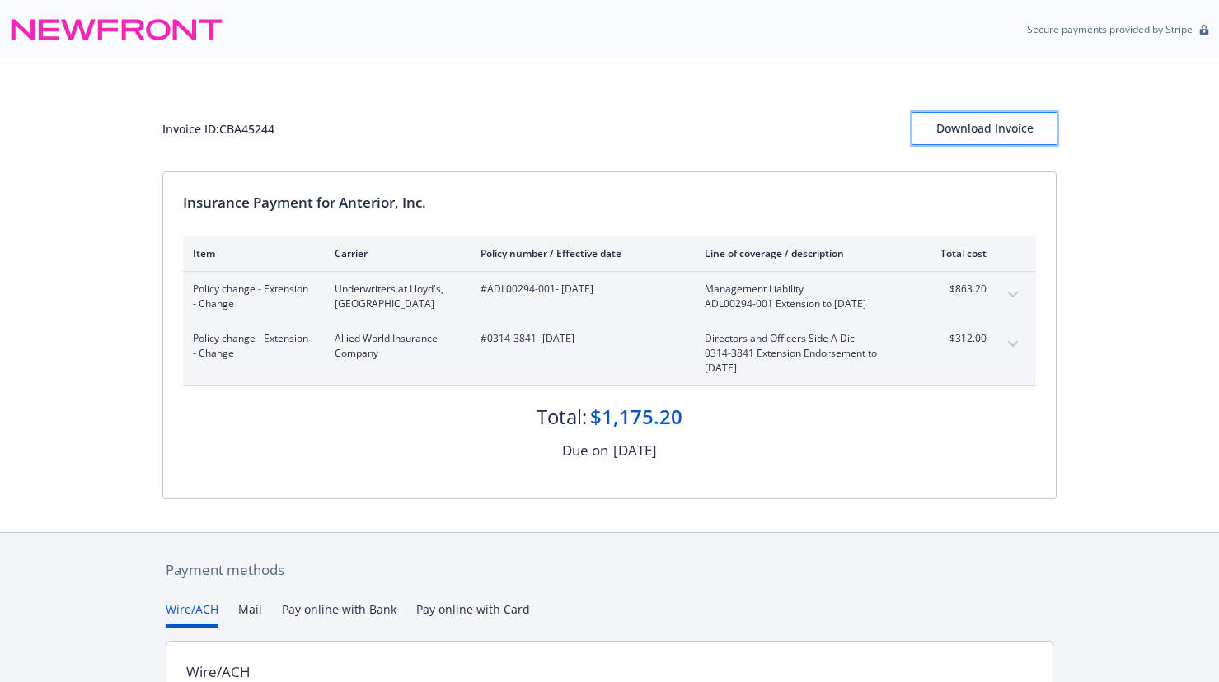
click at [995, 120] on div "Download Invoice" at bounding box center [984, 128] width 144 height 31
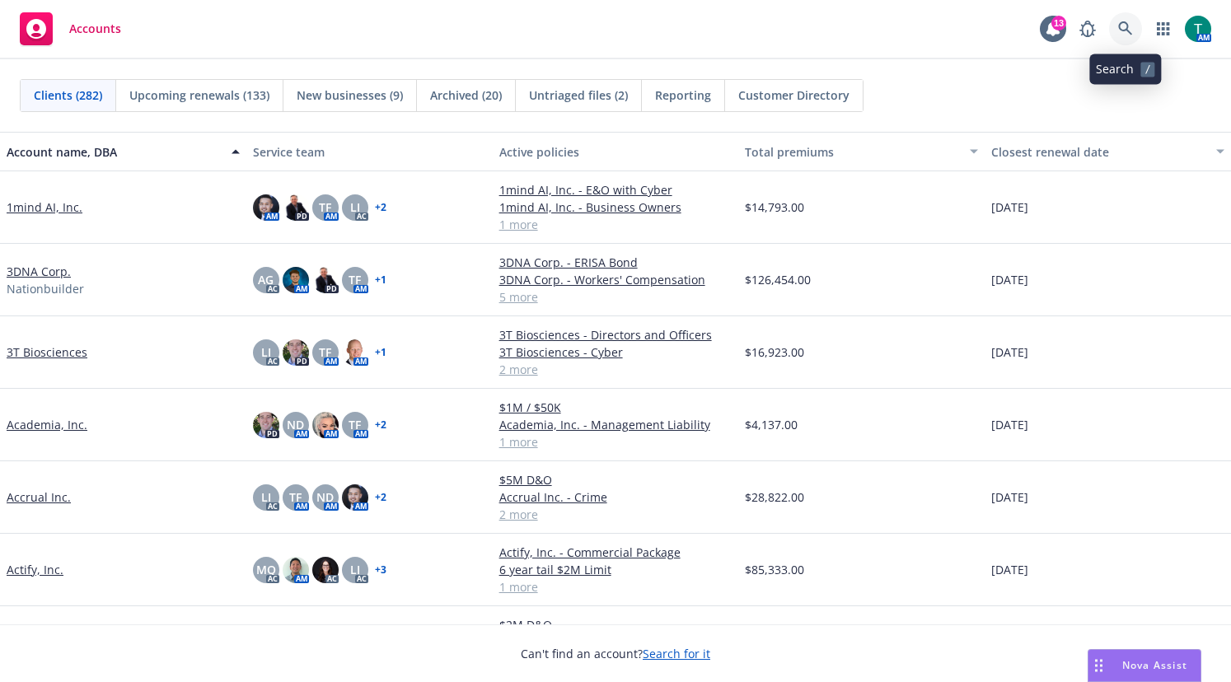
click at [1124, 38] on link at bounding box center [1125, 28] width 33 height 33
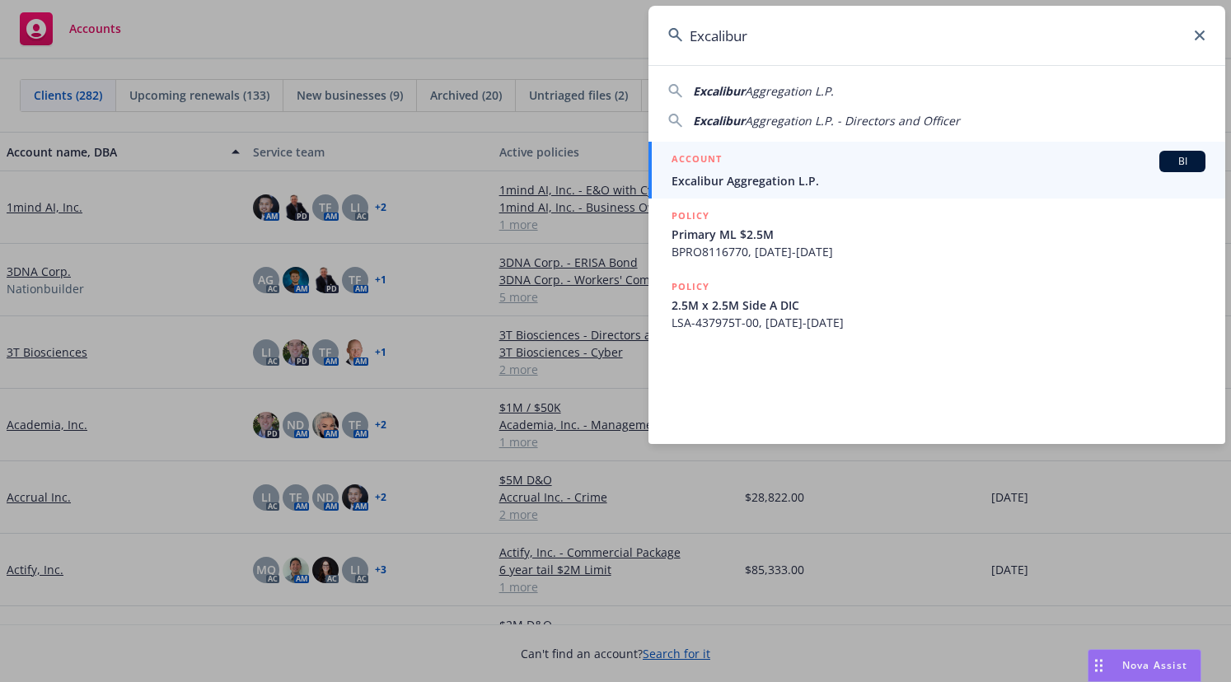
type input "Excalibur"
click at [745, 178] on span "Excalibur Aggregation L.P." at bounding box center [939, 180] width 534 height 17
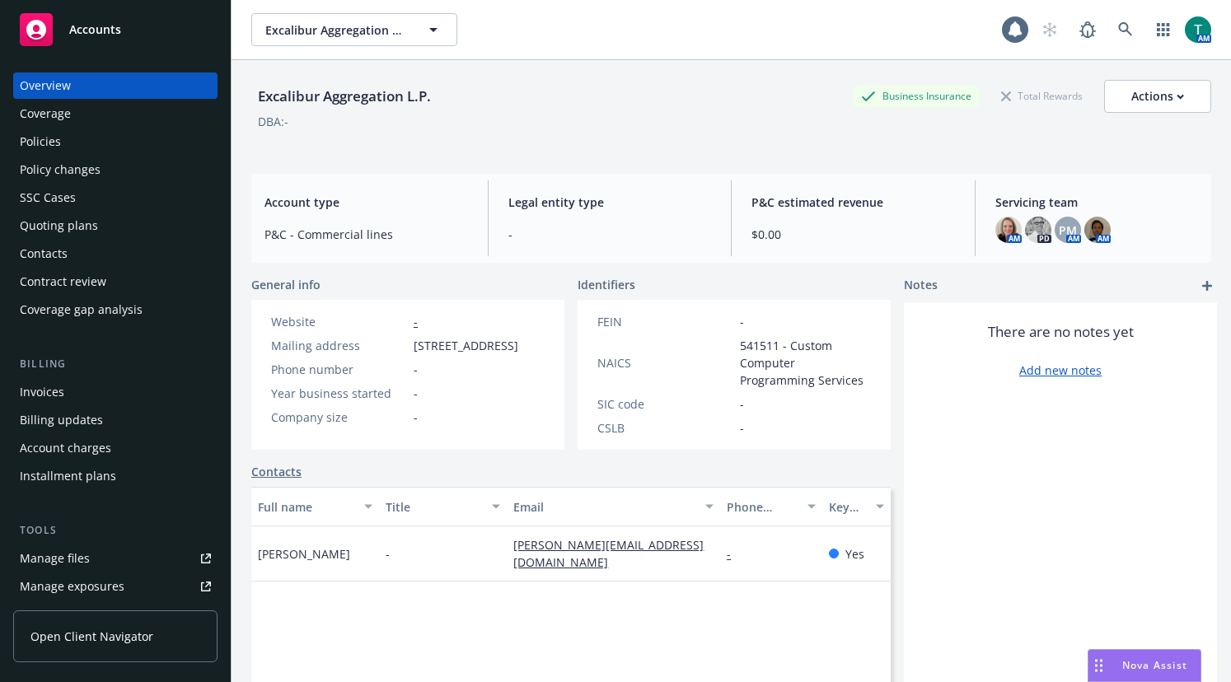
click at [80, 559] on div "Manage files" at bounding box center [55, 558] width 70 height 26
click at [1109, 39] on link at bounding box center [1125, 29] width 33 height 33
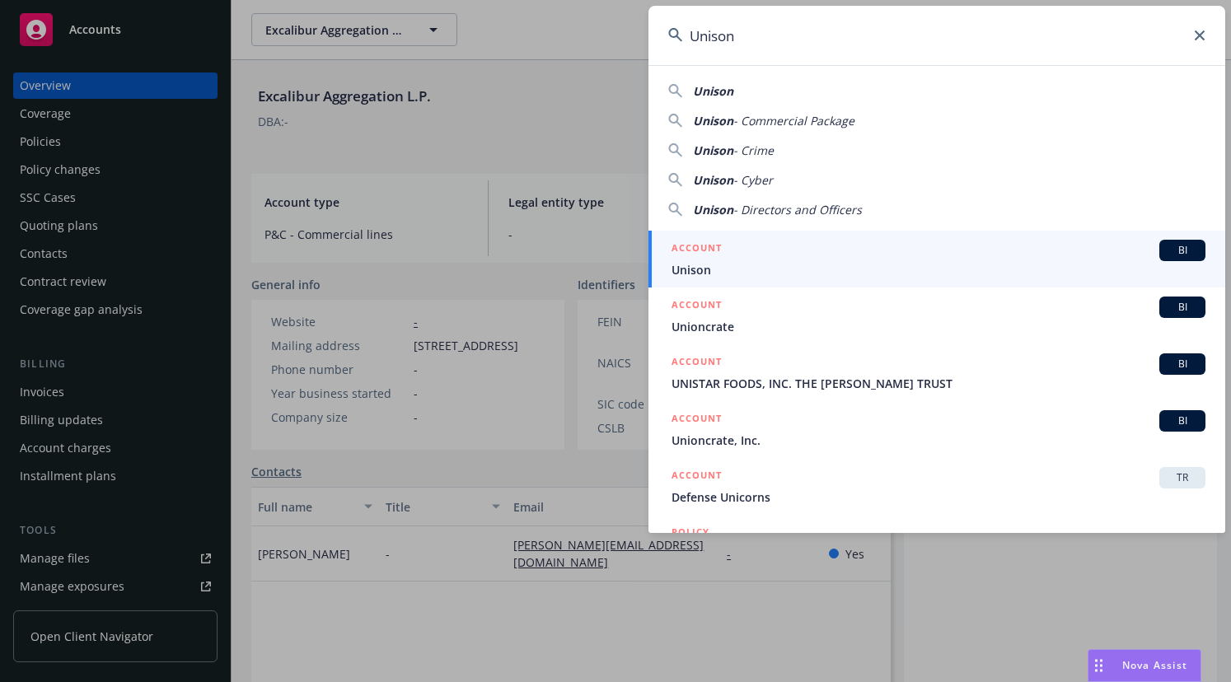
type input "Unison"
click at [1180, 254] on span "BI" at bounding box center [1182, 250] width 33 height 15
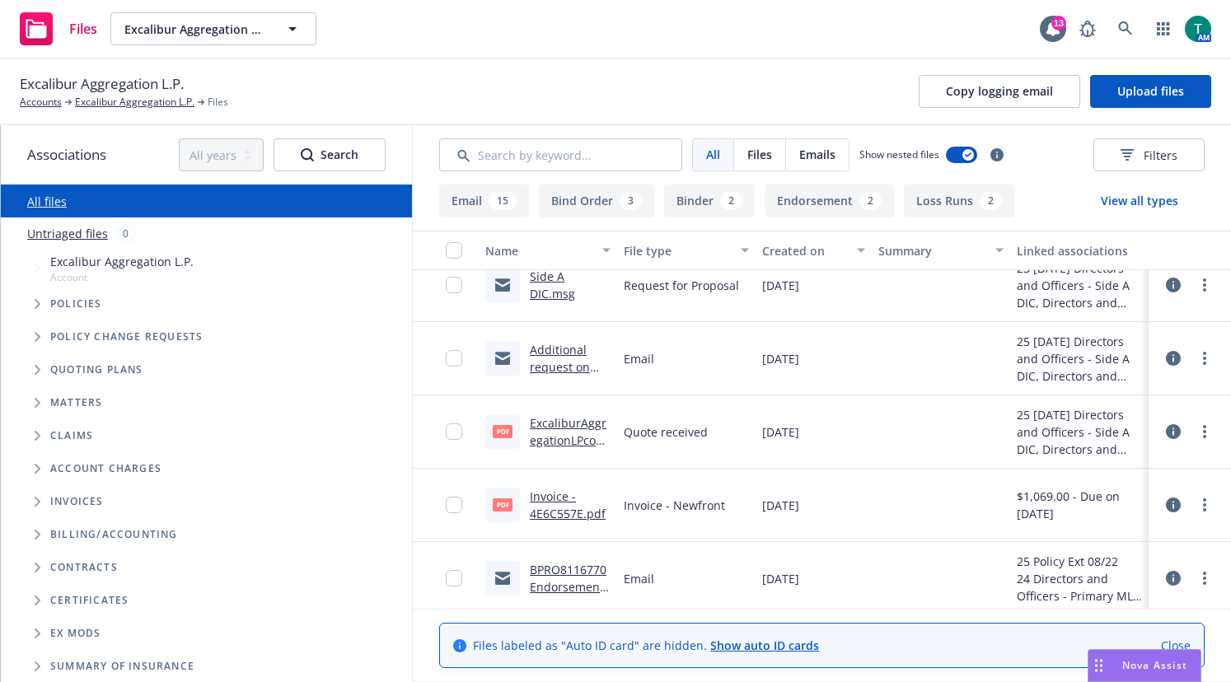
scroll to position [412, 0]
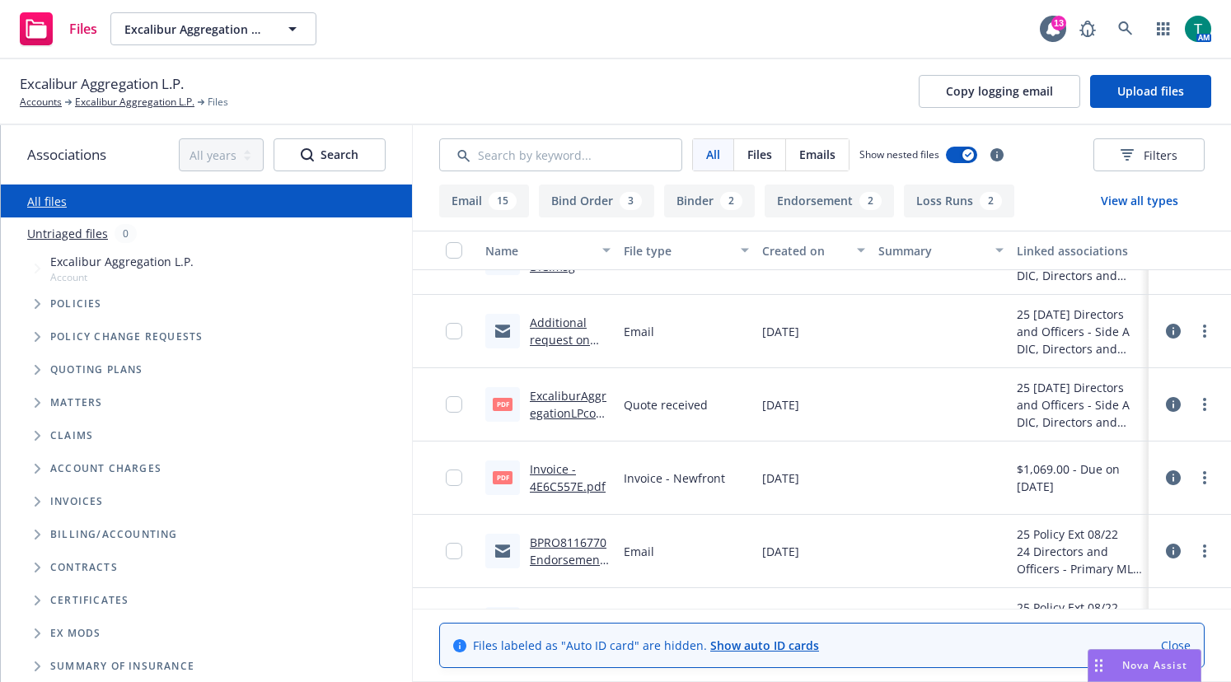
click at [554, 395] on link "ExcaliburAggregationLPcoArmaninoAdvisoryLLC_2_50M_ABC_Quote_2025_8128329_081320…" at bounding box center [569, 456] width 79 height 137
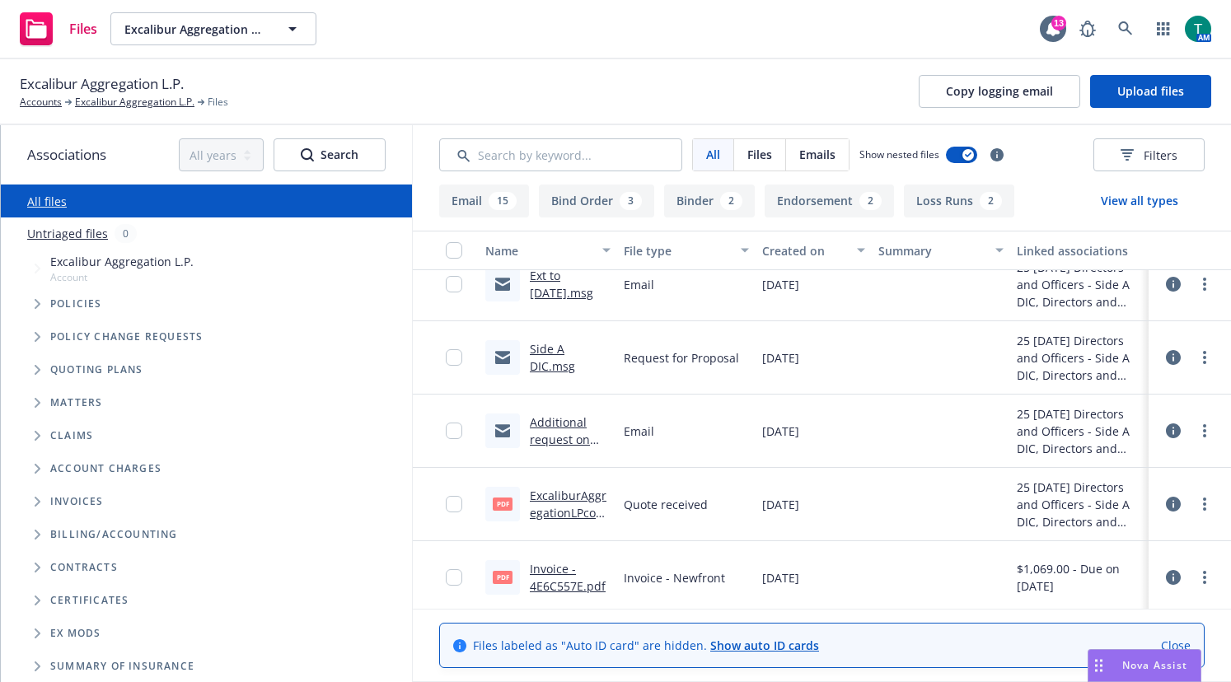
scroll to position [330, 0]
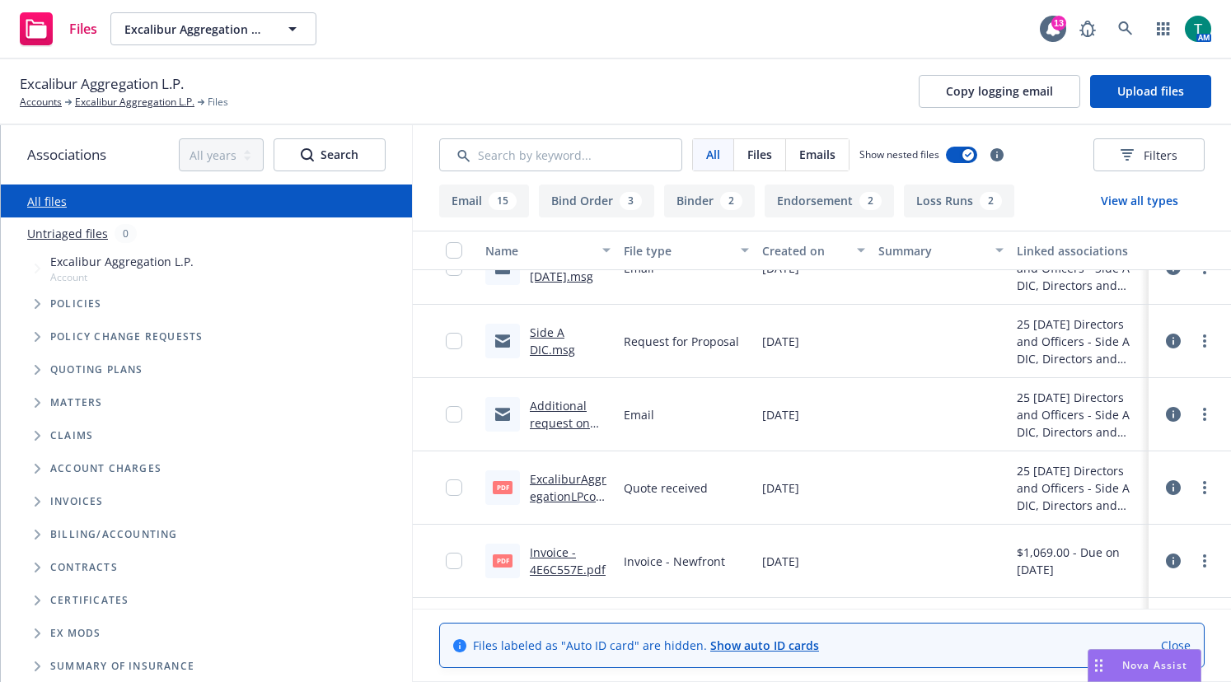
click at [550, 335] on link "Side A DIC.msg" at bounding box center [552, 341] width 45 height 33
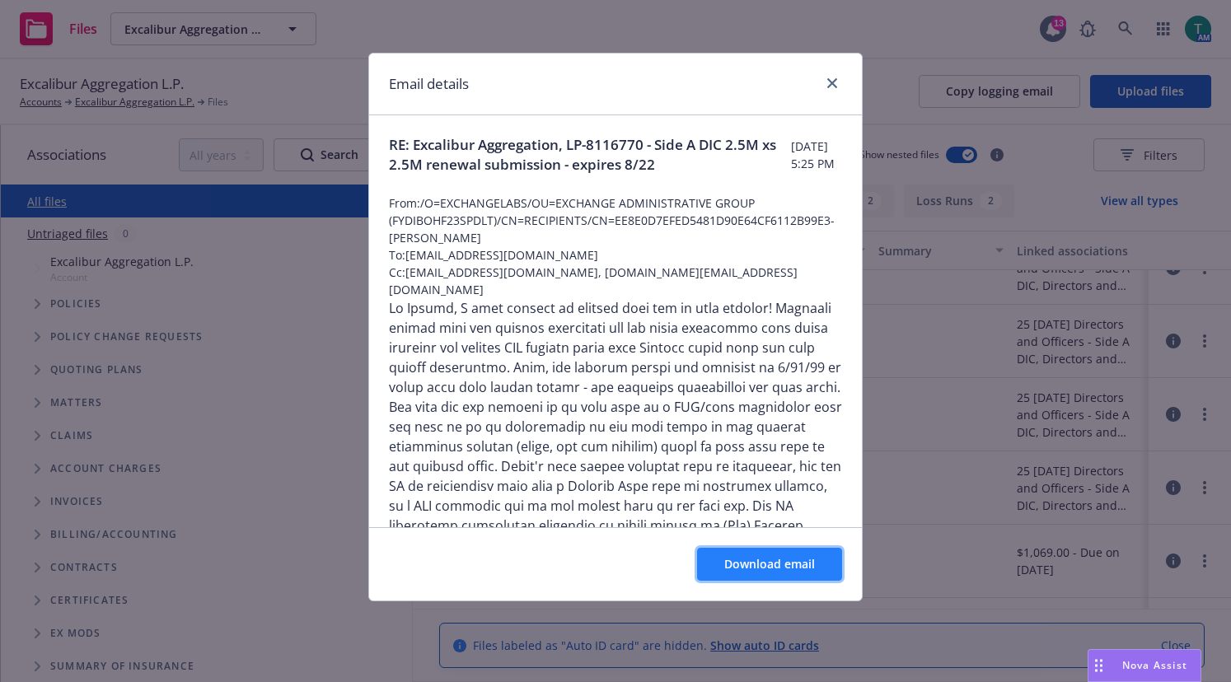
click at [785, 558] on span "Download email" at bounding box center [769, 564] width 91 height 16
click at [675, 85] on div "Email details" at bounding box center [615, 85] width 493 height 62
click at [839, 82] on link "close" at bounding box center [832, 83] width 20 height 20
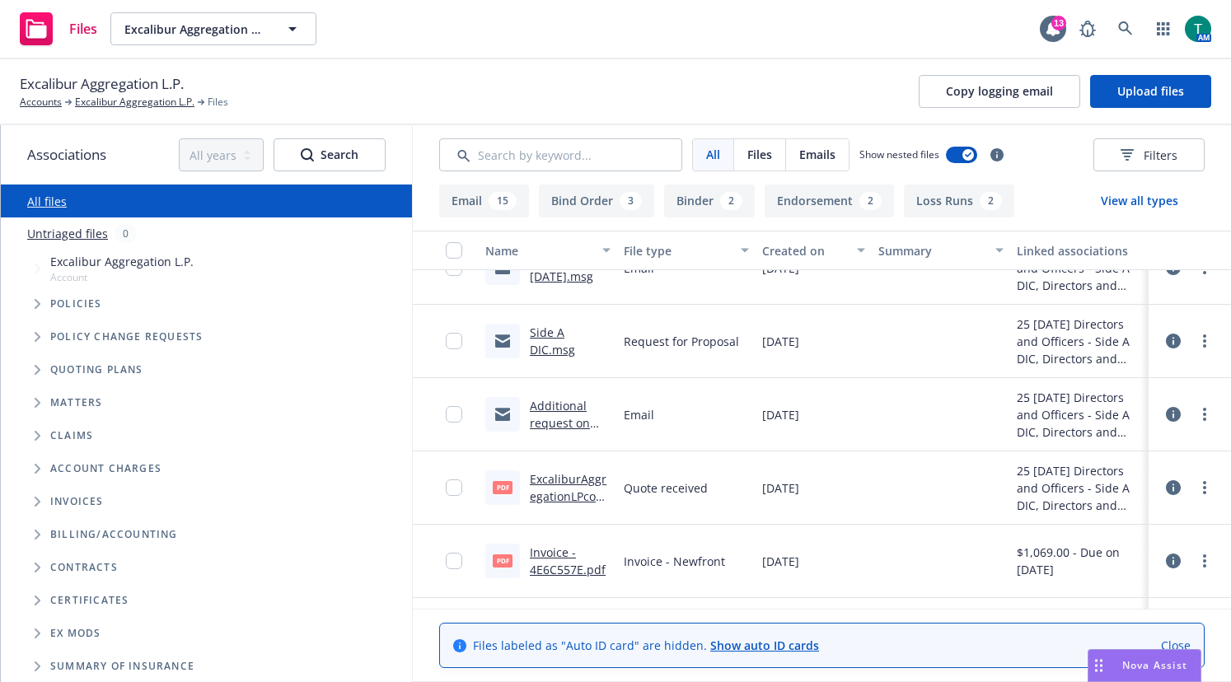
scroll to position [0, 0]
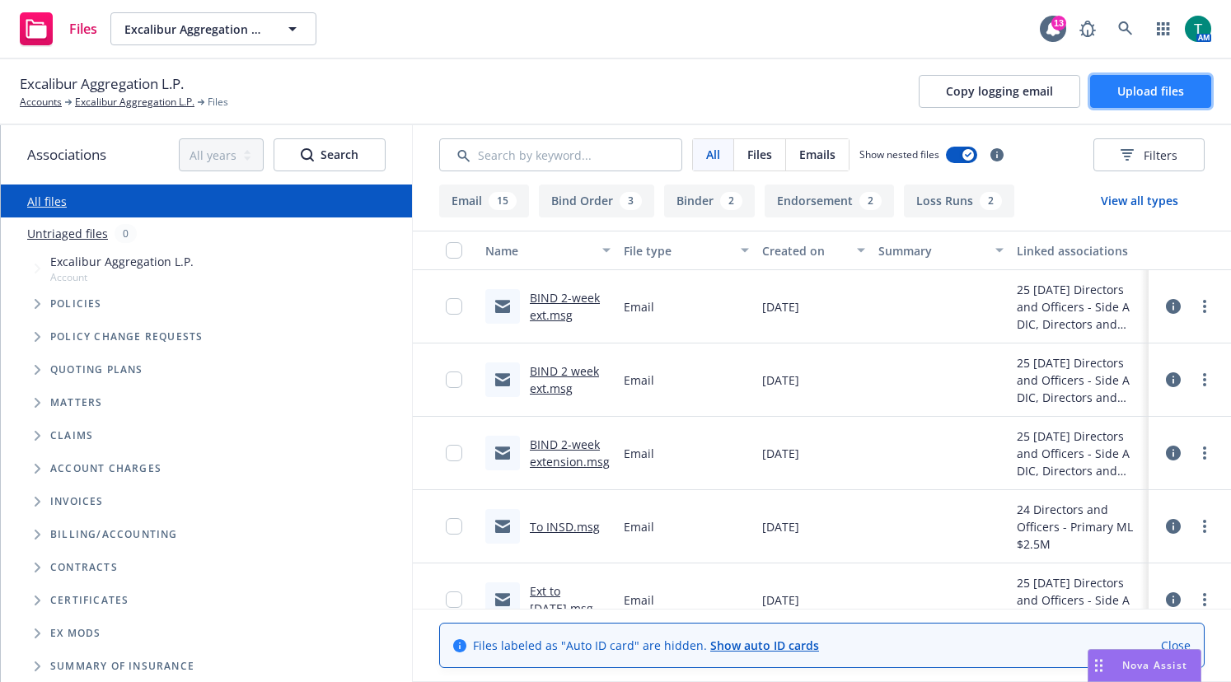
click at [1158, 91] on span "Upload files" at bounding box center [1150, 91] width 67 height 16
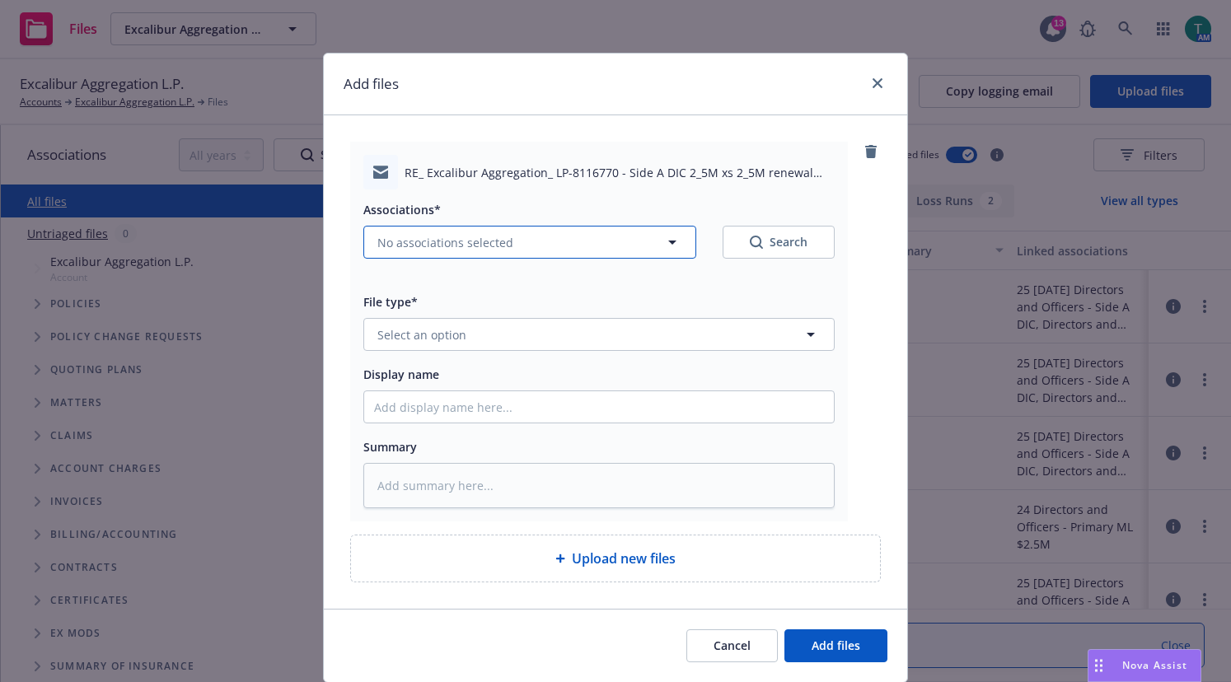
click at [671, 246] on icon "button" at bounding box center [672, 242] width 20 height 20
type textarea "x"
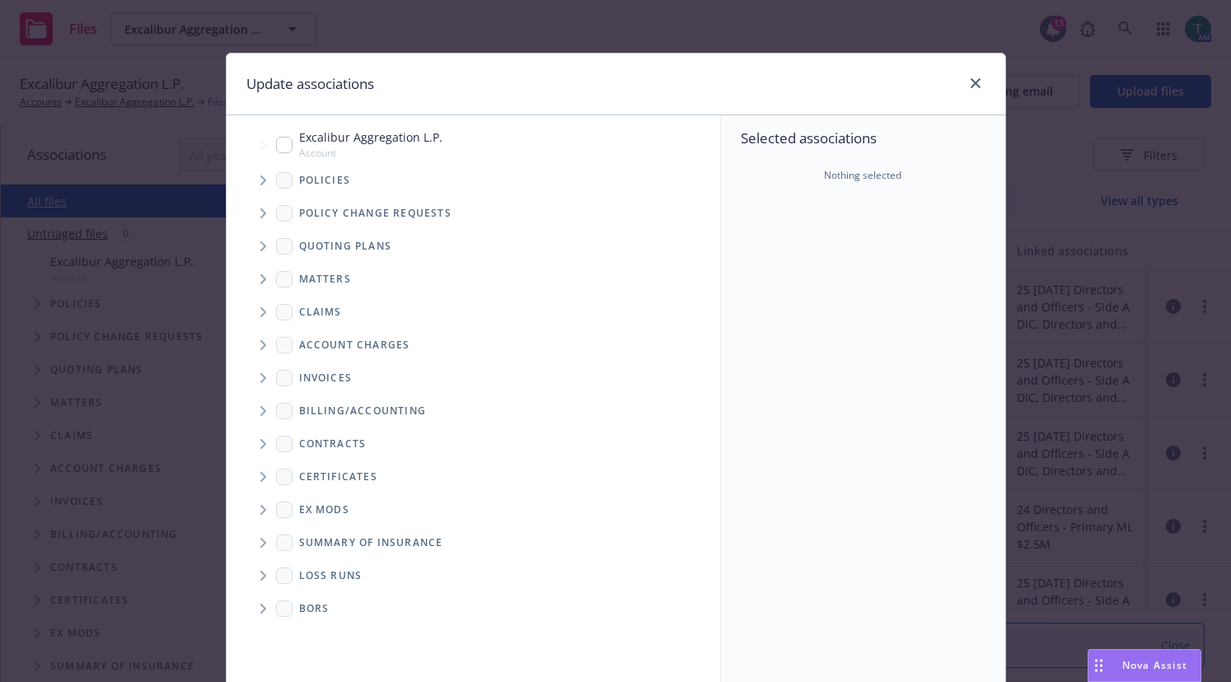
click at [260, 248] on span "Tree Example" at bounding box center [263, 246] width 26 height 26
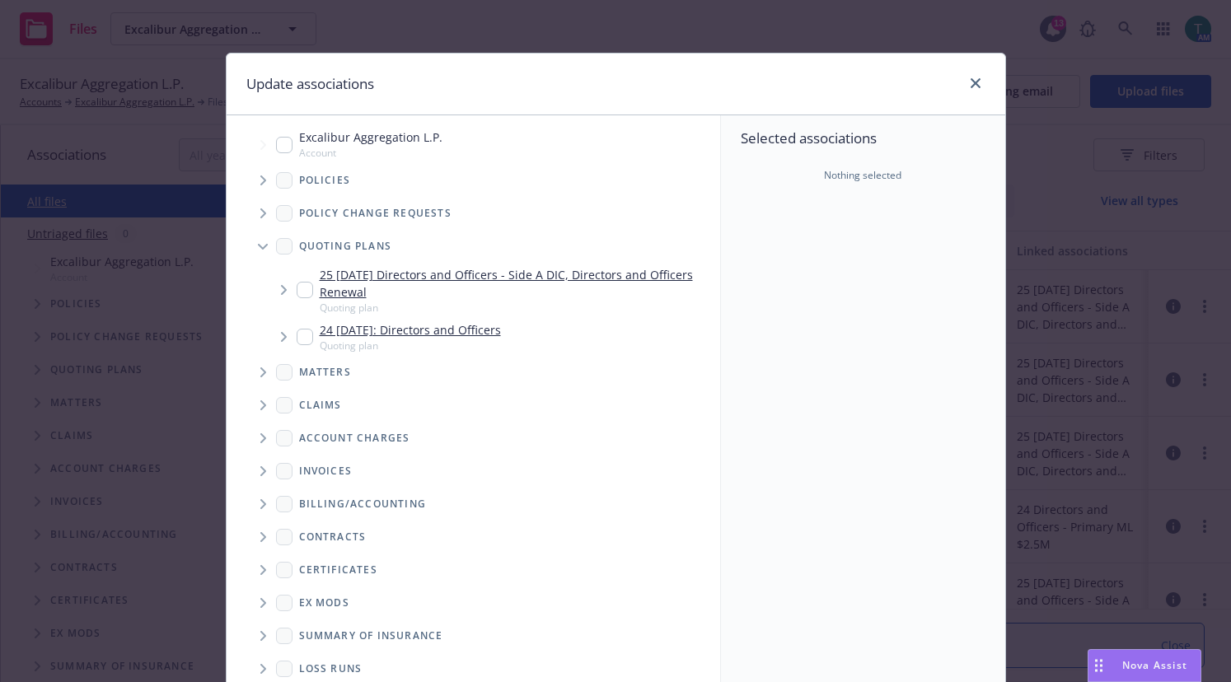
click at [303, 291] on input "Tree Example" at bounding box center [305, 290] width 16 height 16
checkbox input "true"
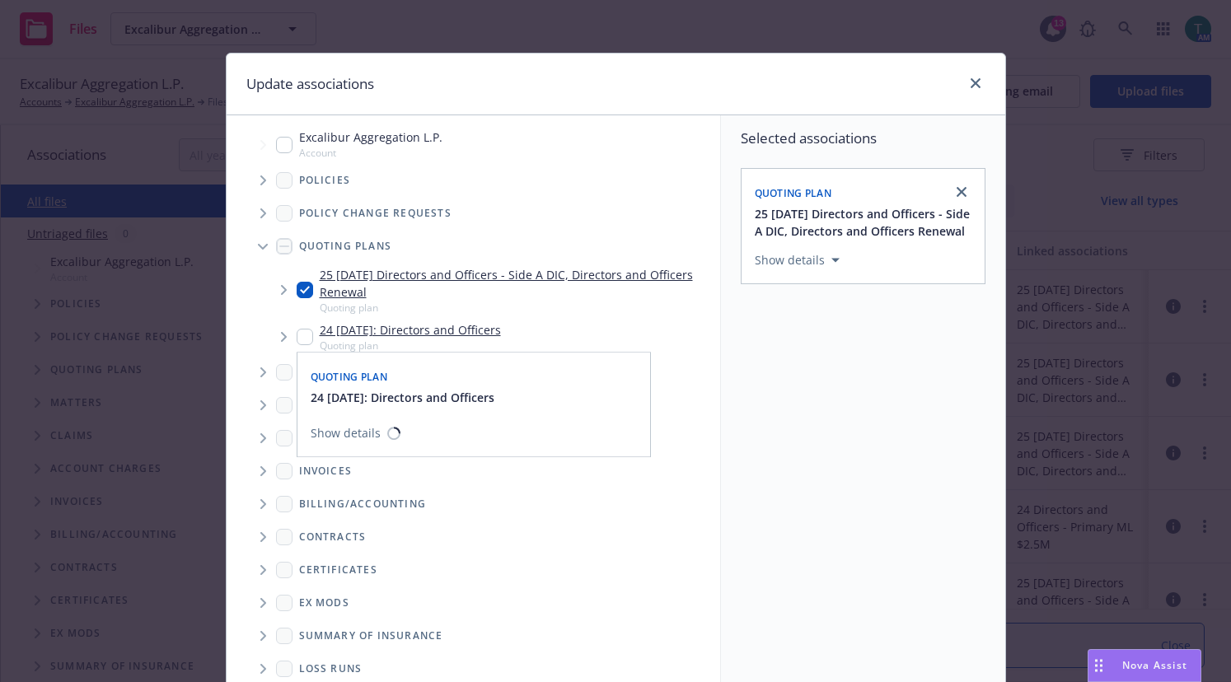
click at [298, 335] on input "Tree Example" at bounding box center [305, 337] width 16 height 16
checkbox input "true"
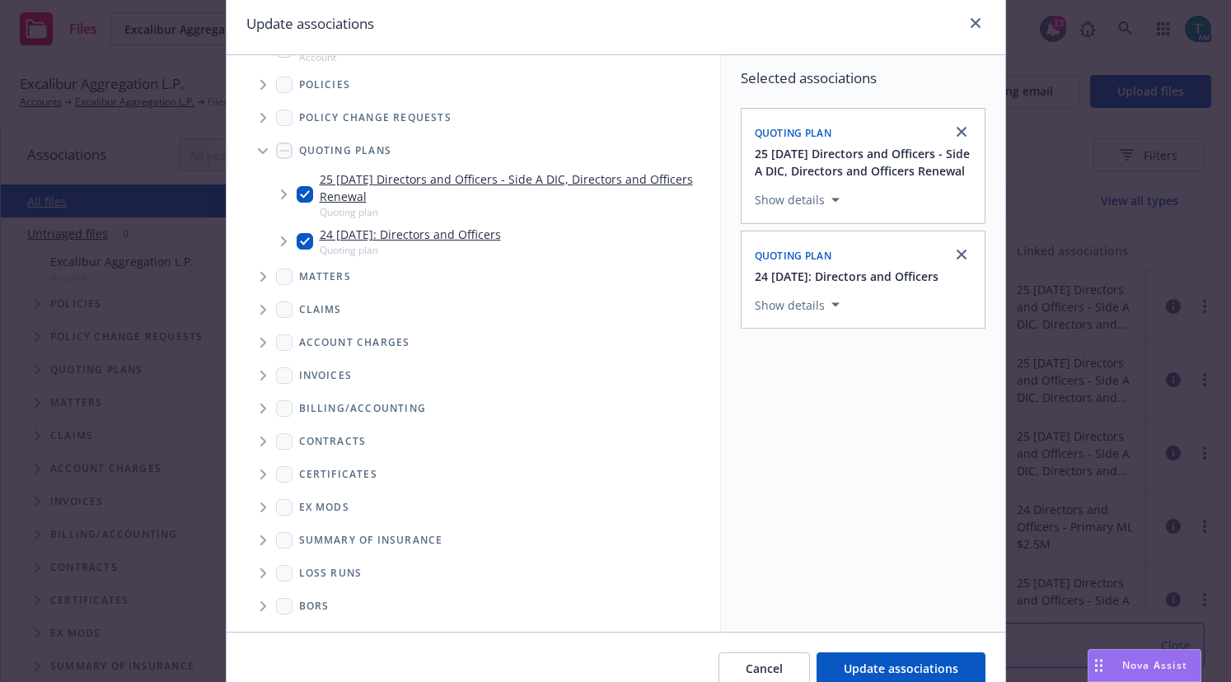
scroll to position [137, 0]
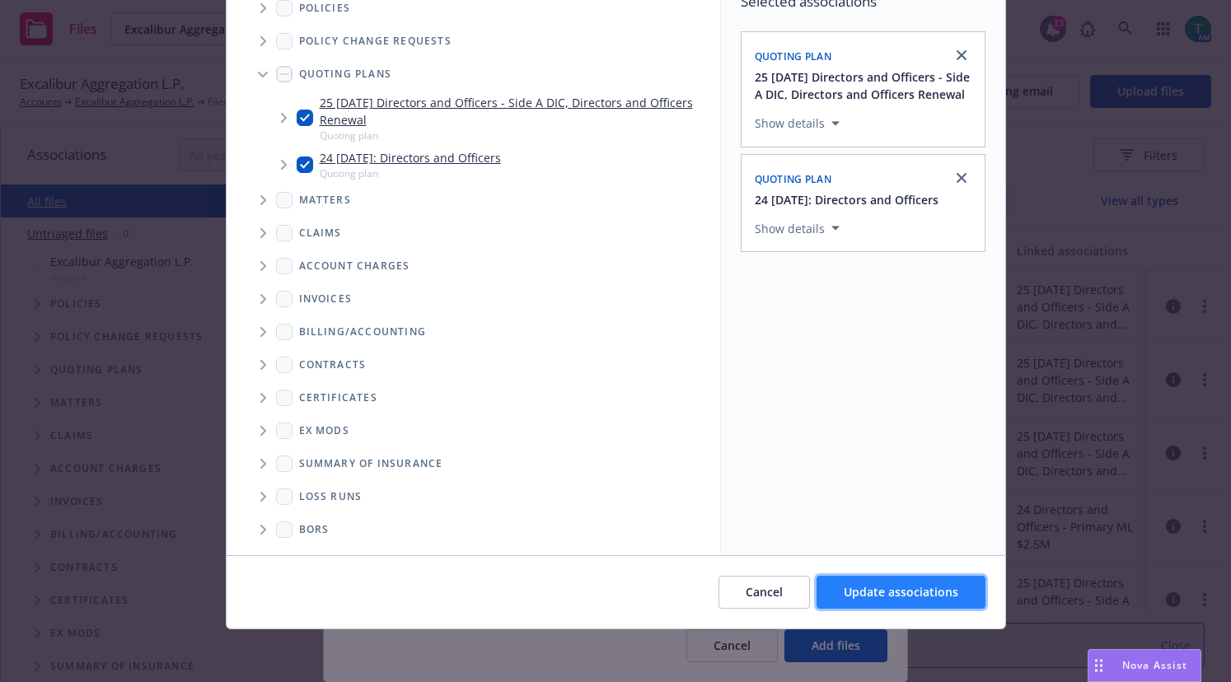
click at [918, 591] on span "Update associations" at bounding box center [901, 592] width 115 height 16
type textarea "x"
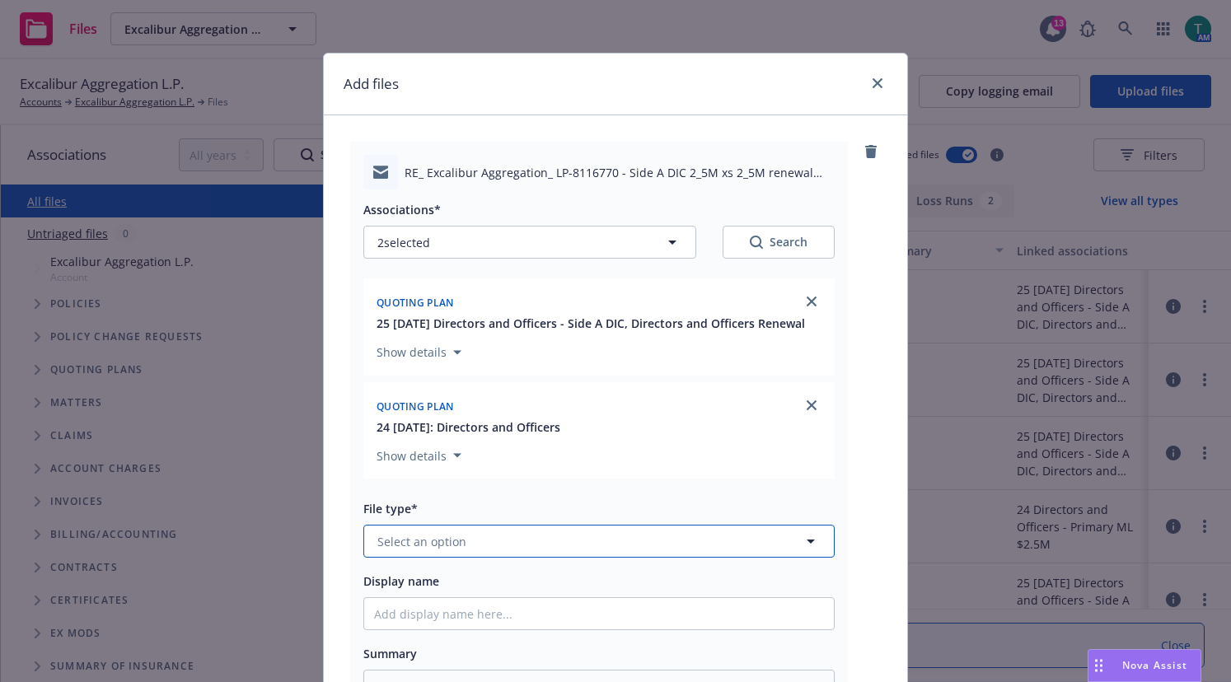
click at [410, 533] on span "Select an option" at bounding box center [421, 541] width 89 height 17
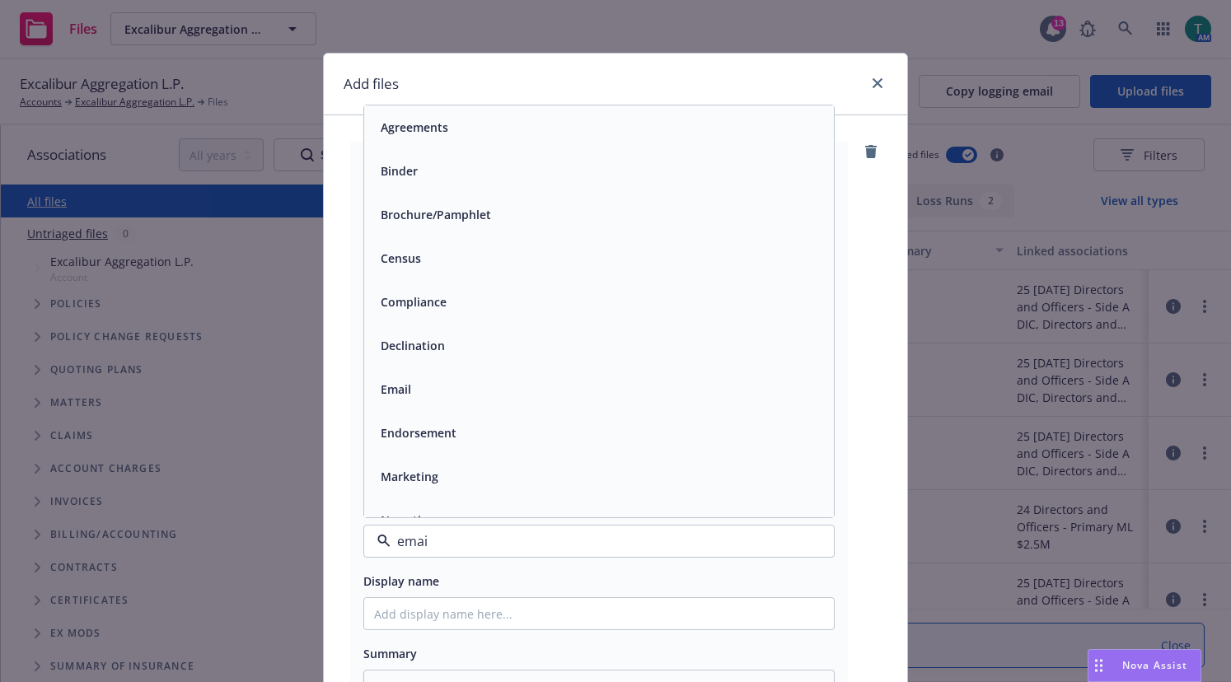
type input "email"
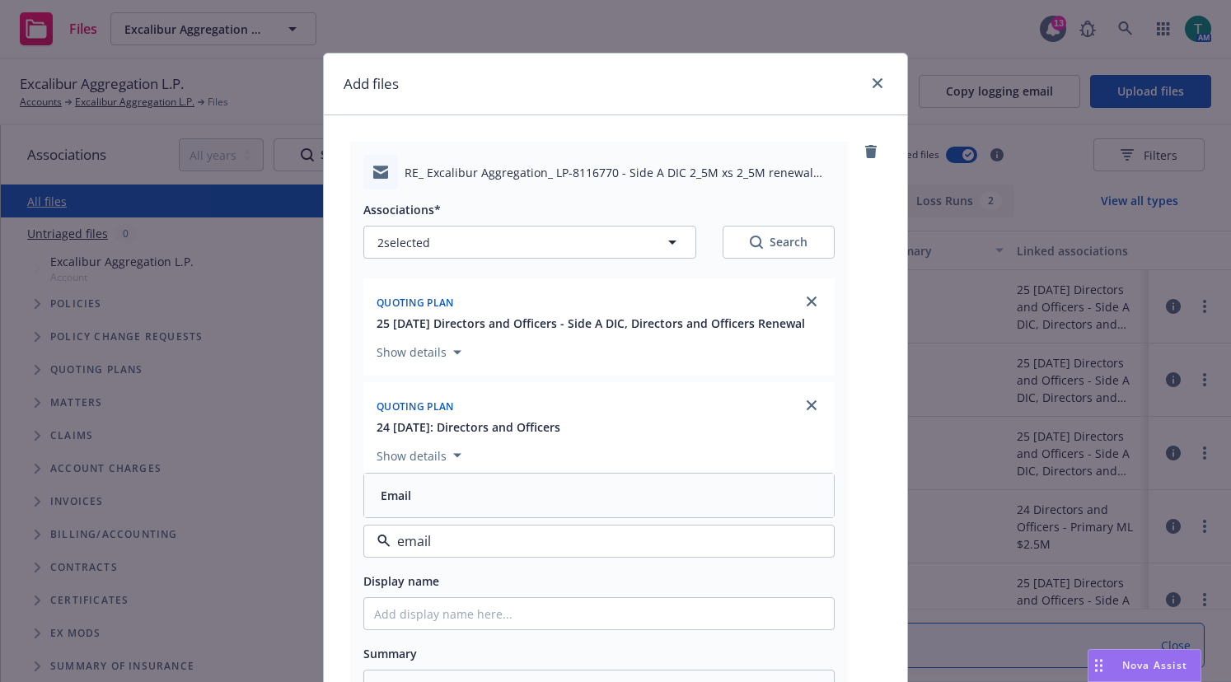
drag, startPoint x: 433, startPoint y: 489, endPoint x: 433, endPoint y: 511, distance: 21.4
click at [433, 489] on div "Email" at bounding box center [599, 496] width 450 height 24
click at [407, 619] on input "Display name" at bounding box center [599, 613] width 470 height 31
type textarea "x"
type input "F"
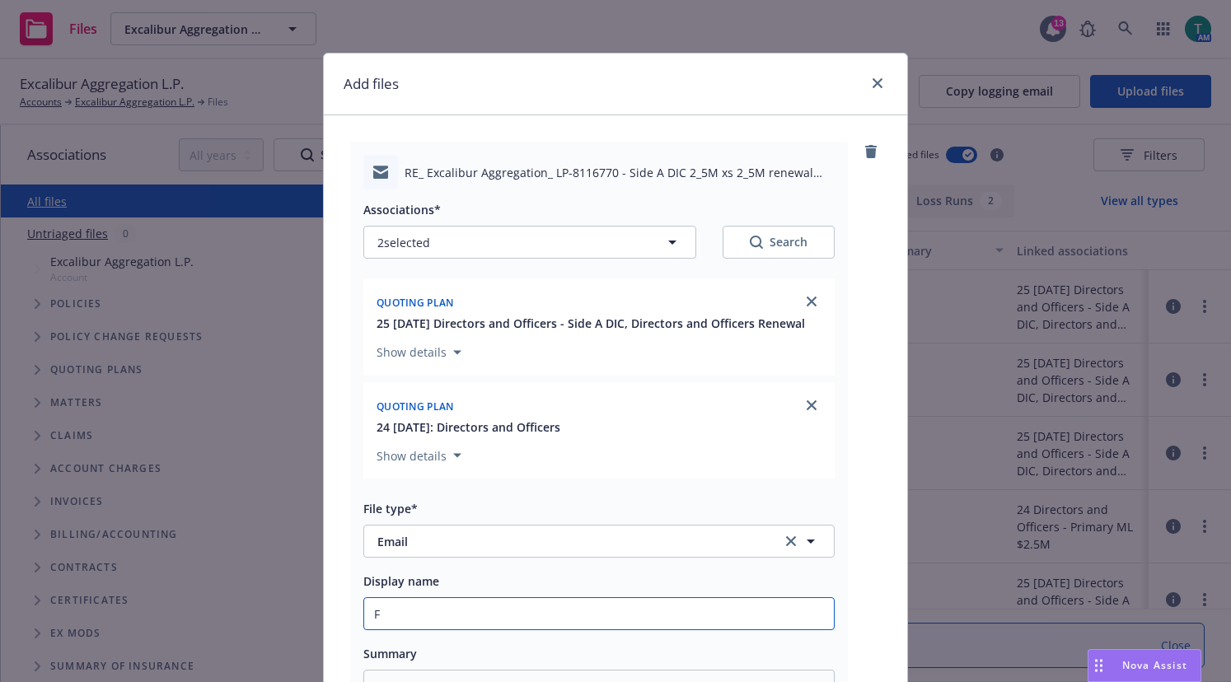
type textarea "x"
type input "Fo"
type textarea "x"
type input "Fol"
type textarea "x"
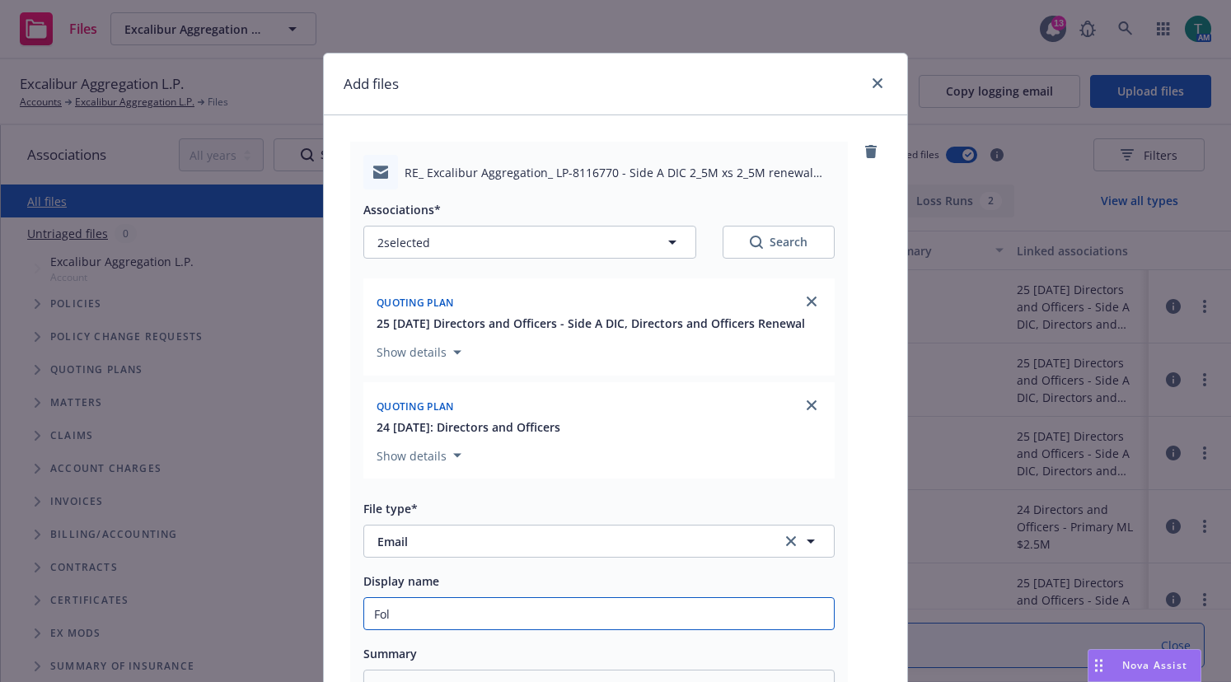
type input "Foll"
type textarea "x"
type input "Follo"
type textarea "x"
type input "Follow"
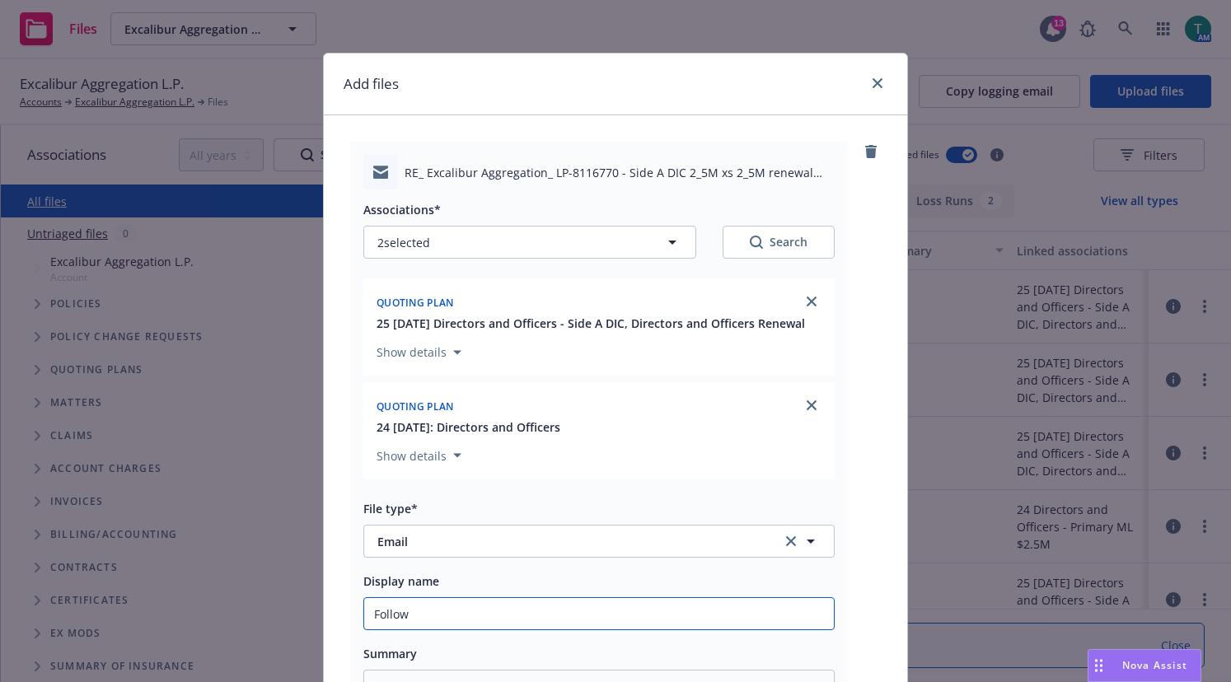
type textarea "x"
type input "Follow"
type textarea "x"
type input "Follow u"
type textarea "x"
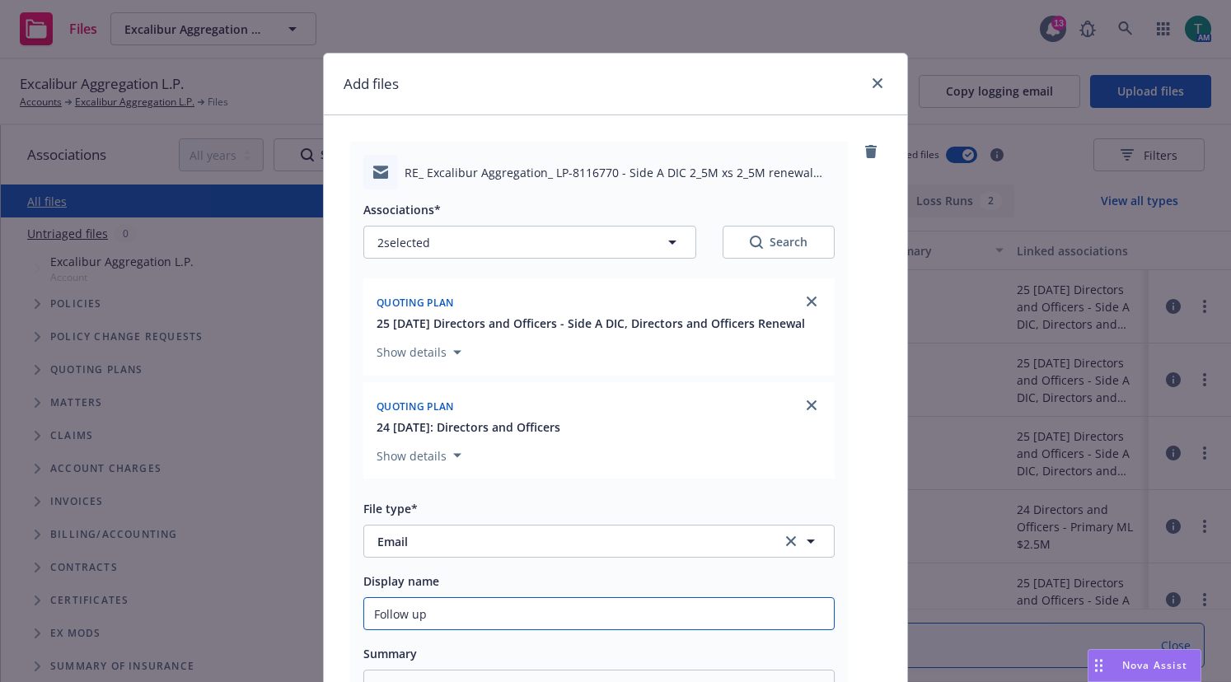
type input "Follow up"
type textarea "x"
type input "Follow up f"
type textarea "x"
type input "Follow up fo"
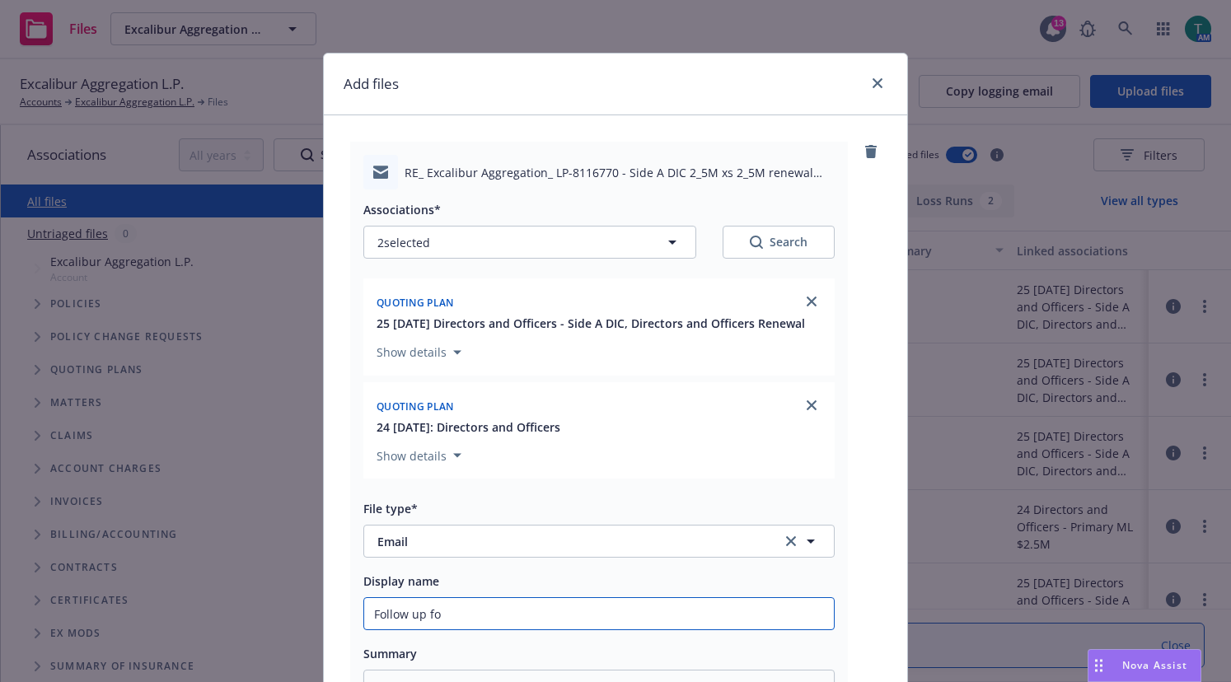
type textarea "x"
type input "Follow up for"
type textarea "x"
type input "Follow up for"
type textarea "x"
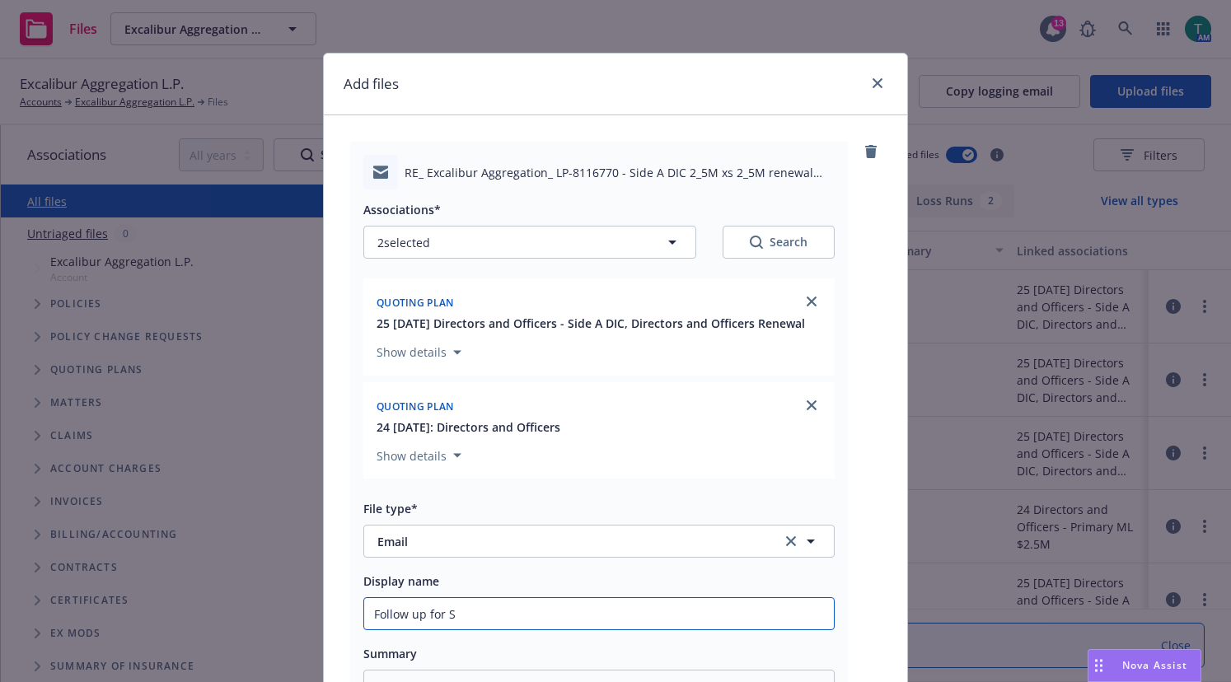
type input "Follow up for Si"
type textarea "x"
type input "Follow up for [PERSON_NAME]"
type textarea "x"
type input "Follow up for Side"
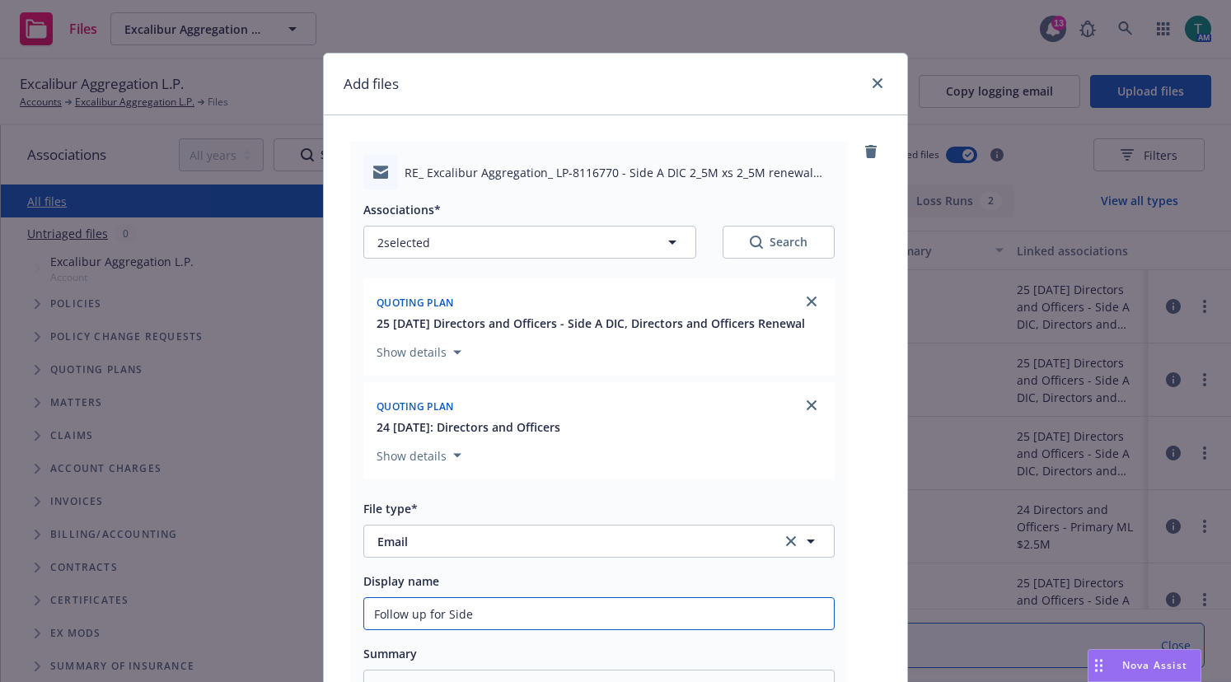
type textarea "x"
type input "Follow up for Side"
type textarea "x"
type input "Follow up for Side A"
type textarea "x"
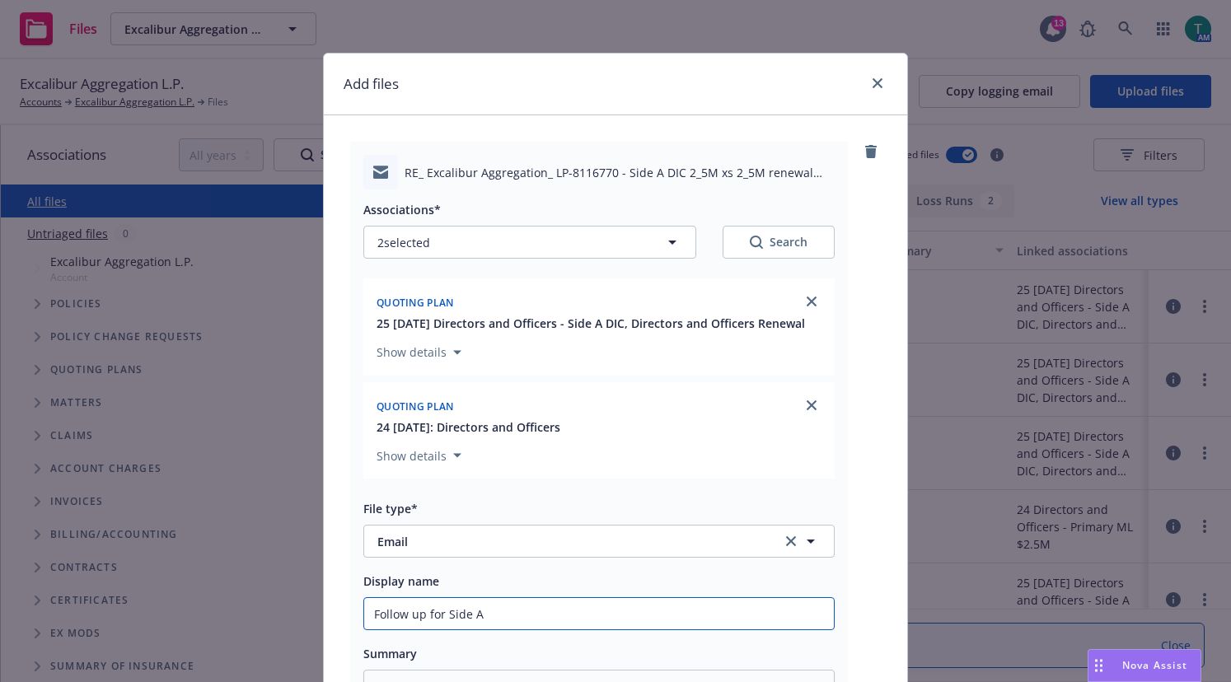
type input "Follow up for Side A"
type textarea "x"
type input "Follow up for Side A DI"
type textarea "x"
type input "Follow up for Side A DIC"
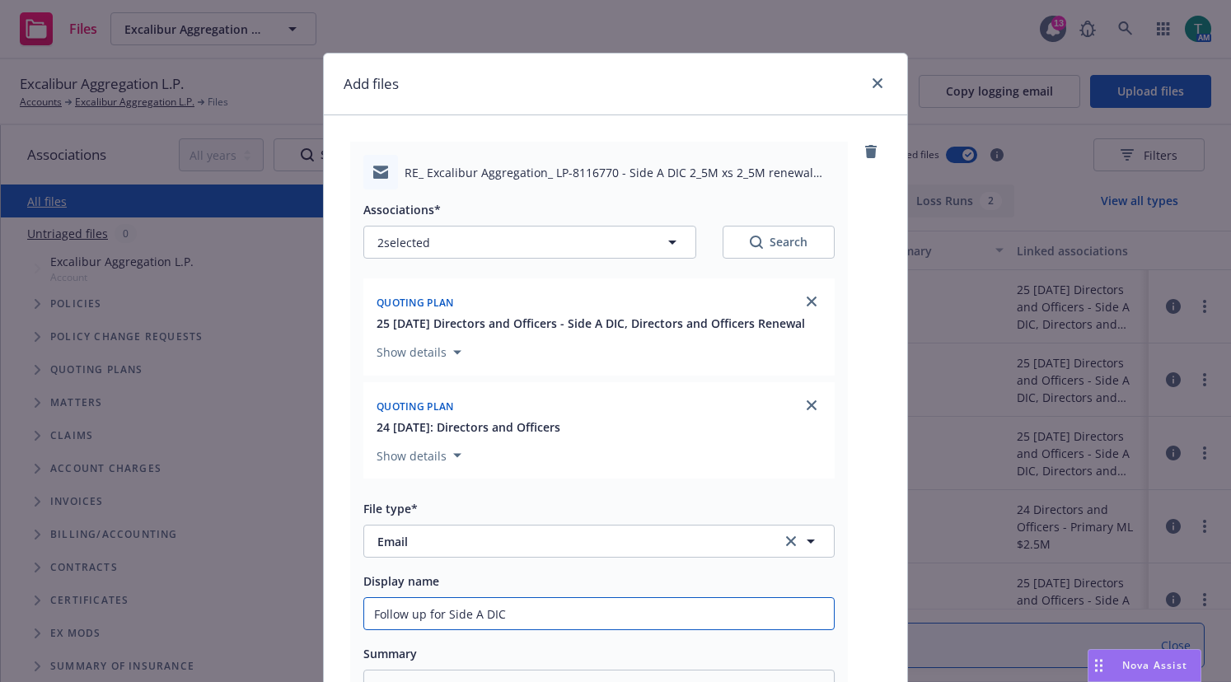
type textarea "x"
type input "Follow up for Side A DIC"
type textarea "x"
type input "Follow up for Side A DIC t"
type textarea "x"
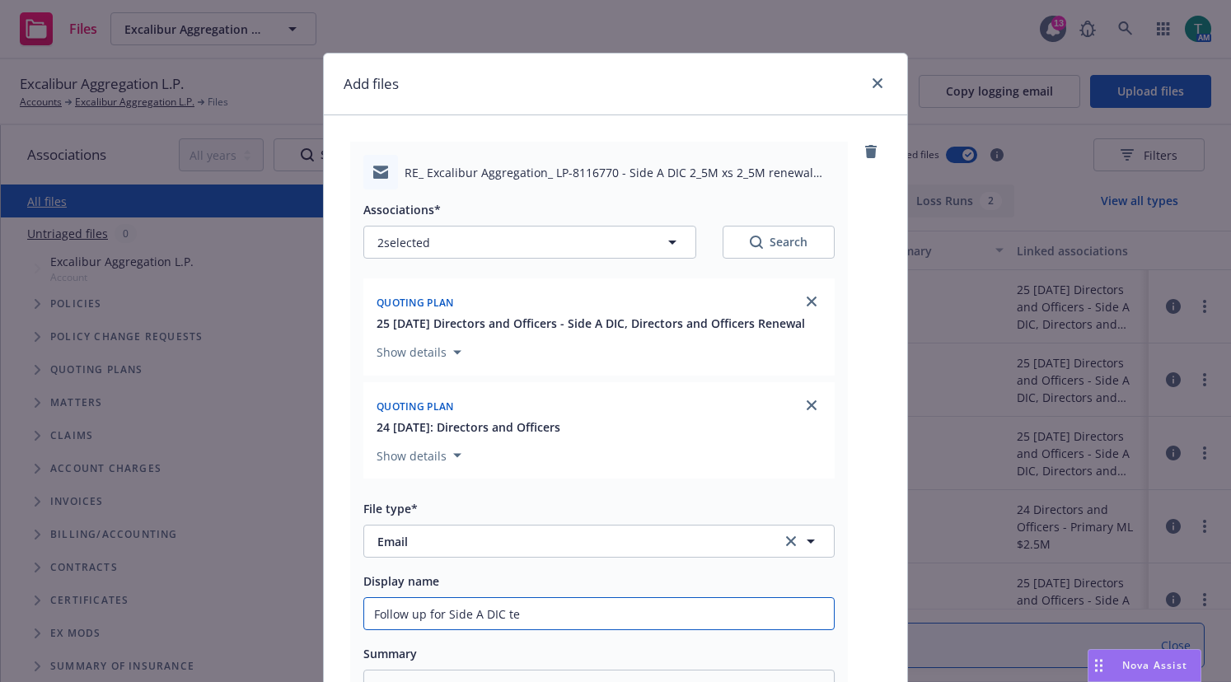
type input "Follow up for Side A DIC ter"
type textarea "x"
type input "Follow up for Side A DIC term"
type textarea "x"
type input "Follow up for Side A DIC terms"
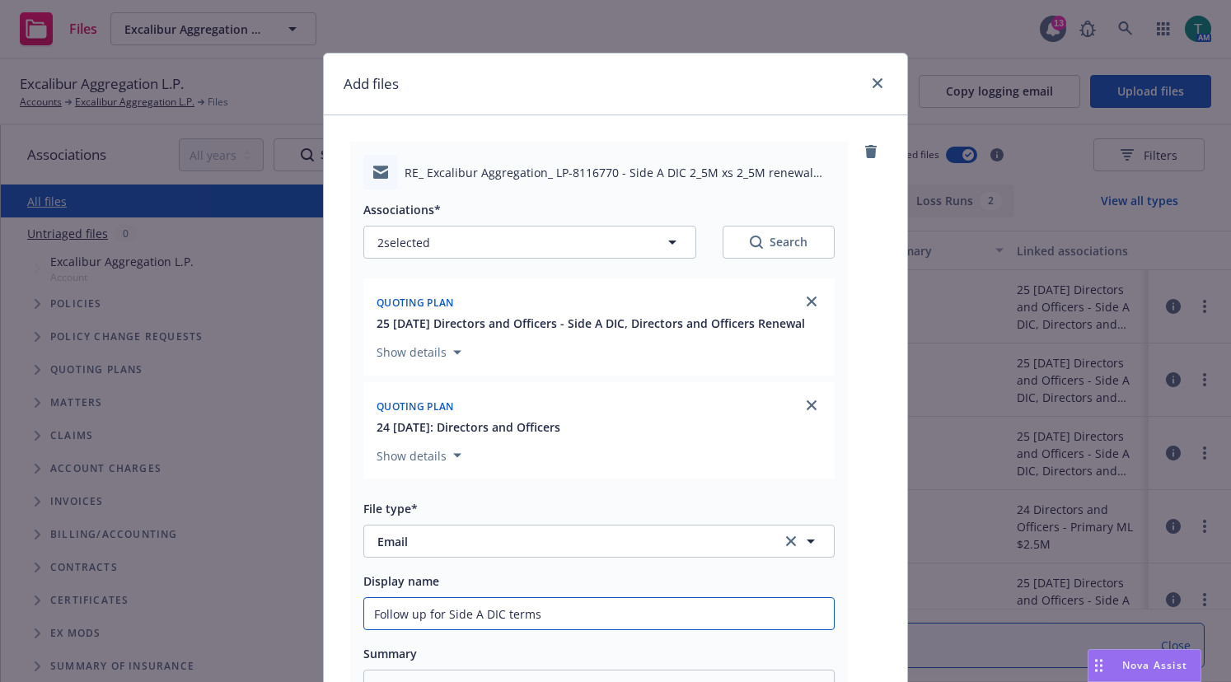
type textarea "x"
type input "Follow up for Side A DIC terms."
type textarea "x"
type input "Follow up for Side A DIC terms."
type textarea "x"
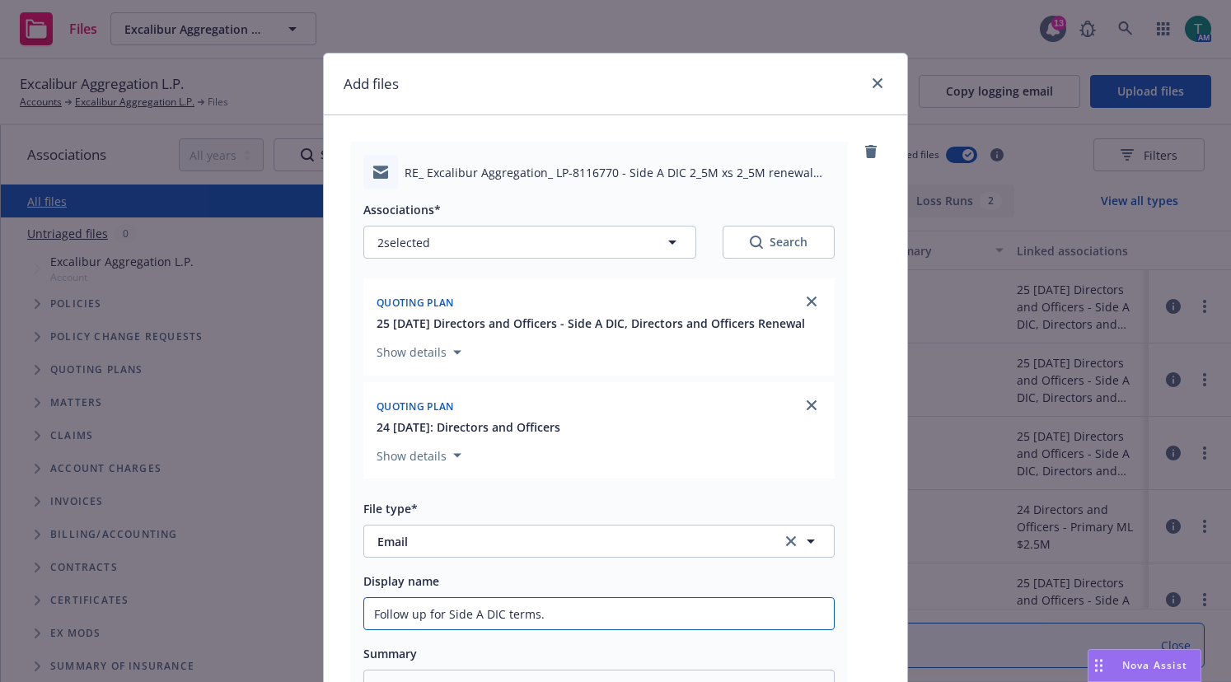
type input "Follow up for Side A DIC terms."
type textarea "x"
type input "Follow up for Side A DIC terms. N"
type textarea "x"
type input "Follow up for Side A DIC terms. Ne"
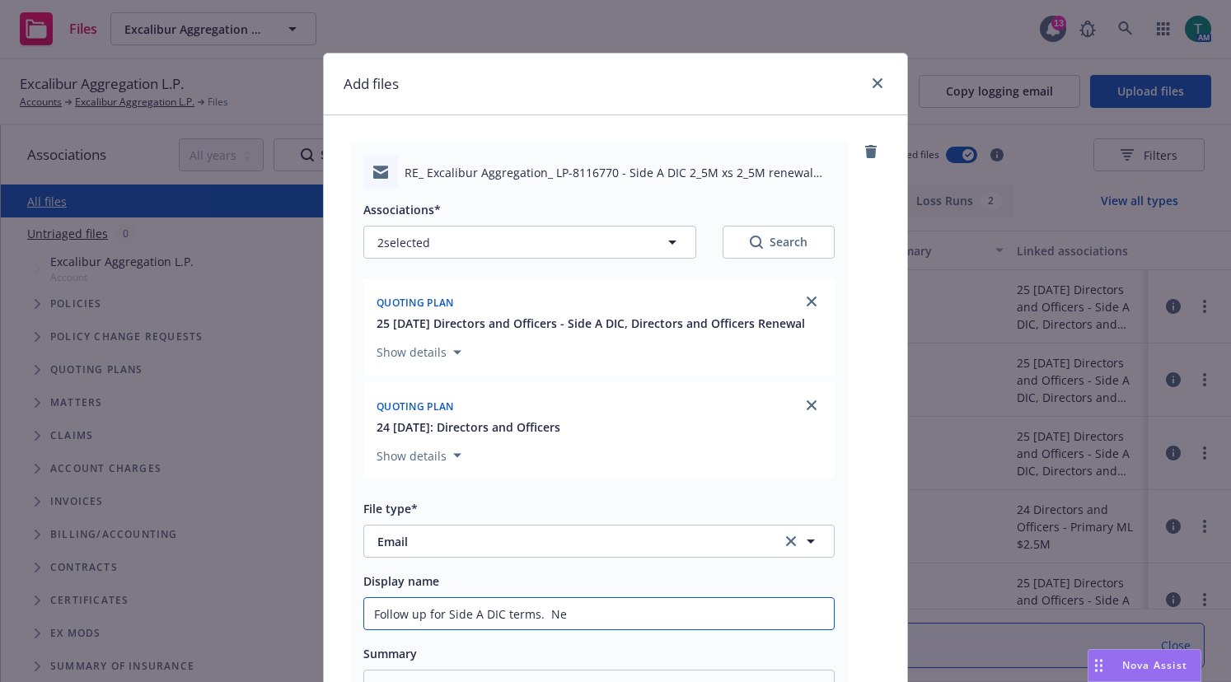
type textarea "x"
type input "Follow up for Side A DIC terms. Nee"
type textarea "x"
type input "Follow up for Side A DIC terms. Need"
type textarea "x"
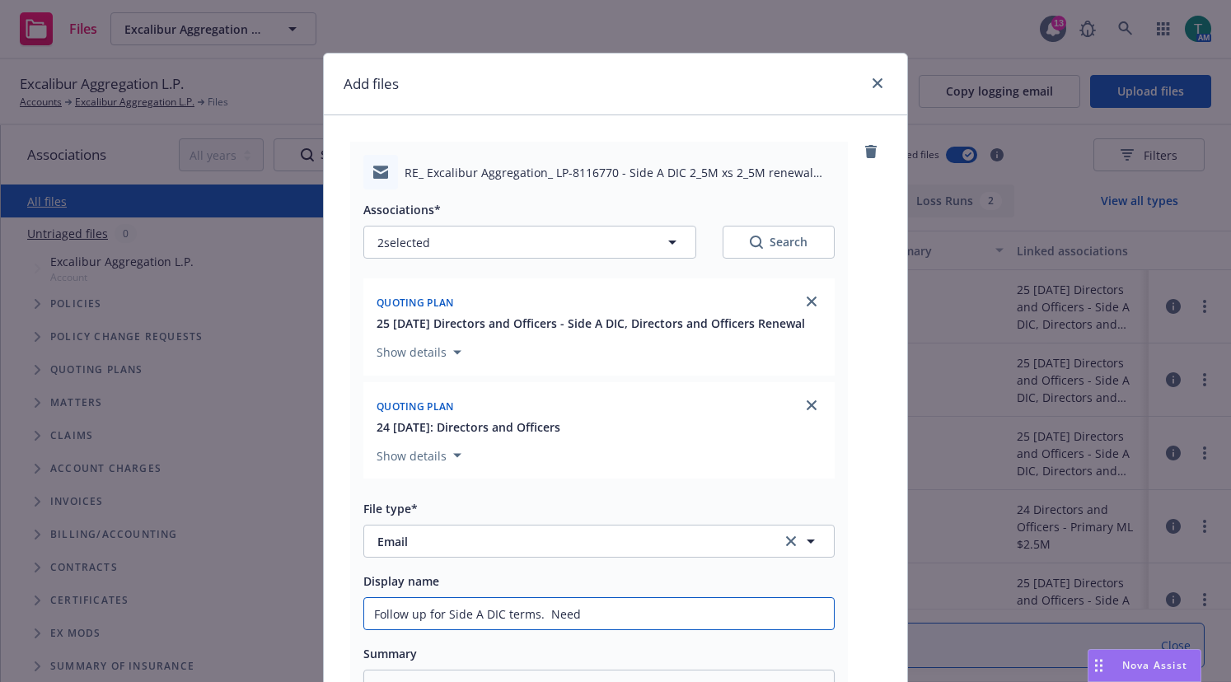
type input "Follow up for Side A DIC terms. Need"
type textarea "x"
type input "Follow up for Side A DIC terms. Need t"
type textarea "x"
type input "Follow up for Side A DIC terms. Need to"
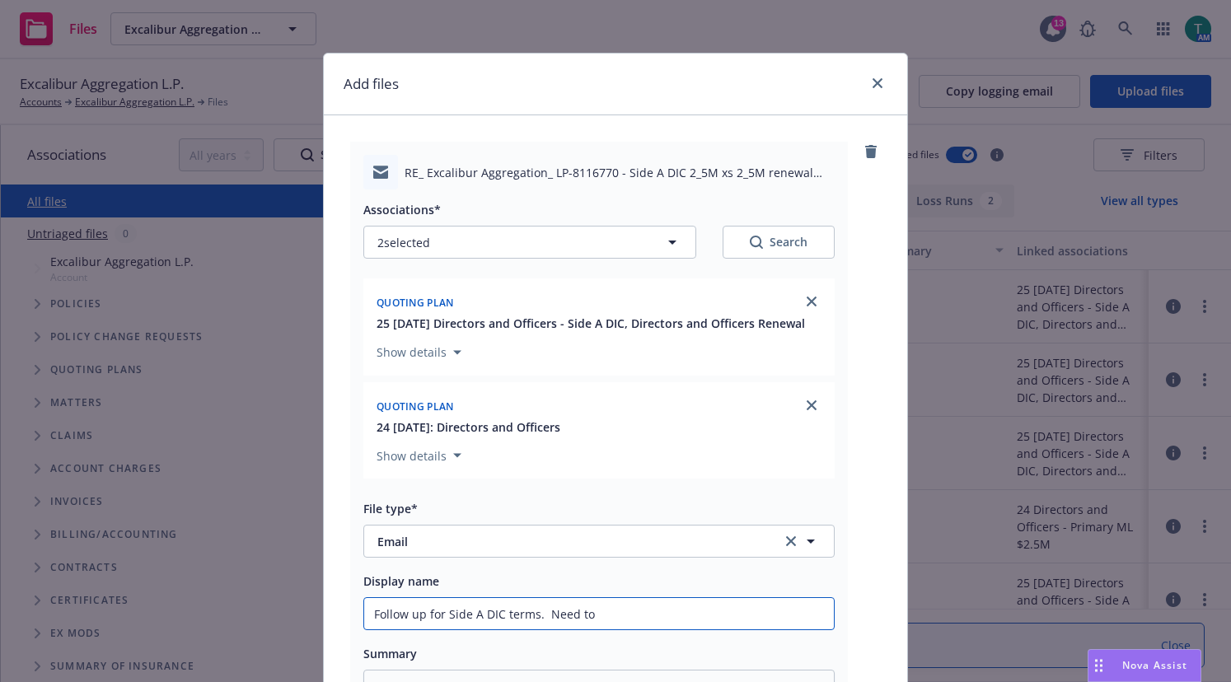
type textarea "x"
type input "Follow up for Side A DIC terms. Need to"
type textarea "x"
type input "Follow up for Side A DIC terms. Need to s"
type textarea "x"
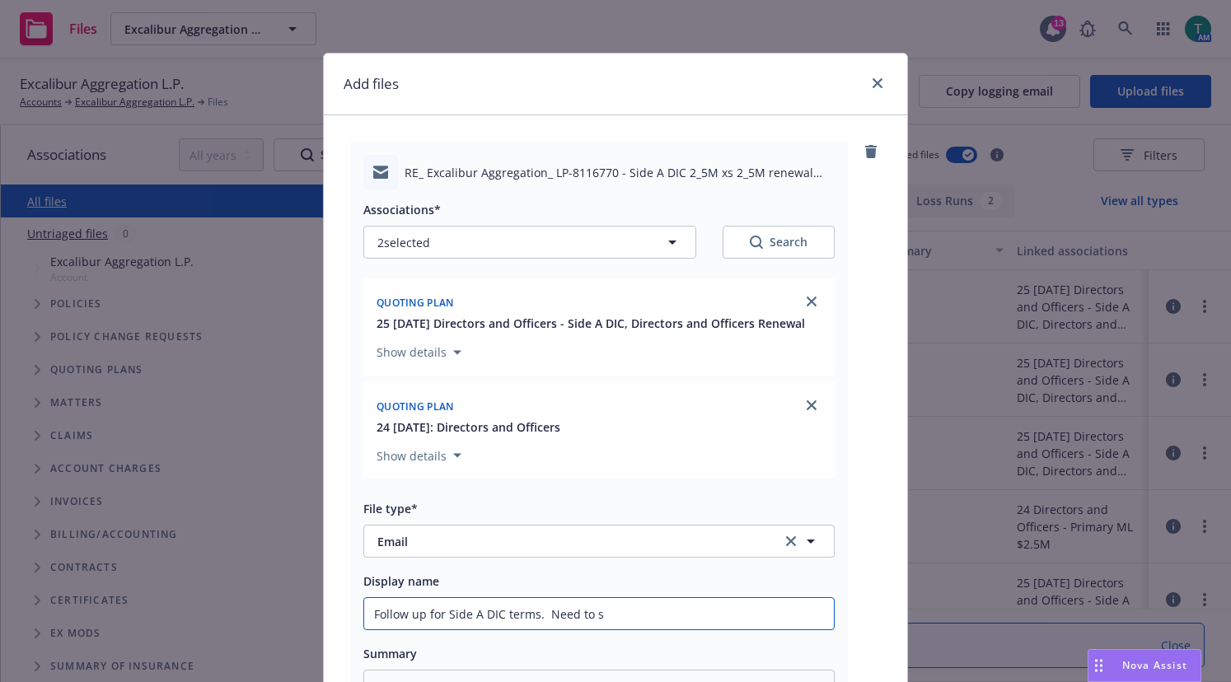
type input "Follow up for Side A DIC terms. Need to se"
type textarea "x"
type input "Follow up for Side A DIC terms. Need to sen"
type textarea "x"
type input "Follow up for Side A DIC terms. Need to send"
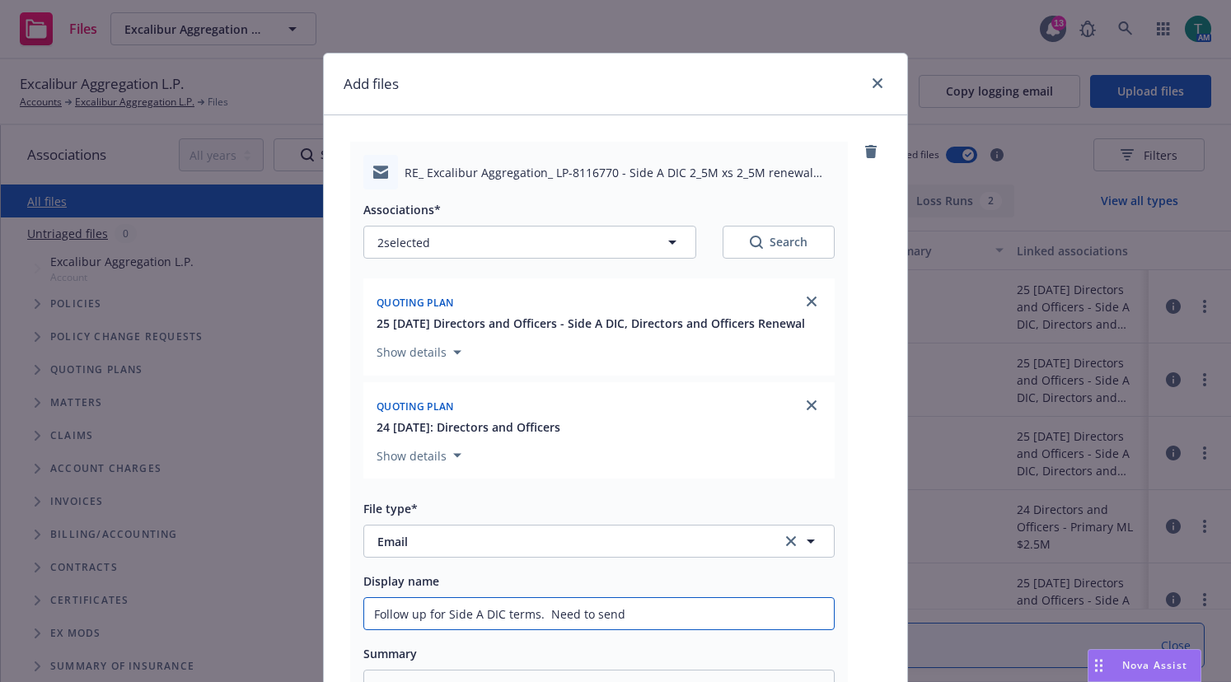
type textarea "x"
type input "Follow up for Side A DIC terms. Need to send"
type textarea "x"
type input "Follow up for Side A DIC terms. Need to send"
type textarea "x"
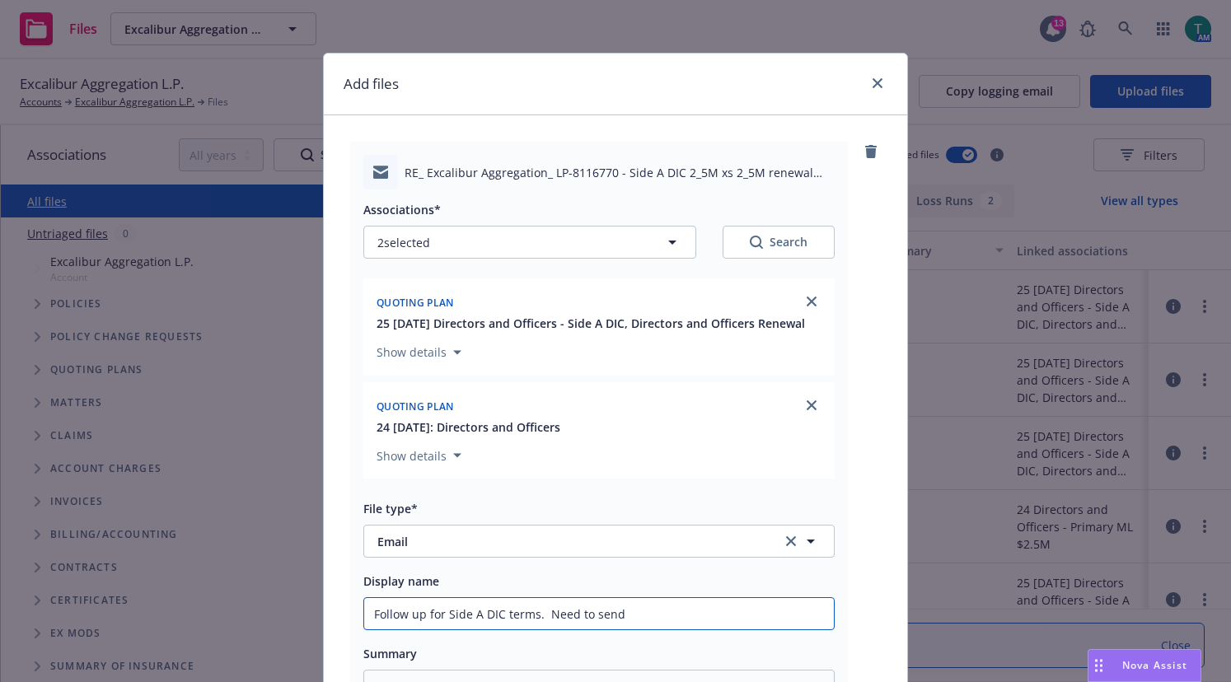
type input "Follow up for Side A DIC terms. Need to sen"
type textarea "x"
type input "Follow up for Side A DIC terms. Need to se"
type textarea "x"
type input "Follow up for Side A DIC terms. Need to s"
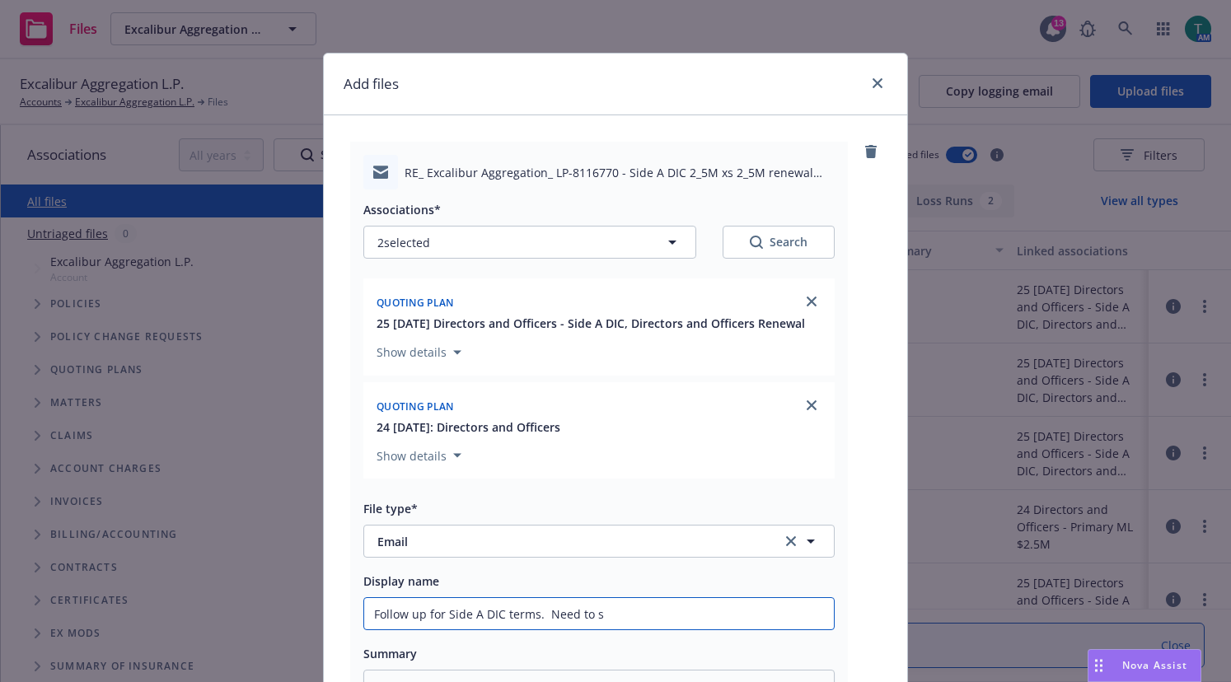
type textarea "x"
type input "Follow up for Side A DIC terms. Need to"
type textarea "x"
type input "Follow up for Side A DIC terms. Need to"
type textarea "x"
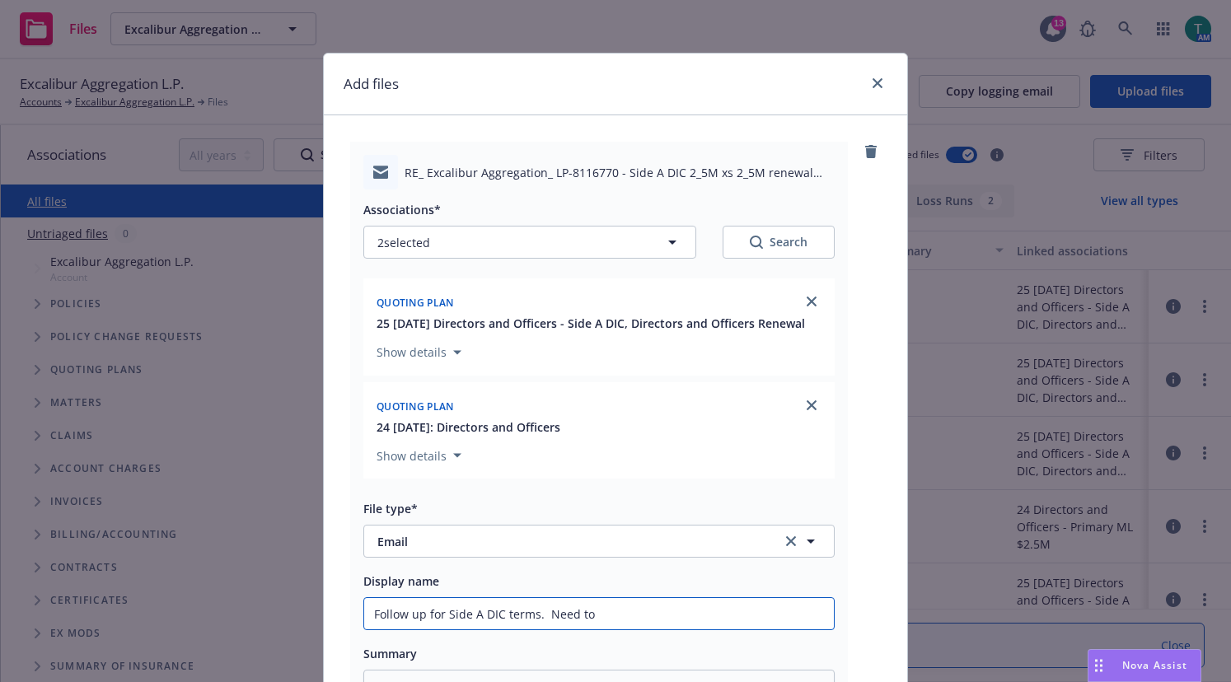
type input "Follow up for Side A DIC terms. Need t"
type textarea "x"
type input "Follow up for Side A DIC terms. Need"
type textarea "x"
type input "Follow up for Side A DIC terms. Need"
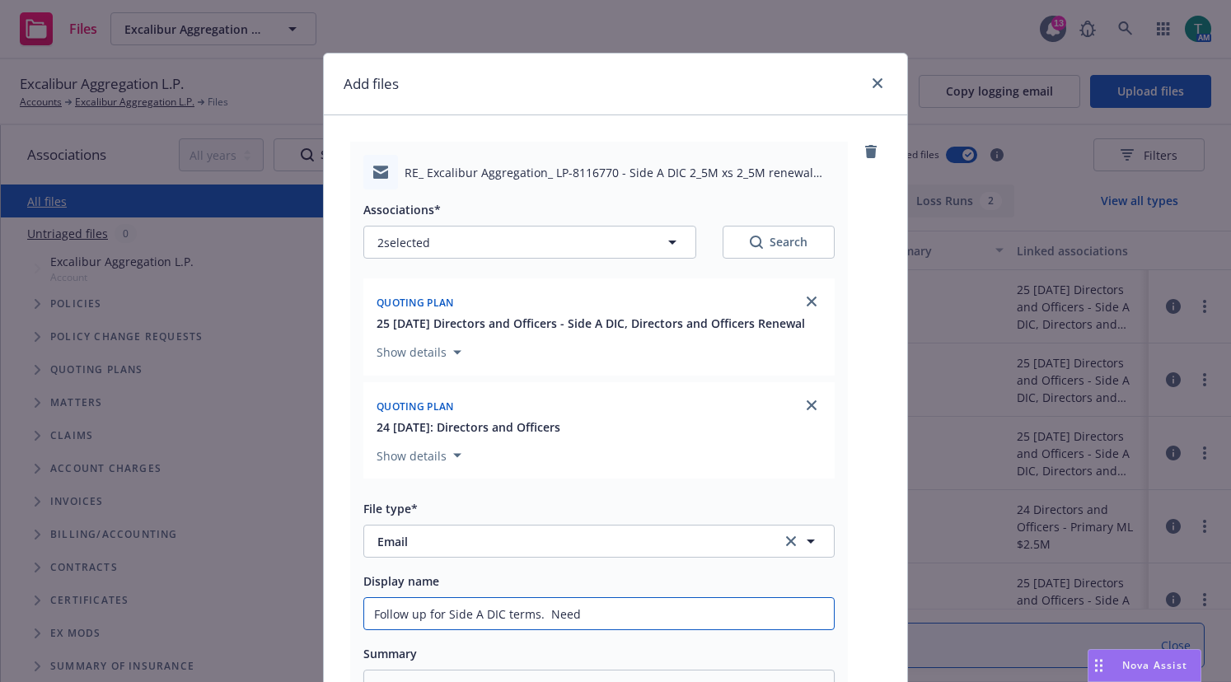
type textarea "x"
type input "Follow up for Side A DIC terms. Nee"
type textarea "x"
type input "Follow up for Side A DIC terms. Ne"
type textarea "x"
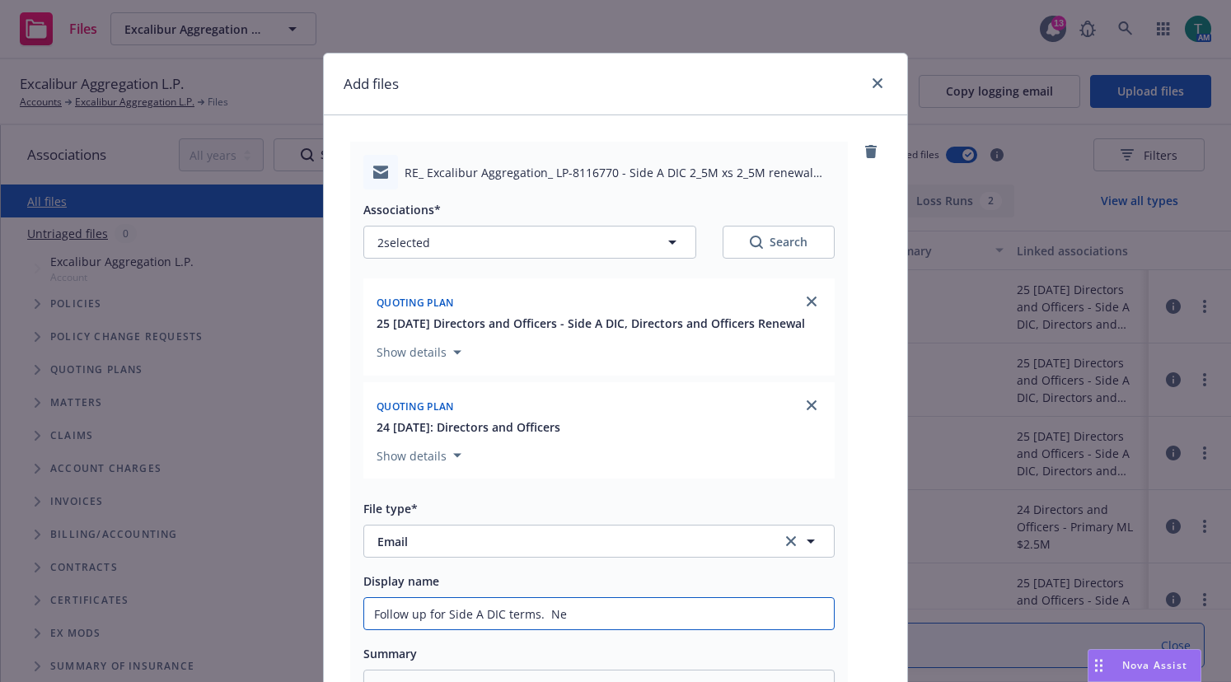
type input "Follow up for Side A DIC terms. N"
type textarea "x"
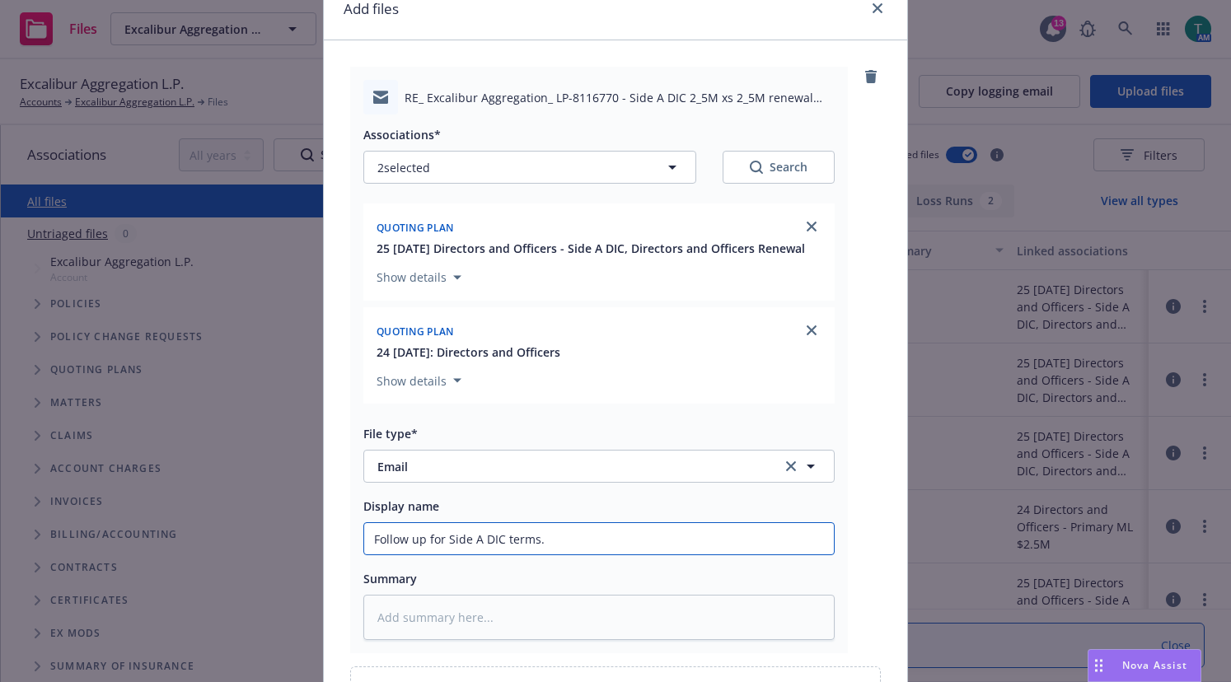
scroll to position [260, 0]
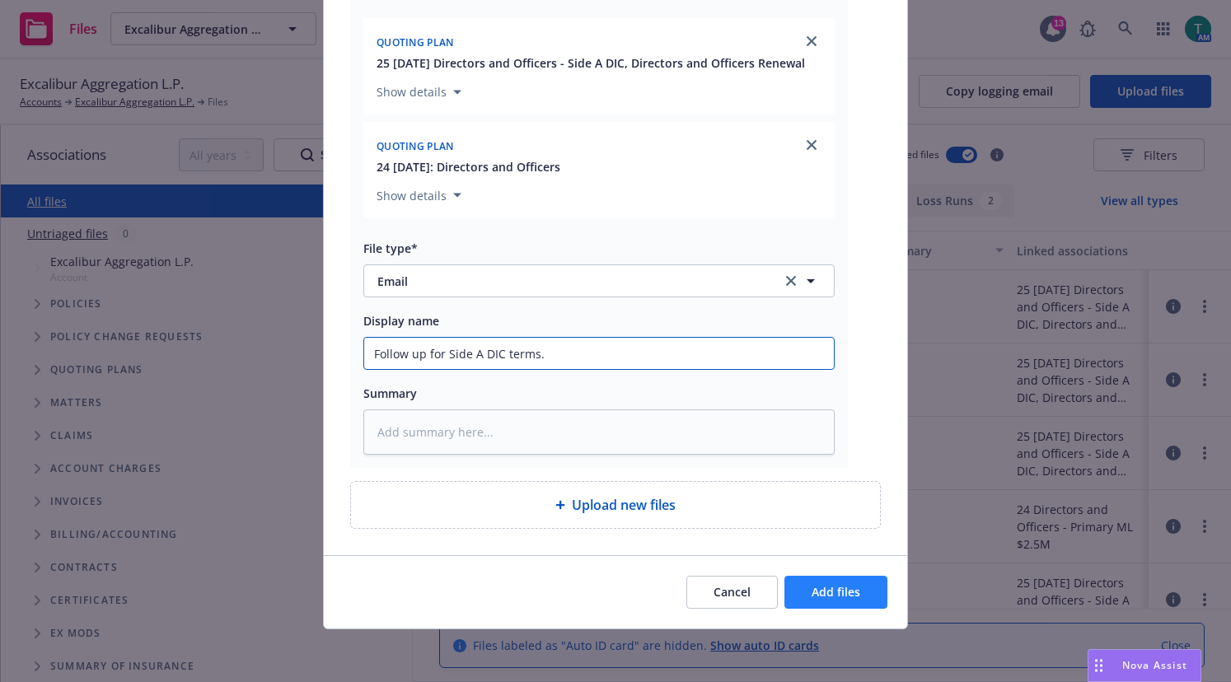
type input "Follow up for Side A DIC terms."
click at [819, 593] on span "Add files" at bounding box center [836, 592] width 49 height 16
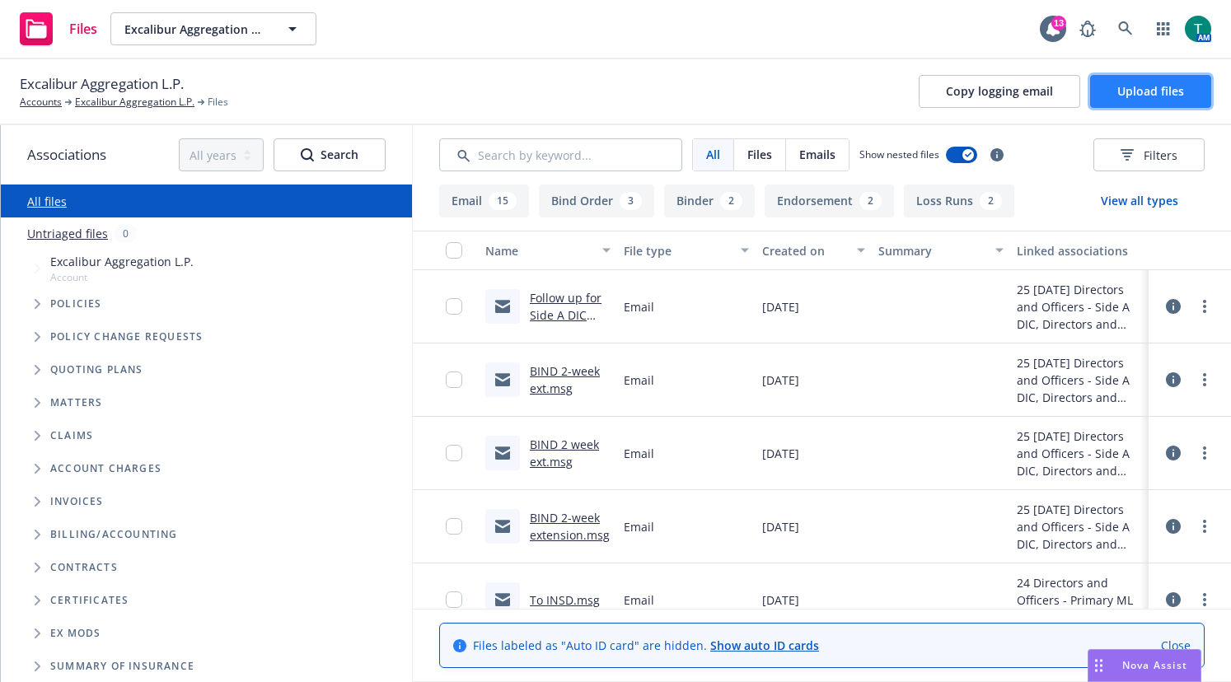
click at [1168, 90] on span "Upload files" at bounding box center [1150, 91] width 67 height 16
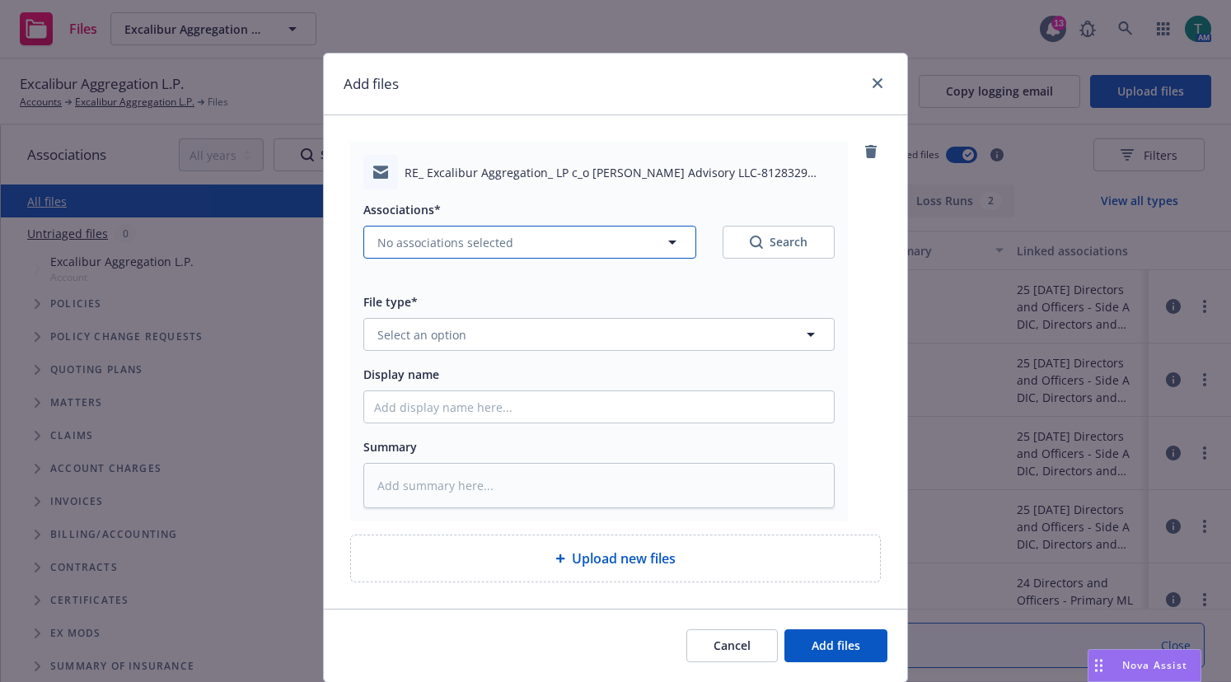
click at [398, 239] on span "No associations selected" at bounding box center [445, 242] width 136 height 17
type textarea "x"
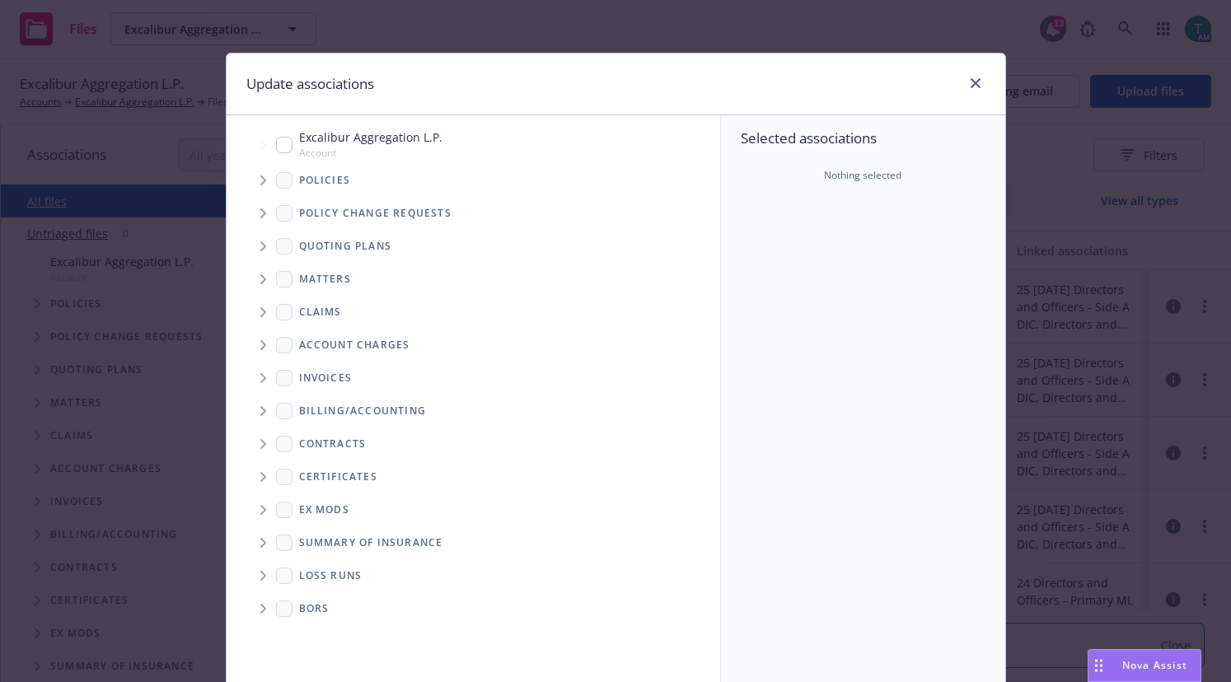
click at [279, 143] on input "Tree Example" at bounding box center [284, 145] width 16 height 16
checkbox input "true"
click at [250, 246] on span "Tree Example" at bounding box center [263, 246] width 26 height 26
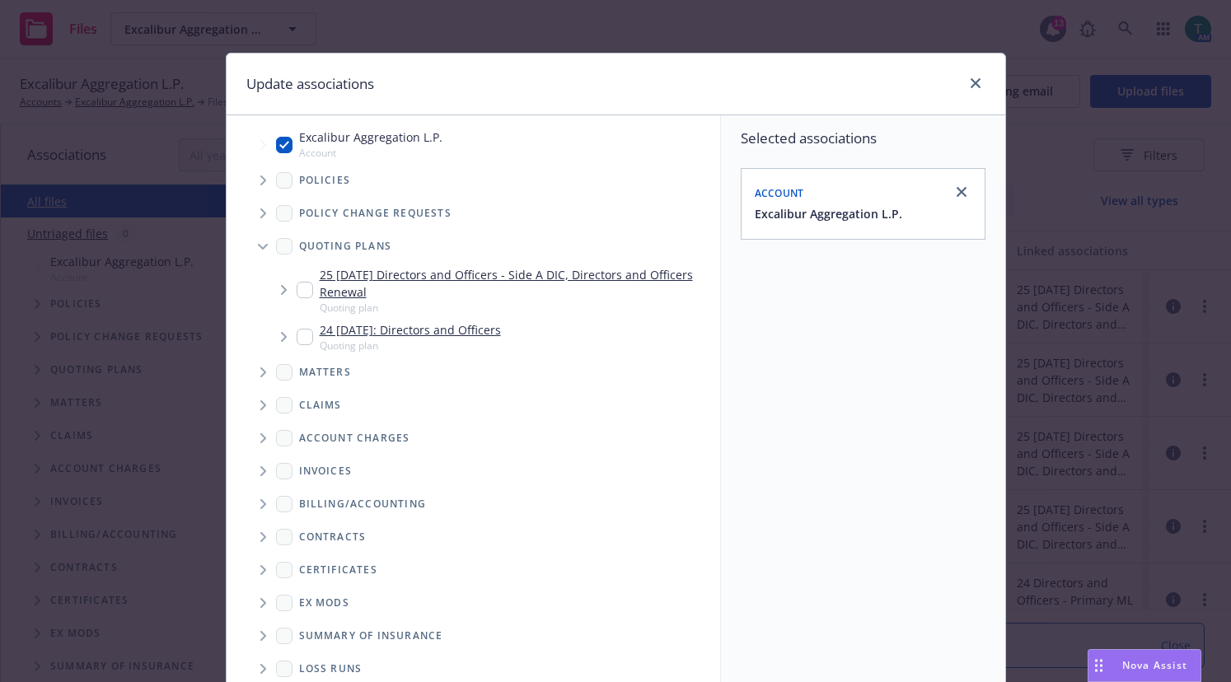
click at [297, 277] on div "25 [DATE] Directors and Officers - Side A DIC, Directors and Officers Renewal Q…" at bounding box center [505, 290] width 417 height 49
checkbox input "true"
click at [303, 335] on input "Tree Example" at bounding box center [305, 337] width 16 height 16
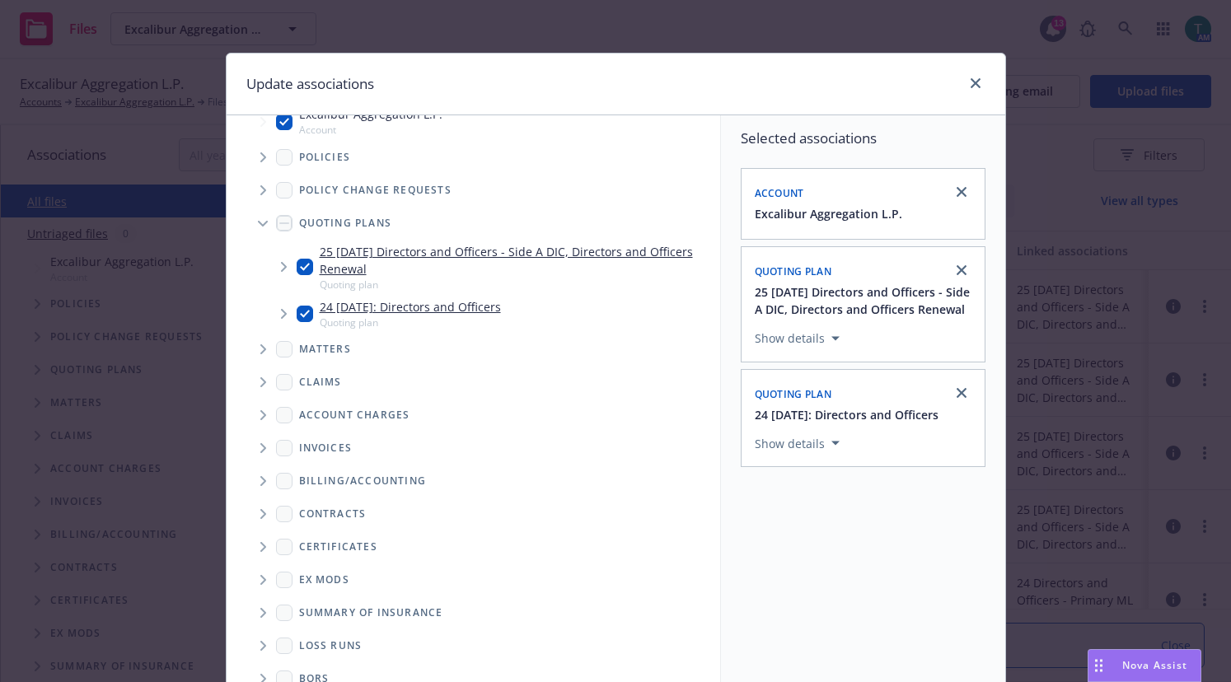
scroll to position [35, 0]
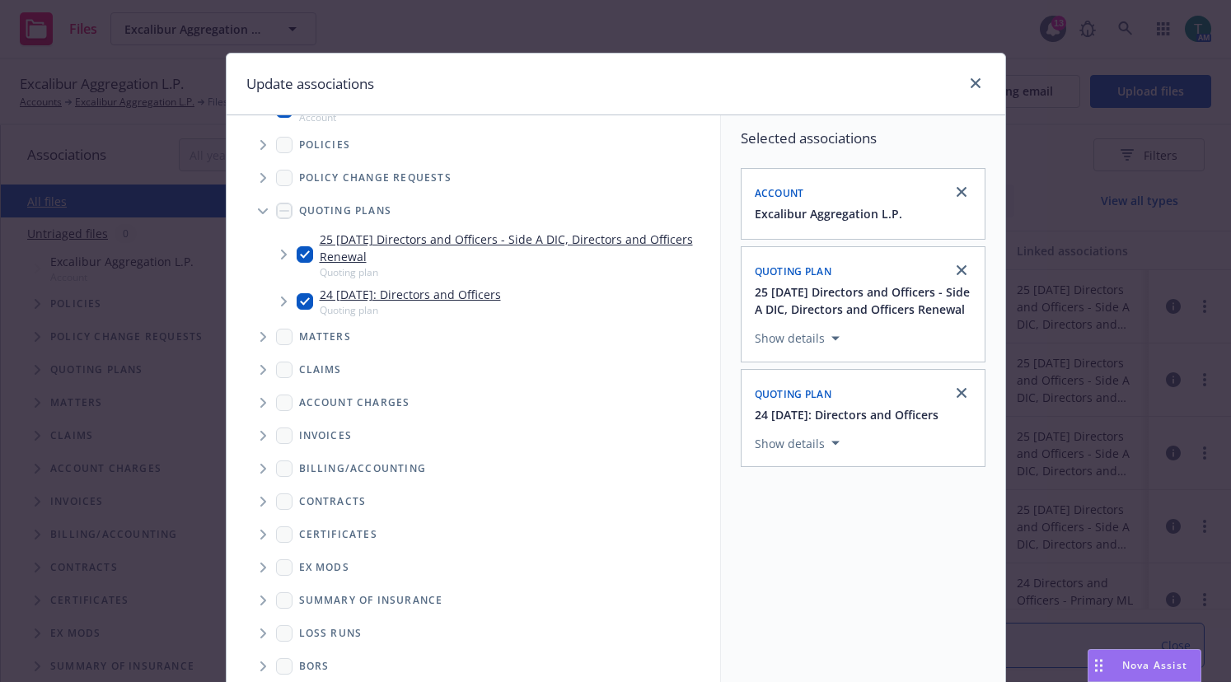
click at [303, 297] on input "Tree Example" at bounding box center [305, 301] width 16 height 16
checkbox input "false"
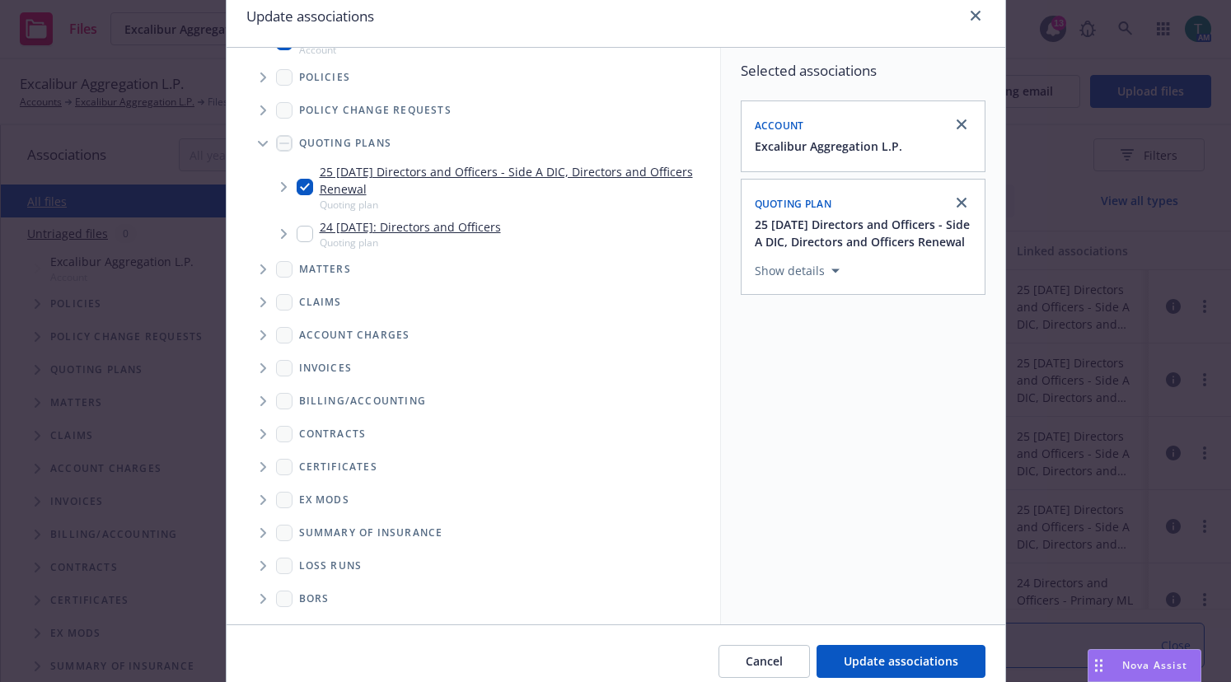
scroll to position [137, 0]
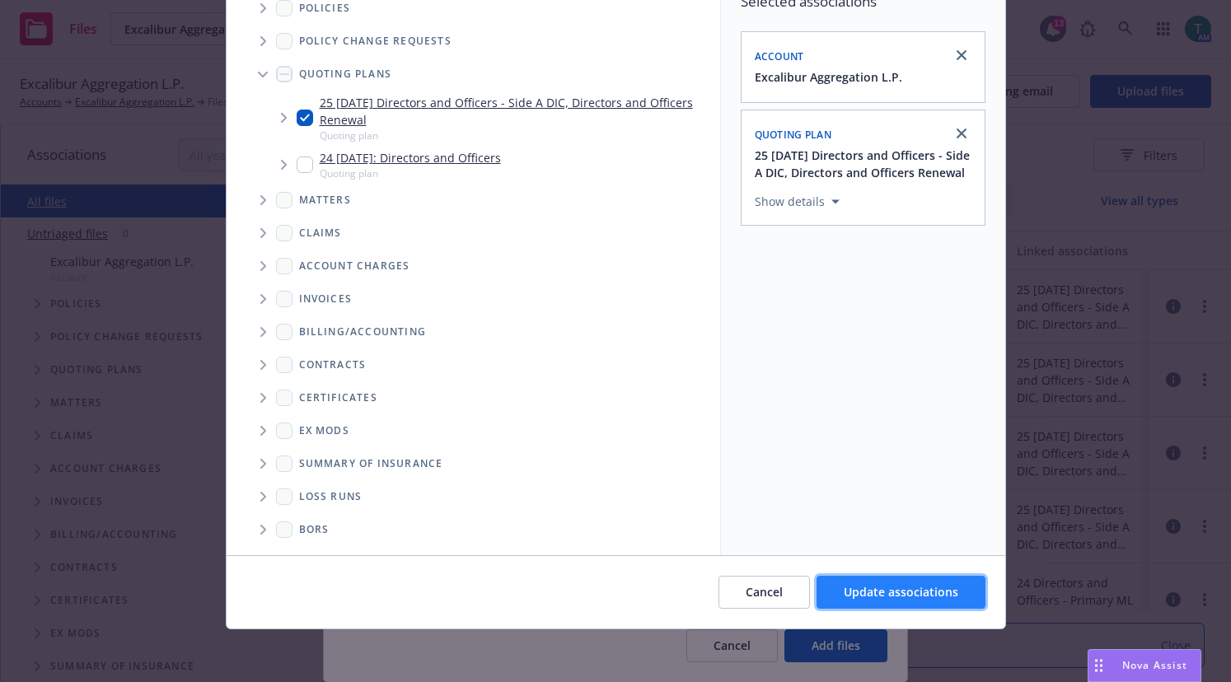
click at [919, 594] on span "Update associations" at bounding box center [901, 592] width 115 height 16
type textarea "x"
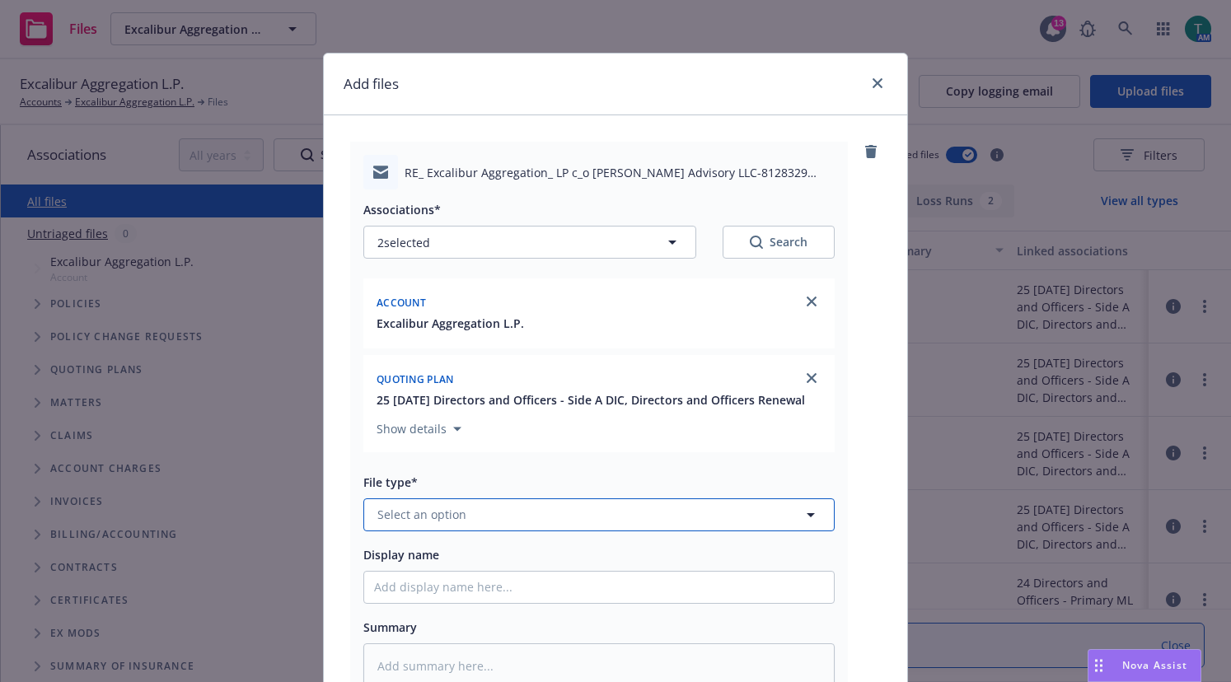
click at [443, 516] on span "Select an option" at bounding box center [421, 514] width 89 height 17
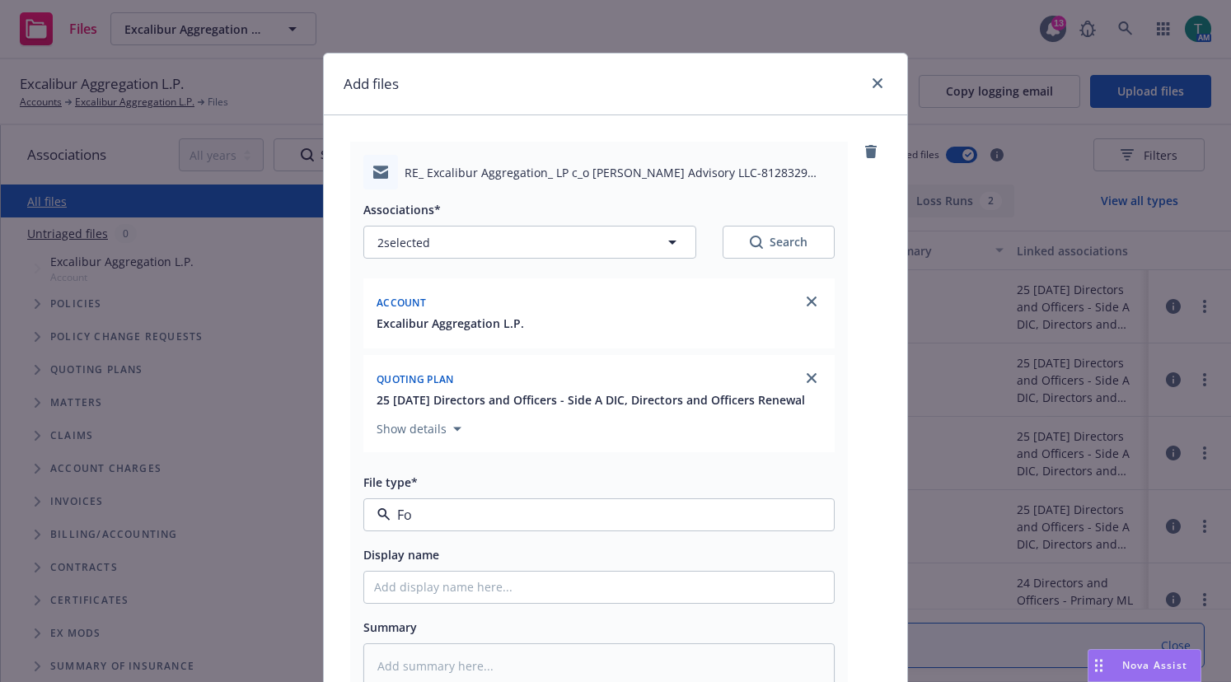
type input "Fol"
type textarea "x"
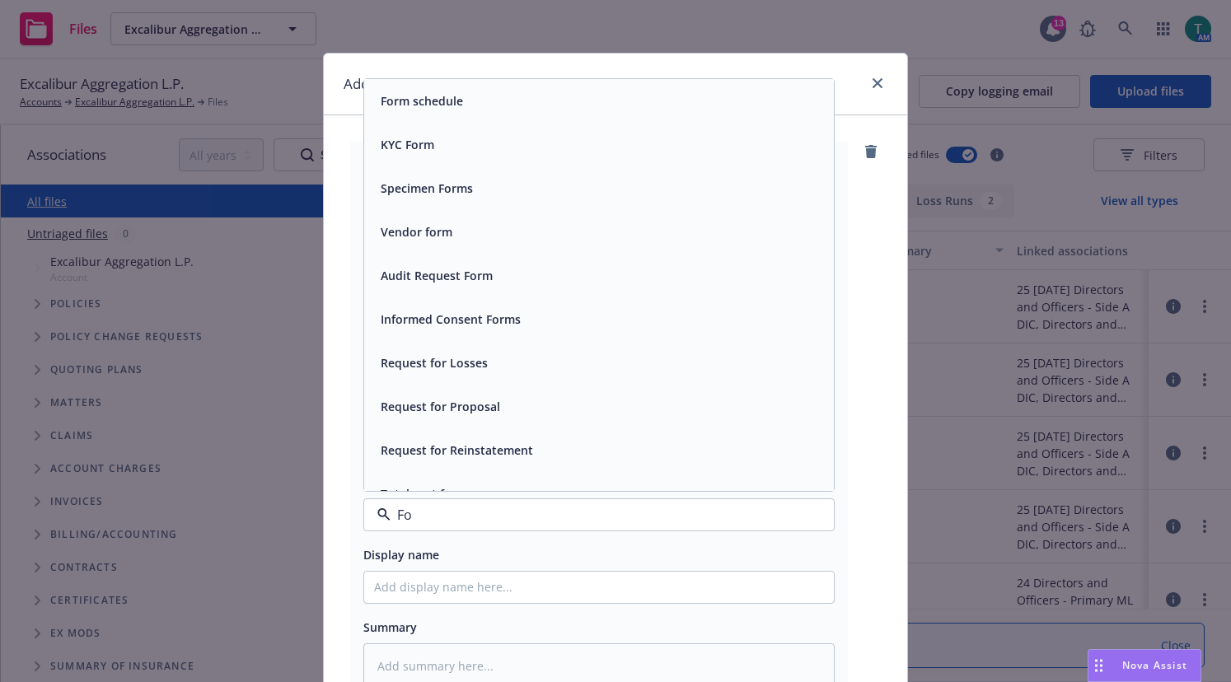
type input "F"
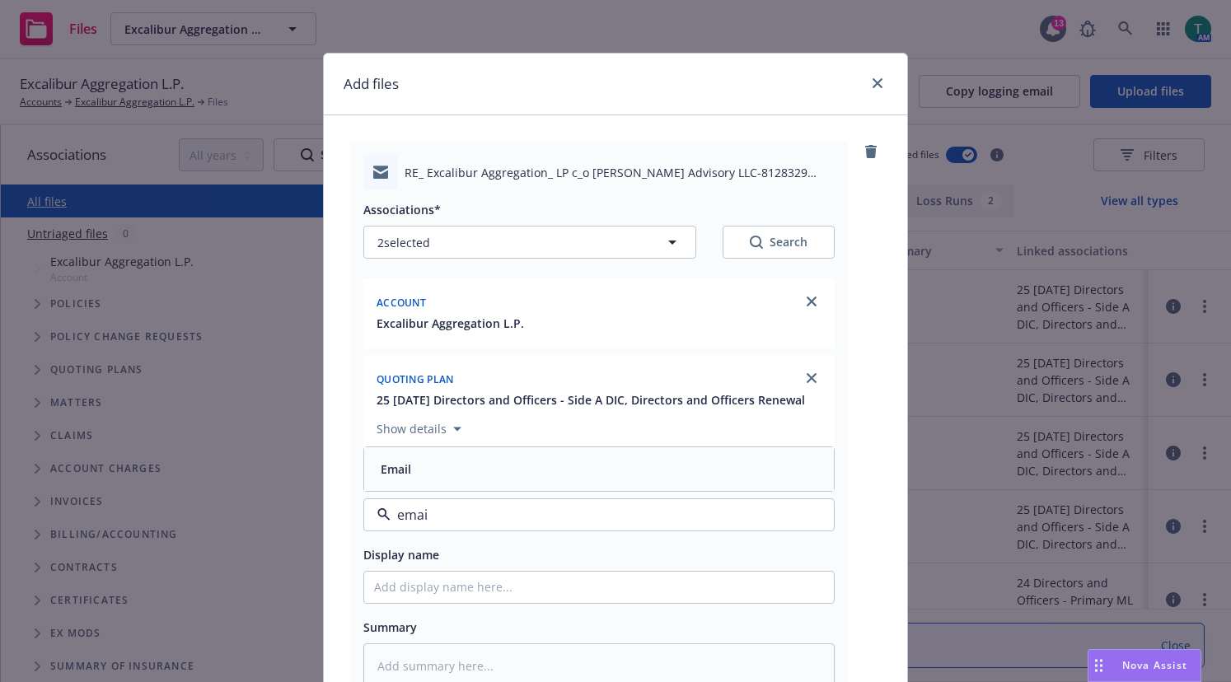
type input "email"
click at [439, 450] on div "Email" at bounding box center [599, 469] width 470 height 44
click at [453, 558] on div "Display name" at bounding box center [598, 555] width 471 height 20
click at [454, 584] on input "Display name" at bounding box center [599, 587] width 470 height 31
type textarea "x"
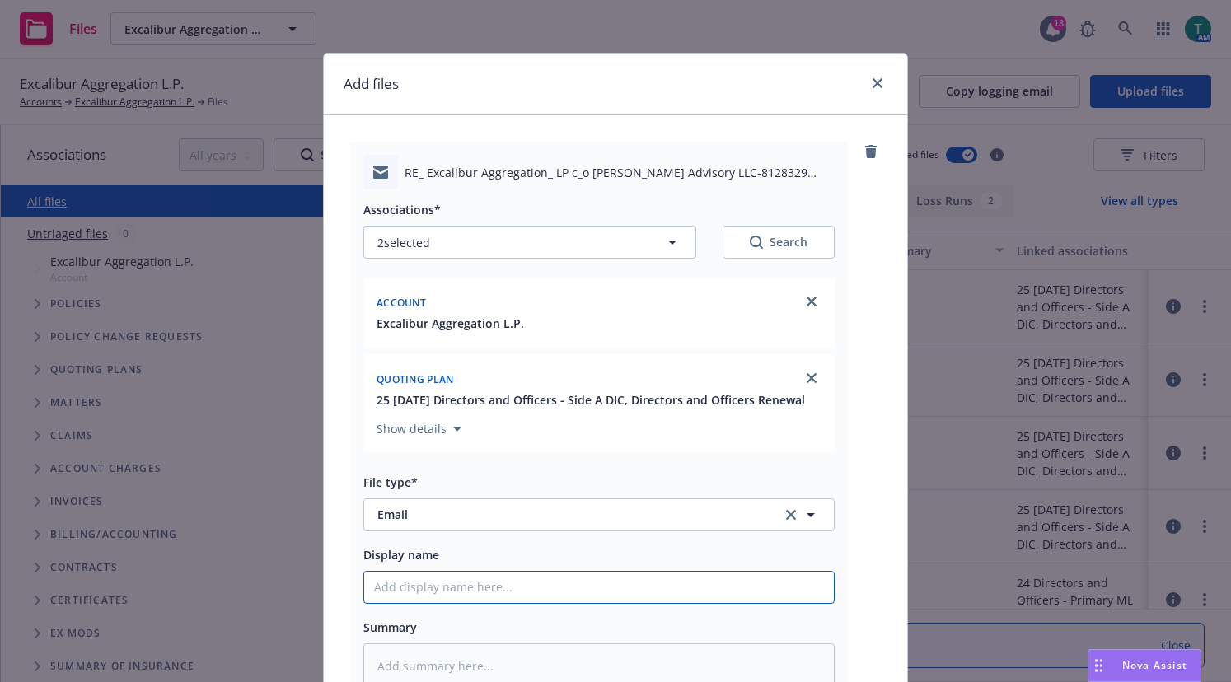
type input "F"
type textarea "x"
type input "Fo"
type textarea "x"
type input "Fol"
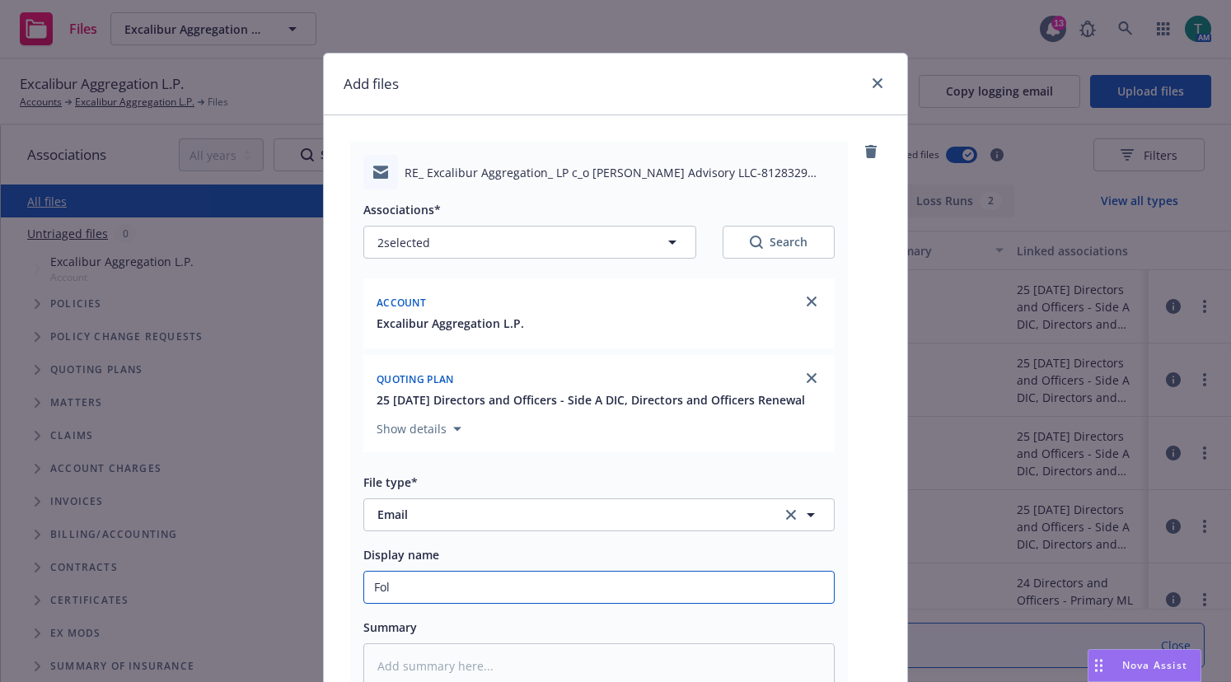
type textarea "x"
type input "Foll"
type textarea "x"
type input "Follo"
type textarea "x"
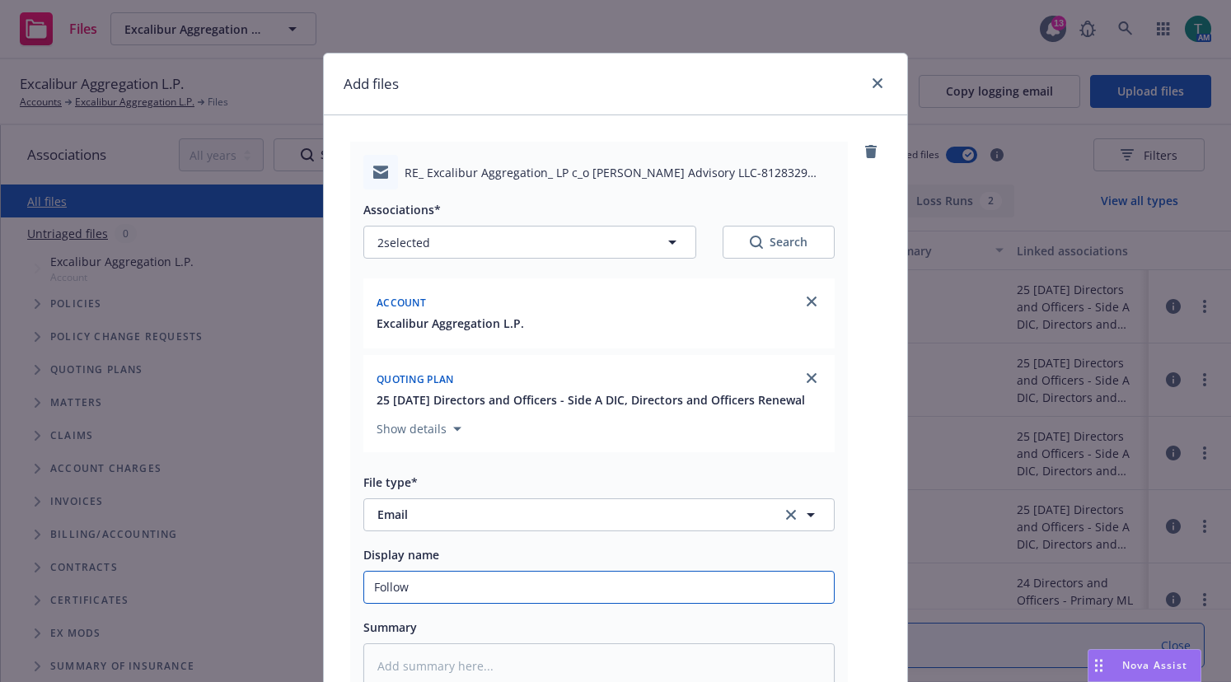
type input "Follow"
type textarea "x"
type input "Follow u"
type textarea "x"
type input "Follow up"
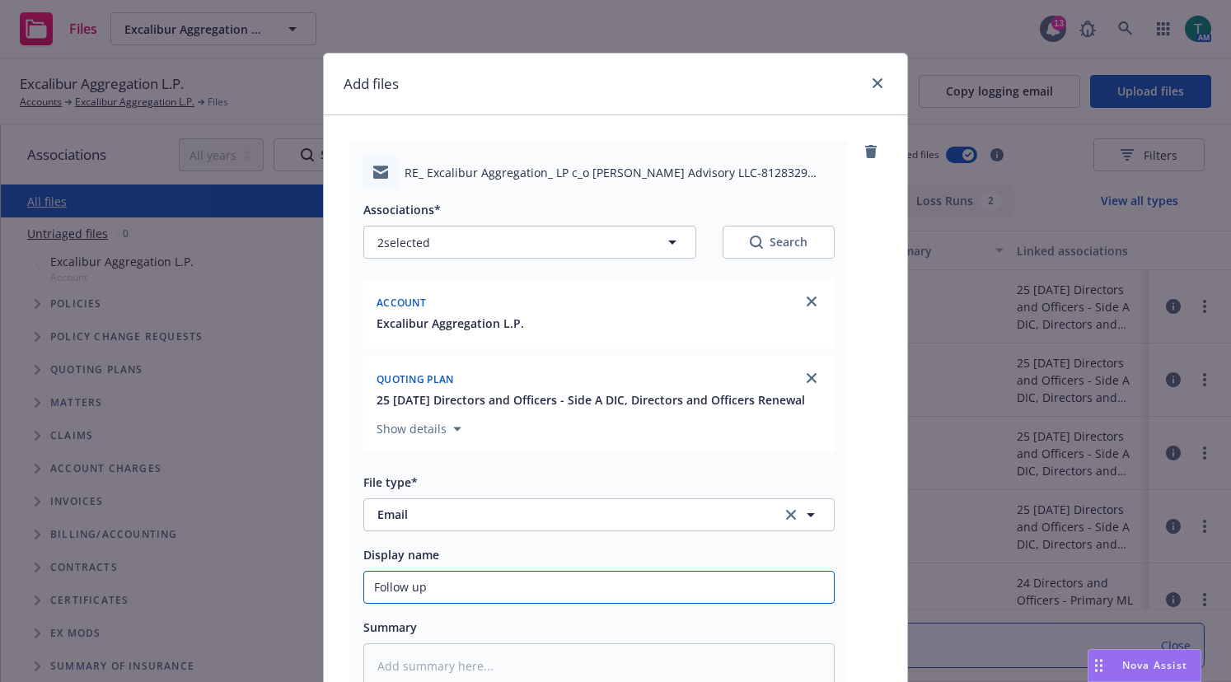
type textarea "x"
type input "Follow up fo"
type textarea "x"
type input "Follow up for"
type textarea "x"
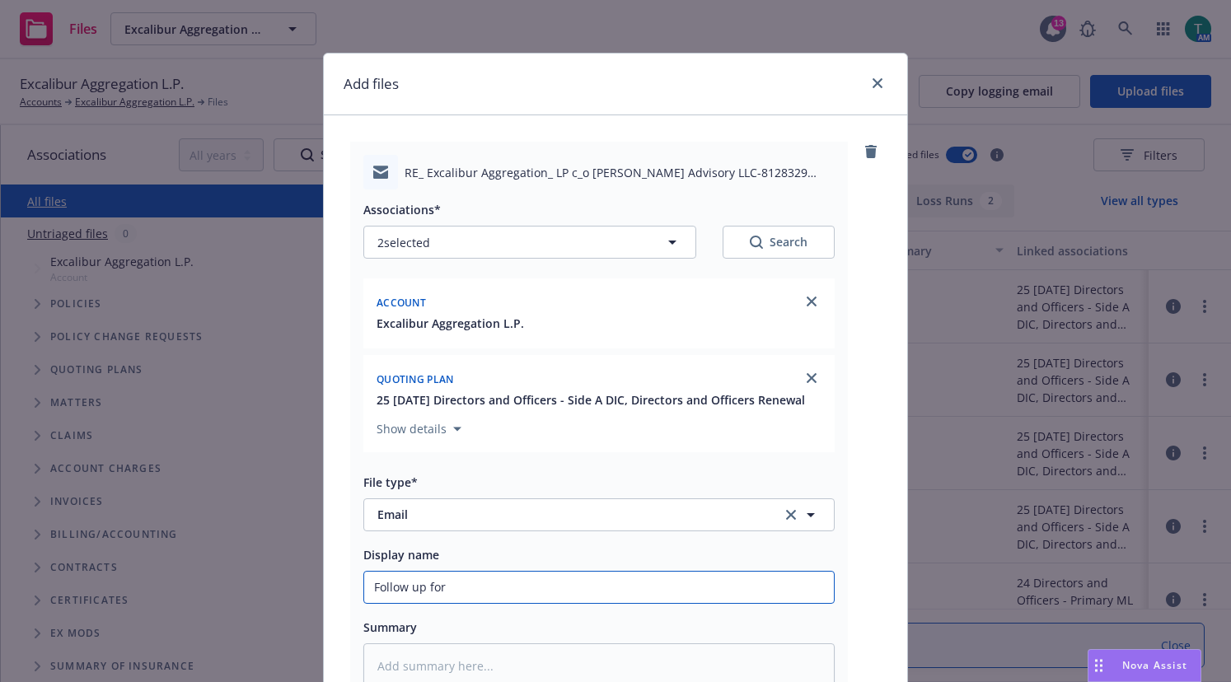
type input "Follow up for"
type textarea "x"
type input "Follow up for p"
type textarea "x"
type input "Follow up for pr"
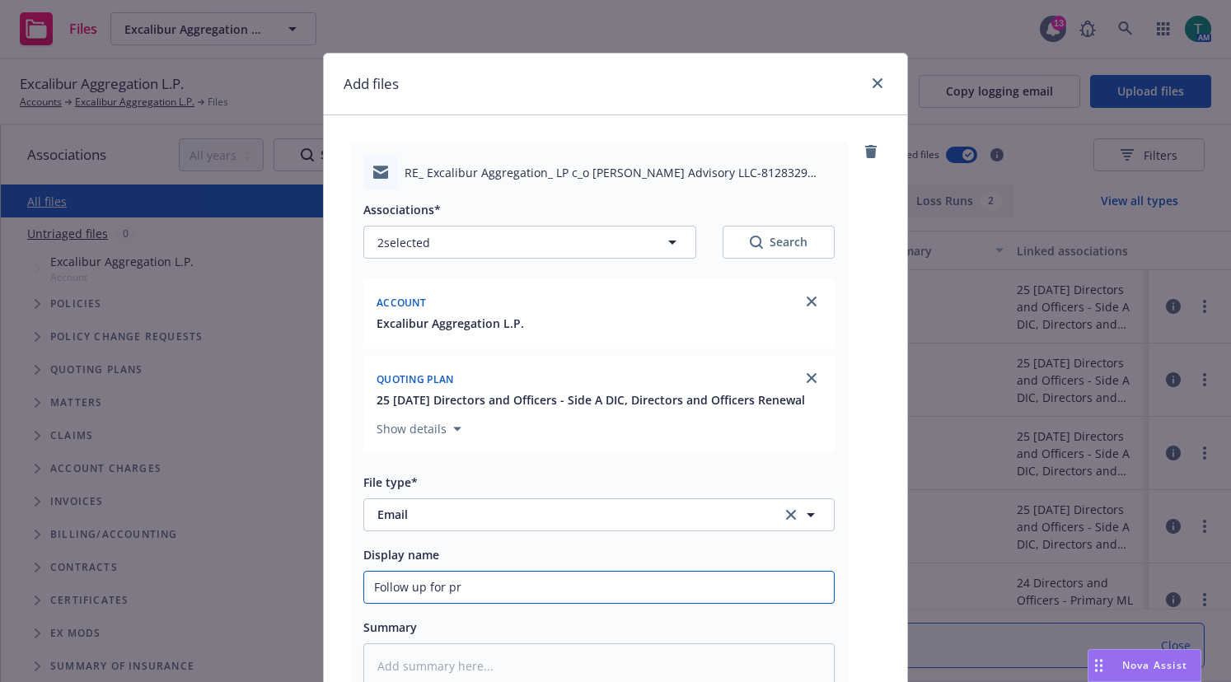
type textarea "x"
type input "Follow up for pri"
type textarea "x"
type input "Follow up for prim"
type textarea "x"
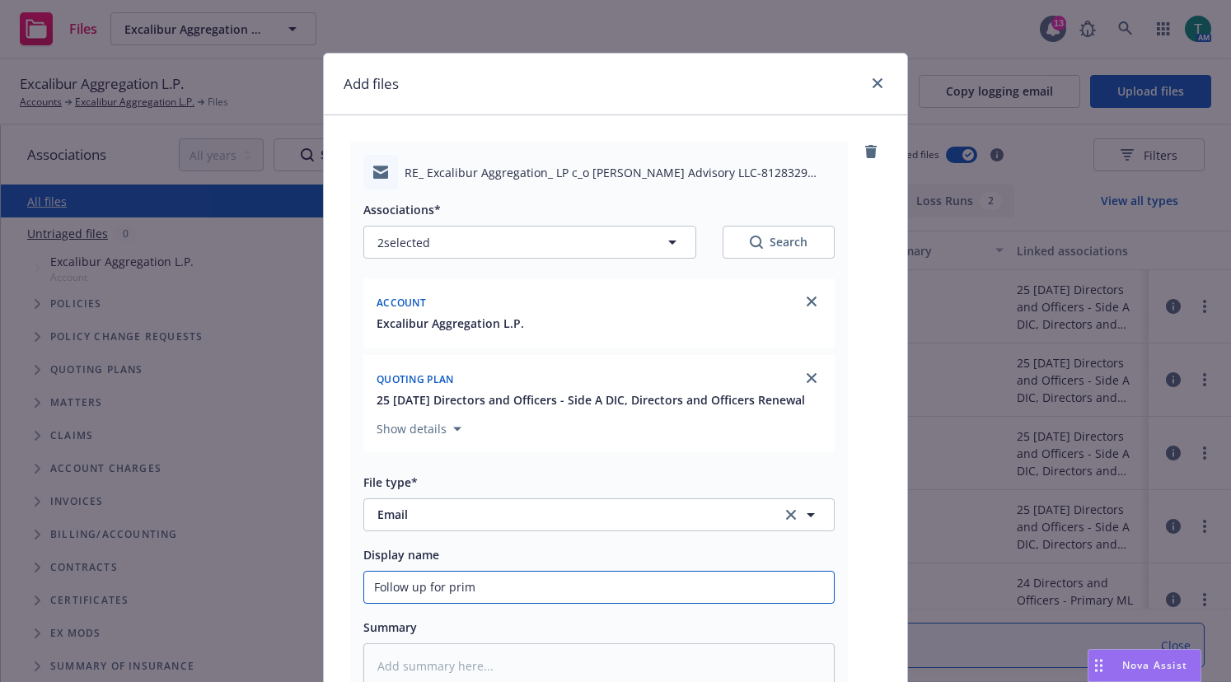
type input "Follow up for prima"
type textarea "x"
type input "Follow up for primary"
type textarea "x"
type input "Follow up for primary"
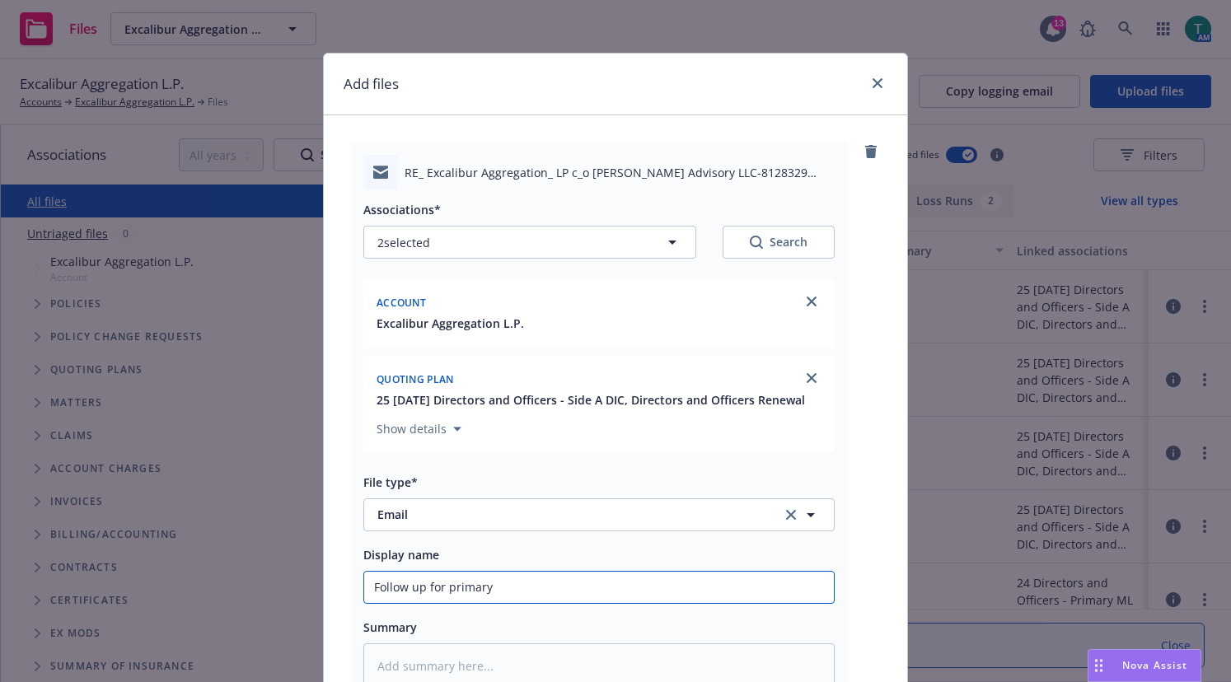
type textarea "x"
type input "Follow up for primary e"
type textarea "x"
type input "Follow up for primary ex"
type textarea "x"
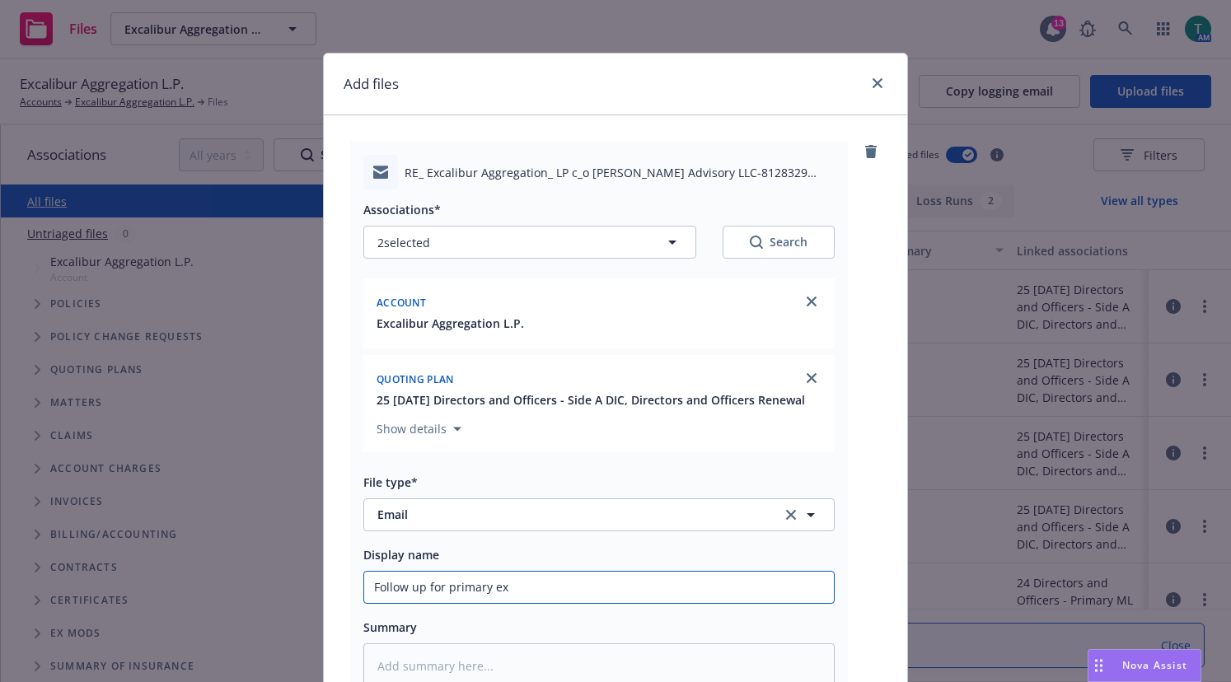
type input "Follow up for primary ext"
type textarea "x"
type input "Follow up for primary exte"
type textarea "x"
type input "Follow up for primary ext"
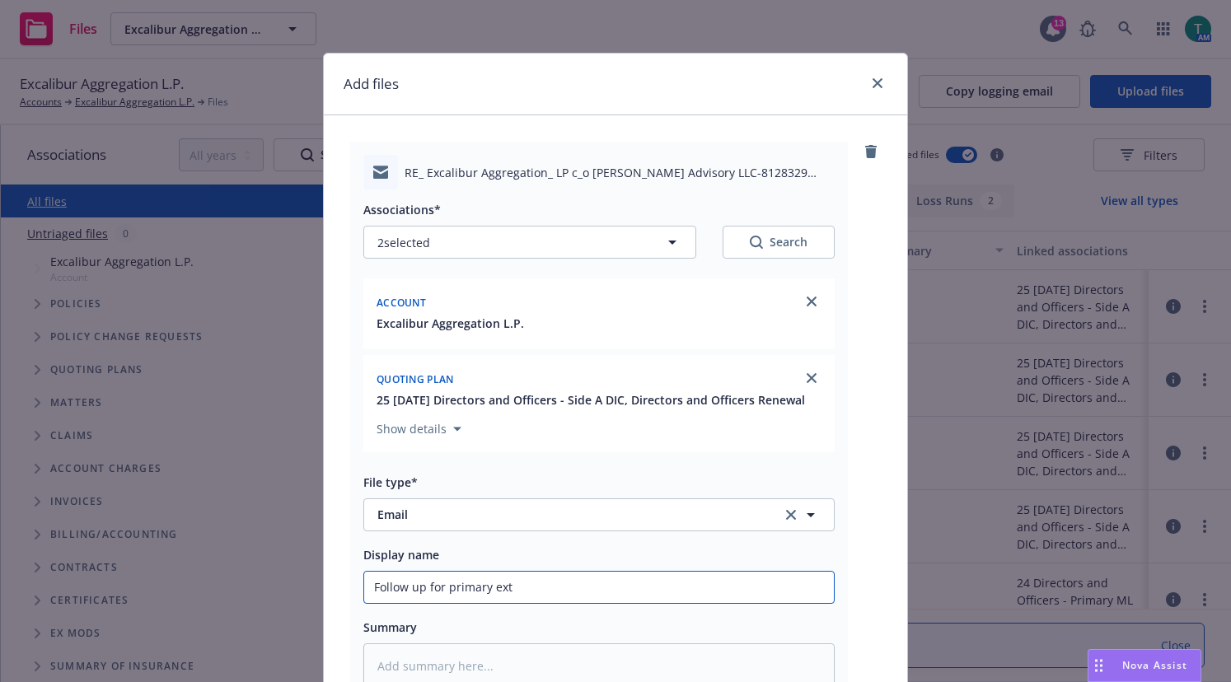
type textarea "x"
type input "Follow up for primary ext"
type textarea "x"
type input "Follow up for primary ext t"
type textarea "x"
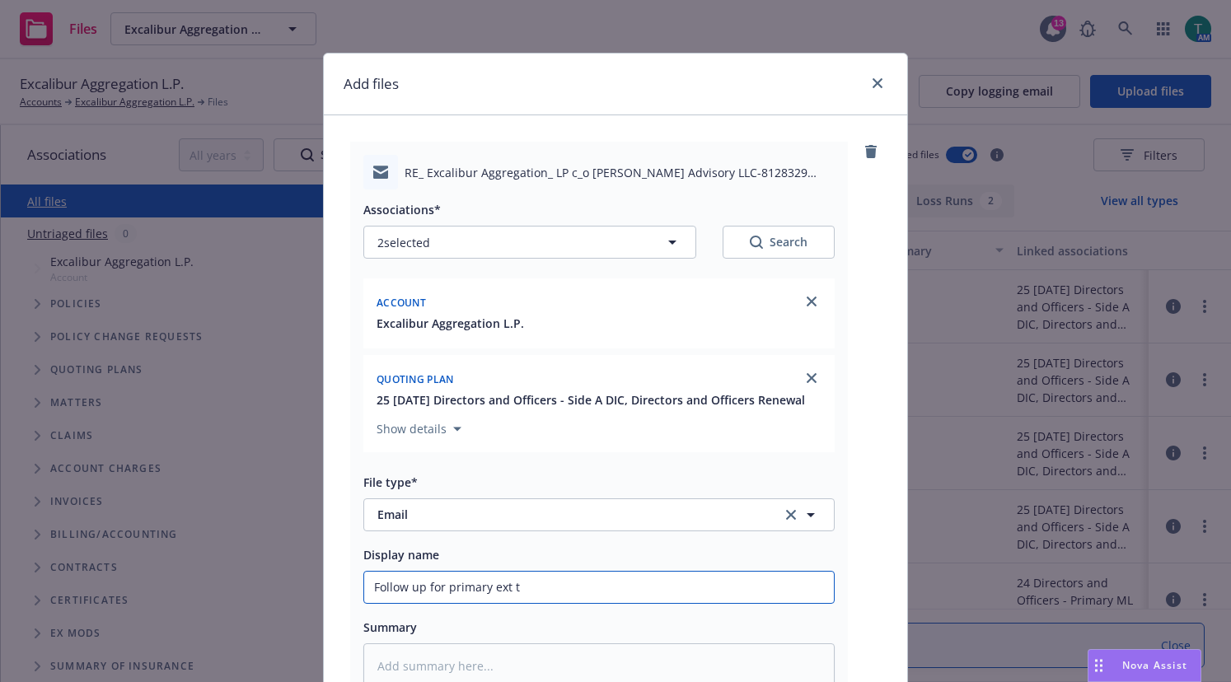
type input "Follow up for primary ext to"
type textarea "x"
type input "Follow up for primary ext to"
type textarea "x"
type input "Follow up for primary ext to 9"
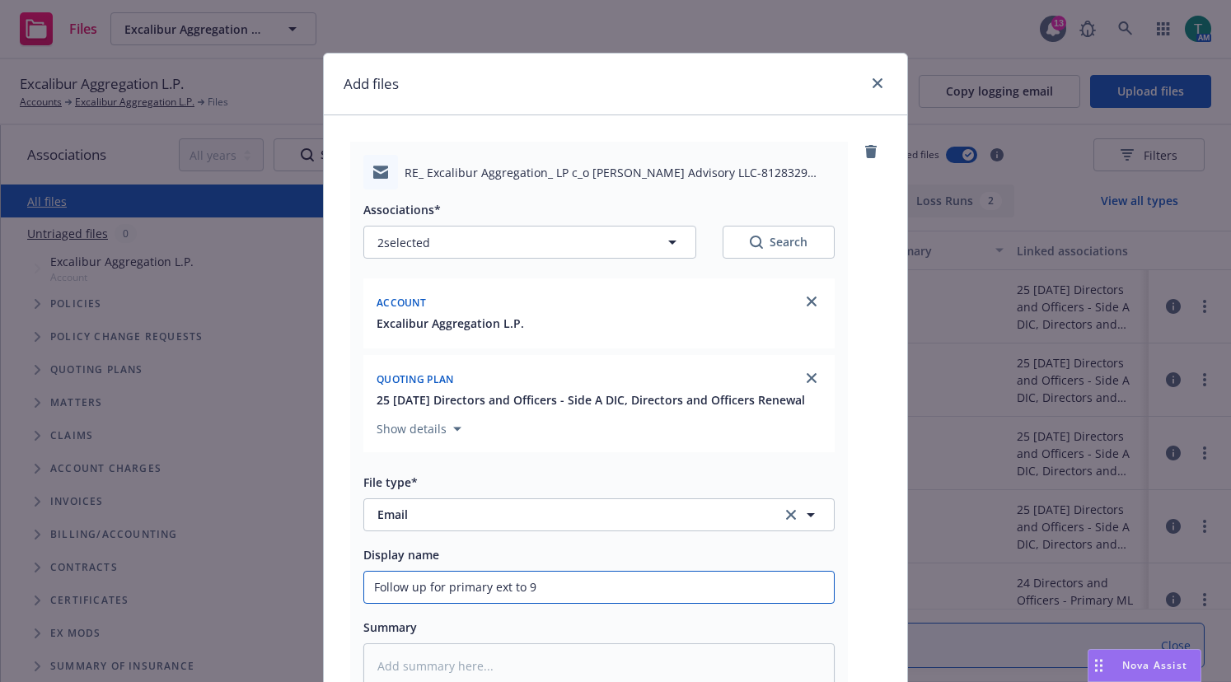
type textarea "x"
type input "Follow up for primary ext to 9/"
type textarea "x"
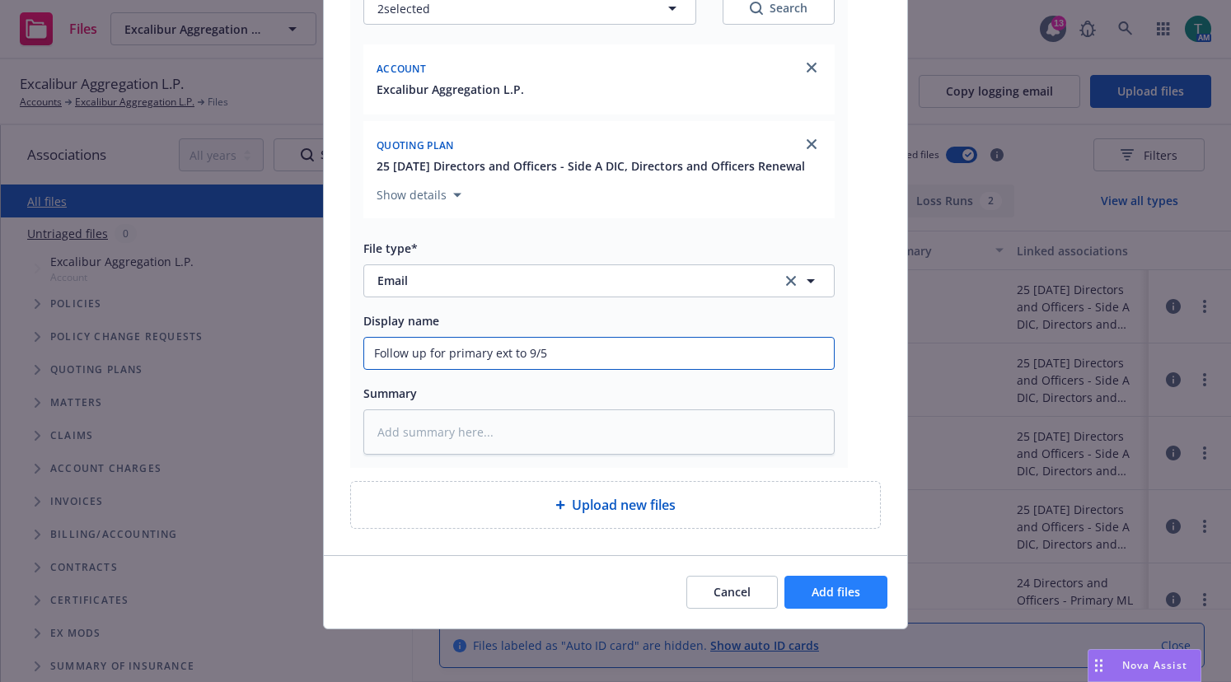
type input "Follow up for primary ext to 9/5"
click at [854, 592] on button "Add files" at bounding box center [835, 592] width 103 height 33
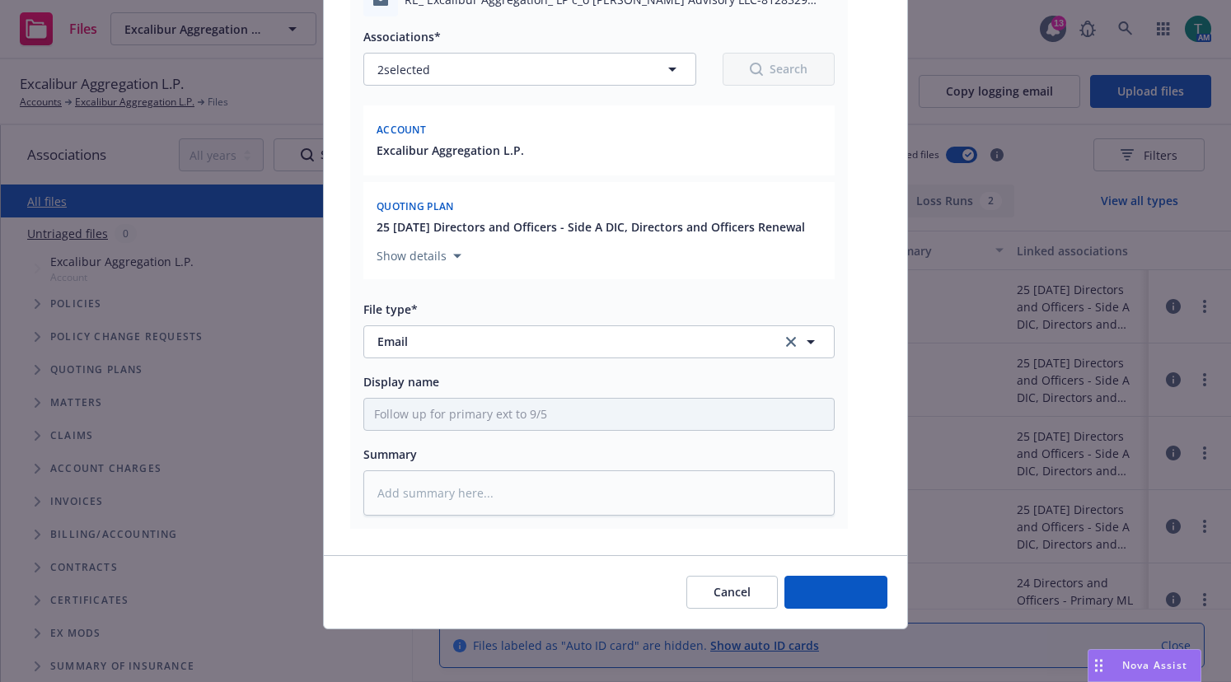
scroll to position [173, 0]
type textarea "x"
